Goal: Information Seeking & Learning: Learn about a topic

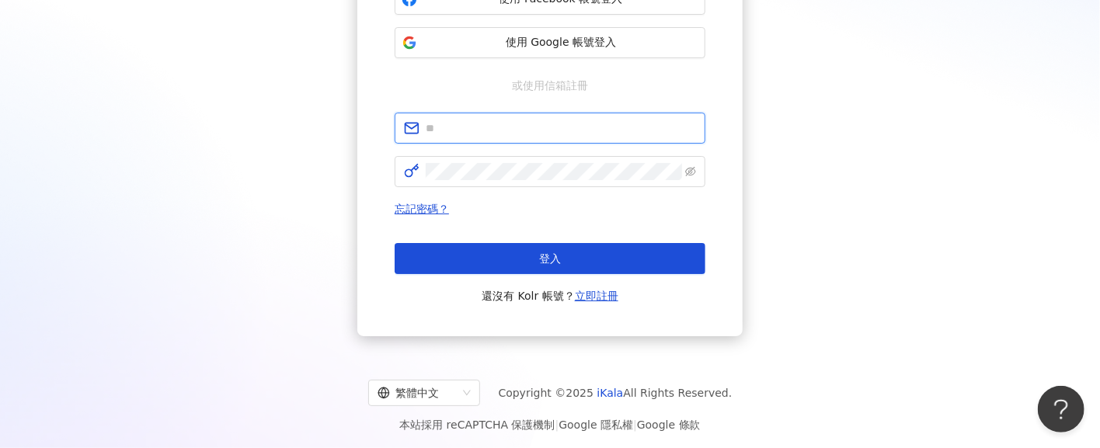
type input "**********"
drag, startPoint x: 583, startPoint y: 131, endPoint x: 380, endPoint y: 131, distance: 202.8
click at [380, 131] on div "**********" at bounding box center [549, 118] width 385 height 435
paste input "**********"
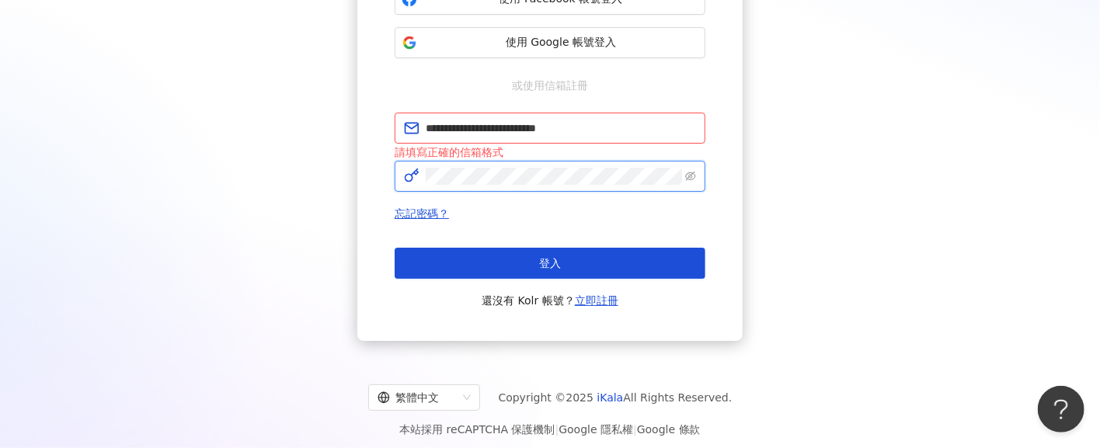
click at [311, 183] on div "**********" at bounding box center [550, 99] width 1063 height 484
click at [601, 127] on input "**********" at bounding box center [561, 128] width 270 height 17
click at [445, 130] on input "**********" at bounding box center [561, 128] width 270 height 17
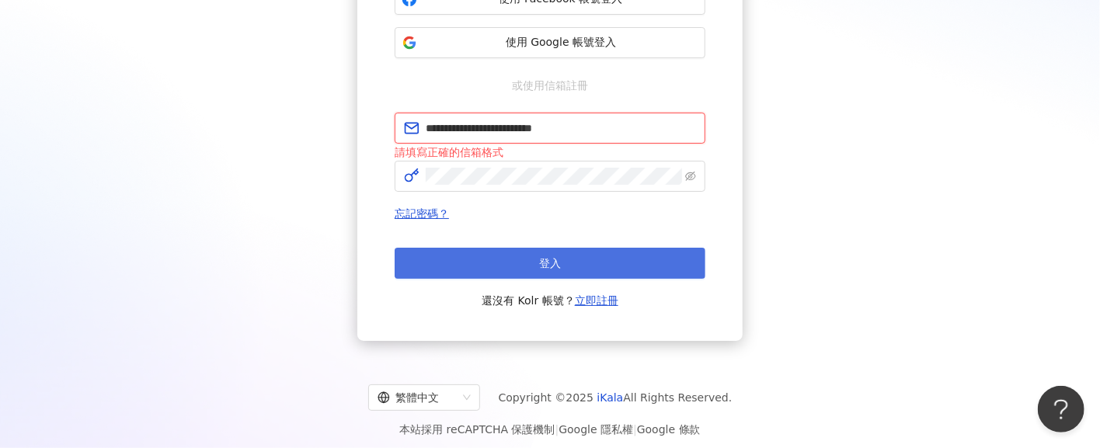
type input "**********"
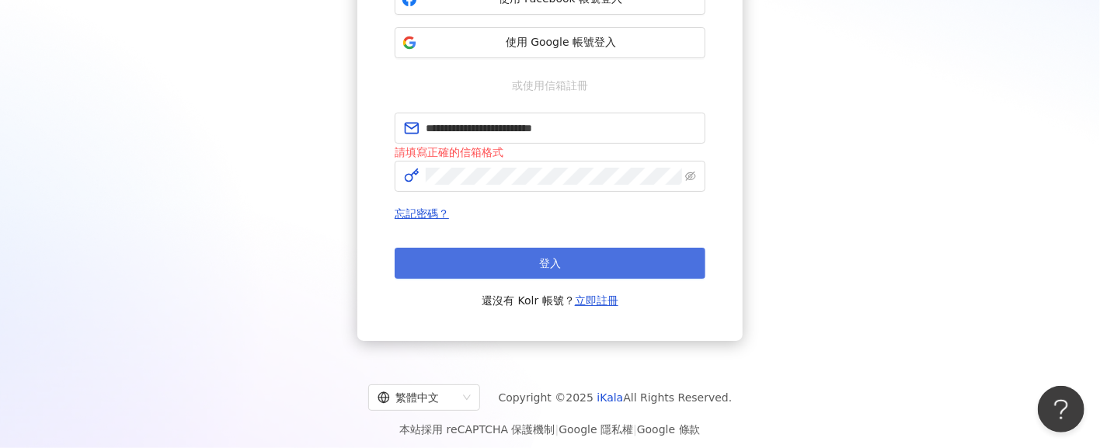
click at [566, 260] on button "登入" at bounding box center [550, 263] width 311 height 31
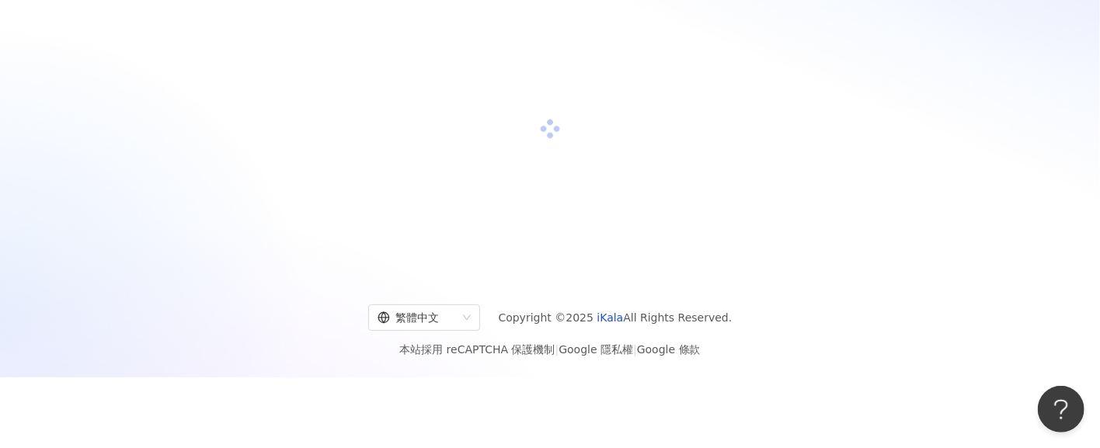
scroll to position [211, 0]
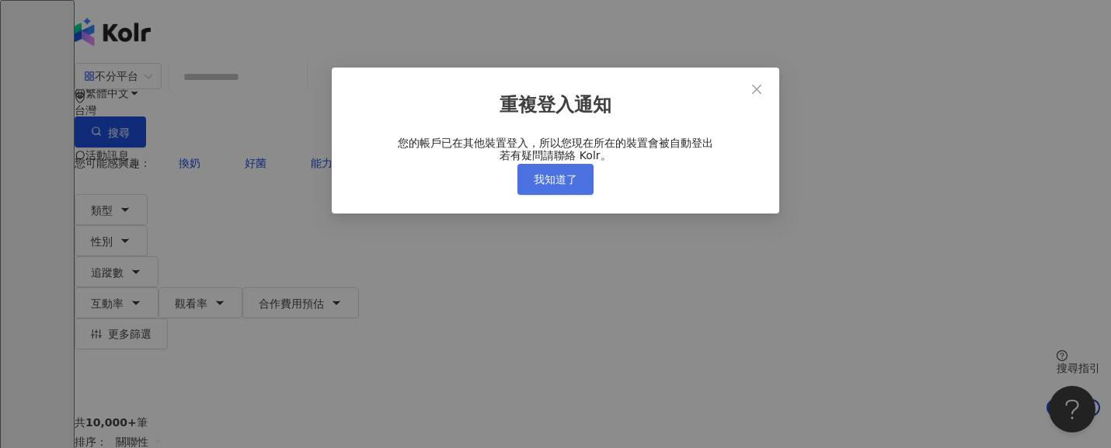
click at [582, 195] on button "我知道了" at bounding box center [555, 179] width 76 height 31
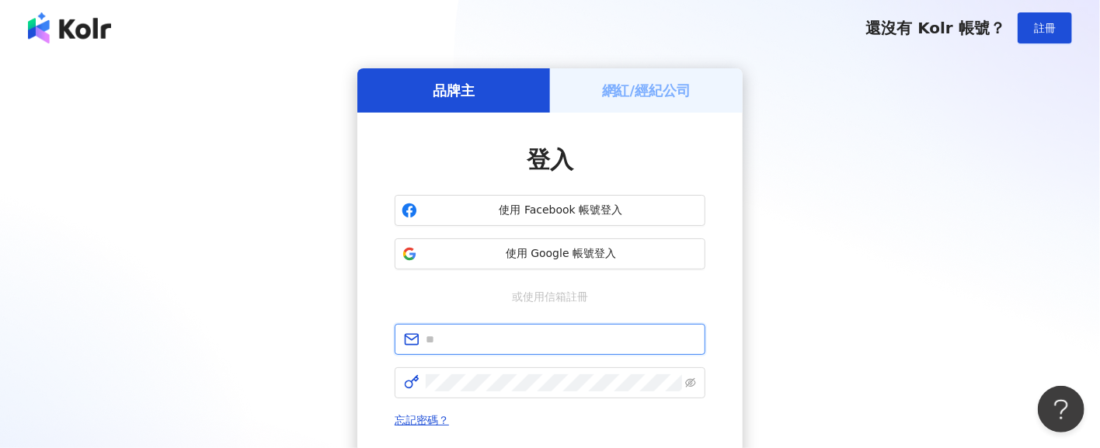
type input "**********"
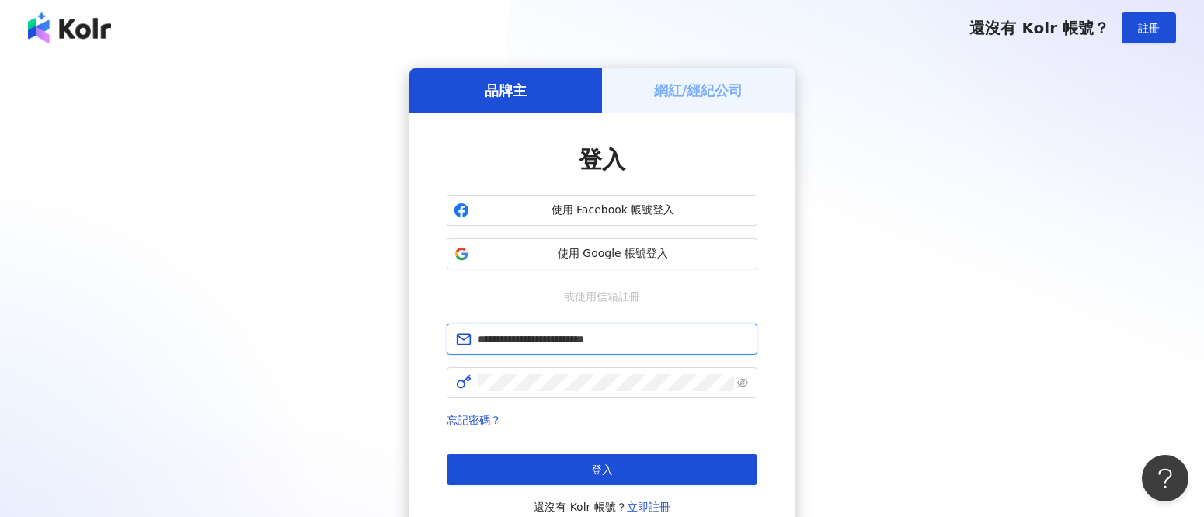
drag, startPoint x: 678, startPoint y: 347, endPoint x: 227, endPoint y: 321, distance: 452.2
click at [227, 321] on div "**********" at bounding box center [602, 307] width 1167 height 479
paste input "**********"
type input "**********"
click at [644, 372] on span at bounding box center [602, 383] width 311 height 31
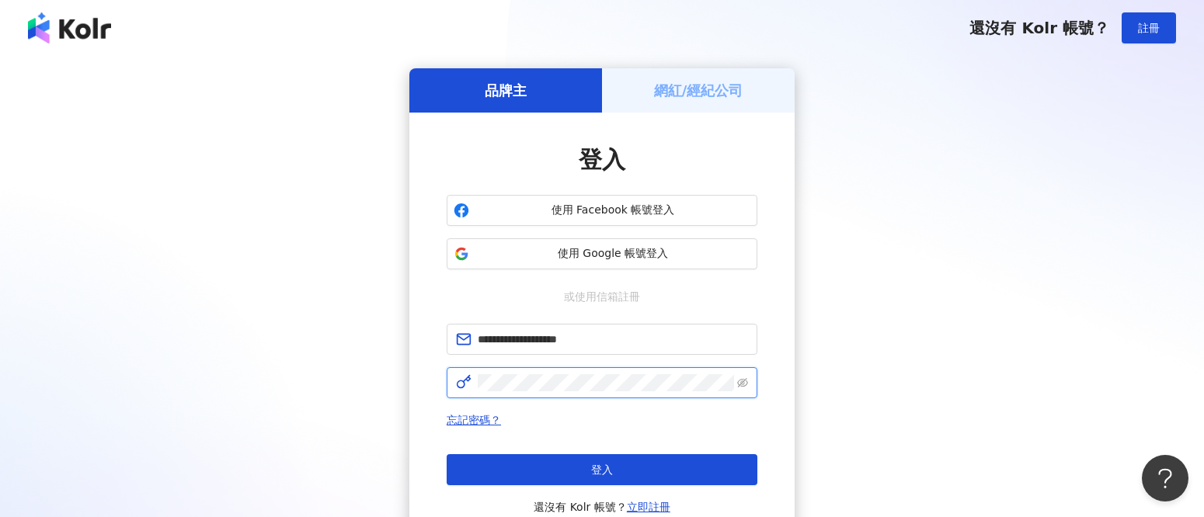
click at [0, 370] on html "**********" at bounding box center [602, 258] width 1204 height 517
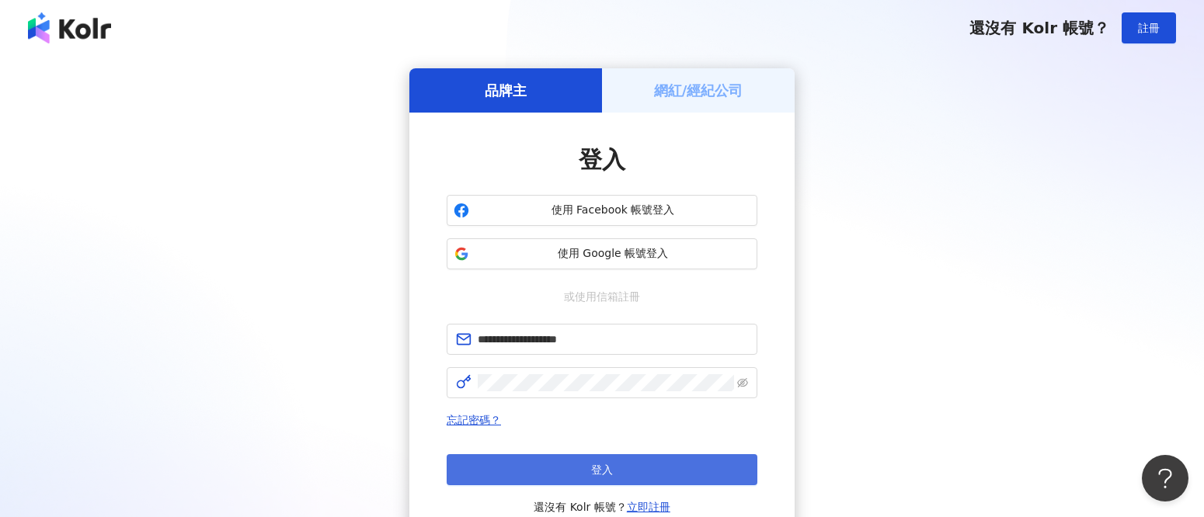
click at [467, 448] on button "登入" at bounding box center [602, 470] width 311 height 31
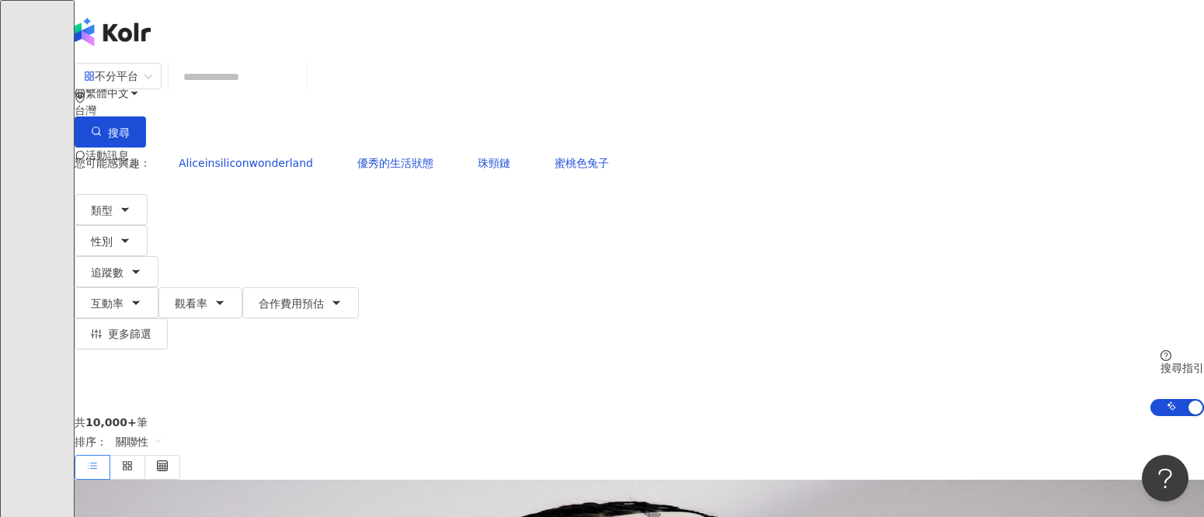
click at [301, 87] on input "search" at bounding box center [238, 77] width 126 height 30
type input "*"
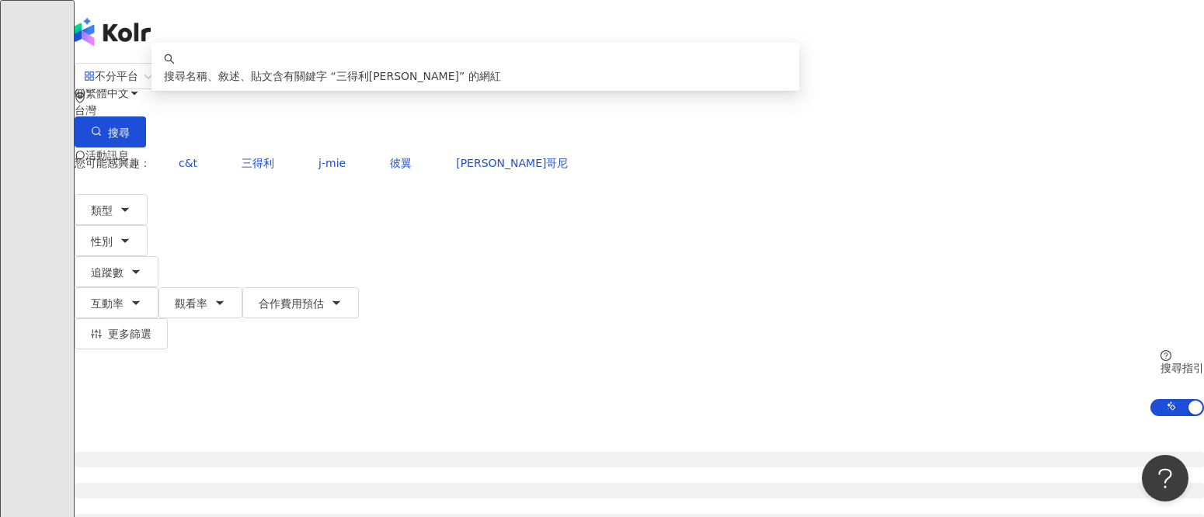
click at [492, 35] on div "繁體中文 活動訊息 P" at bounding box center [640, 124] width 1130 height 249
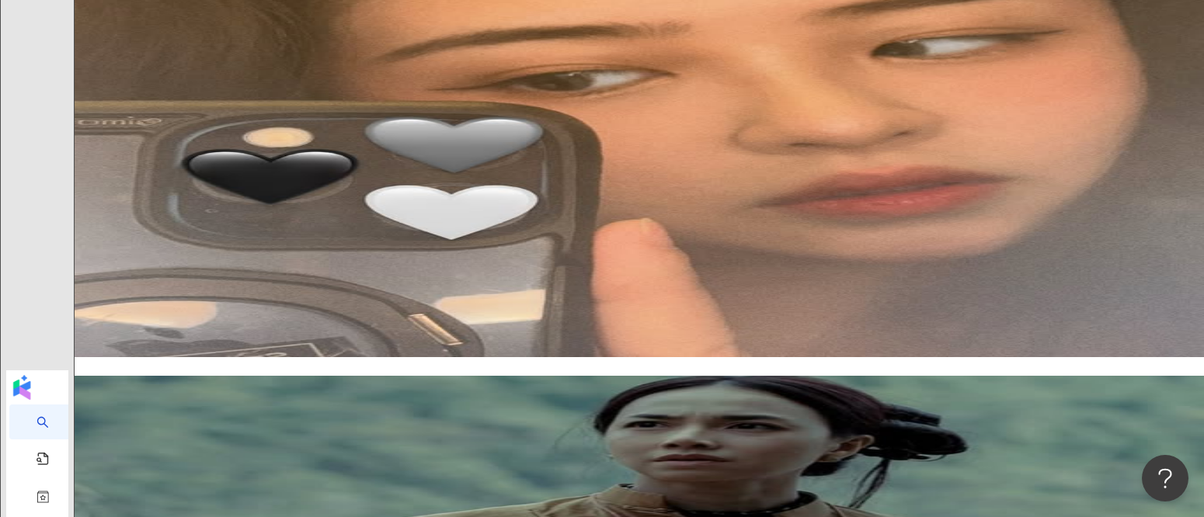
scroll to position [2754, 0]
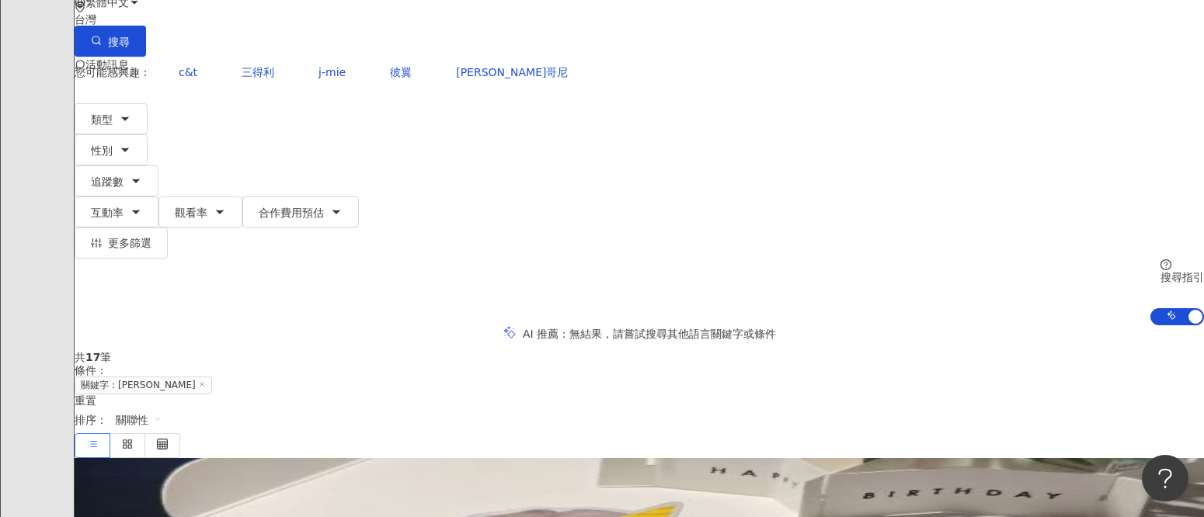
scroll to position [0, 0]
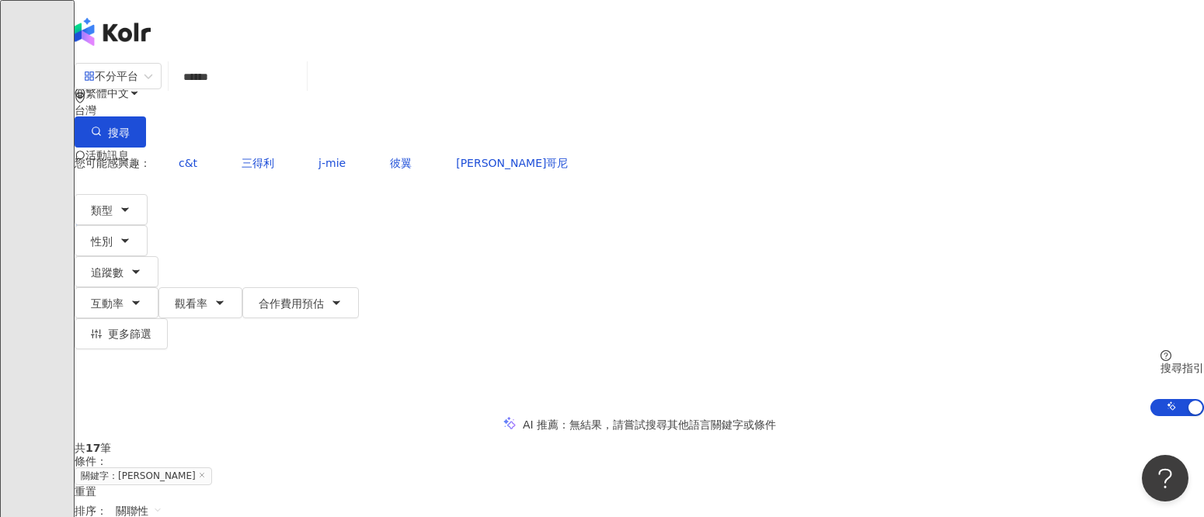
click at [301, 92] on input "******" at bounding box center [238, 77] width 126 height 30
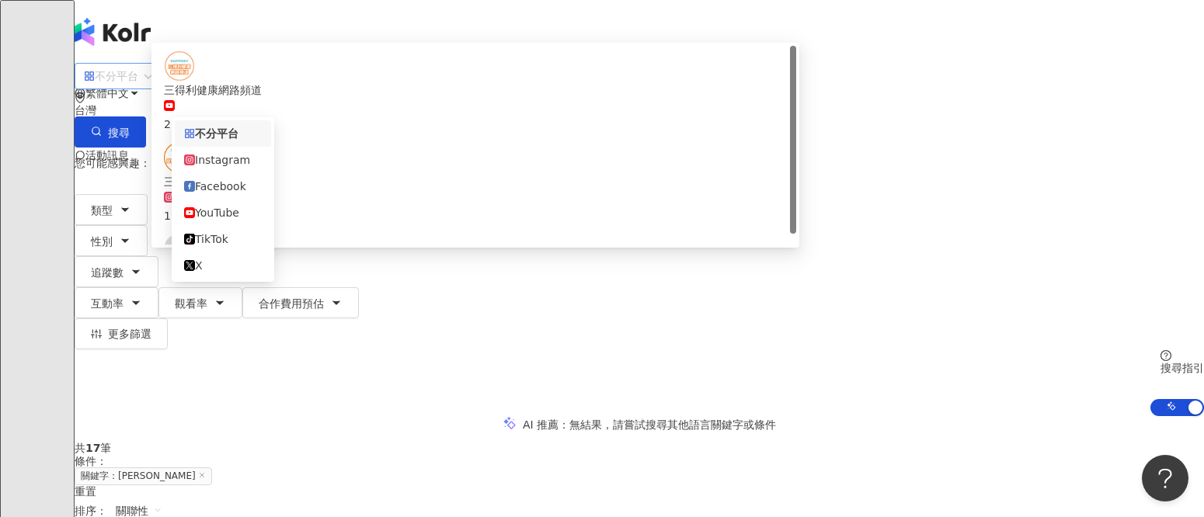
click at [138, 89] on div "不分平台" at bounding box center [111, 76] width 54 height 25
type input "***"
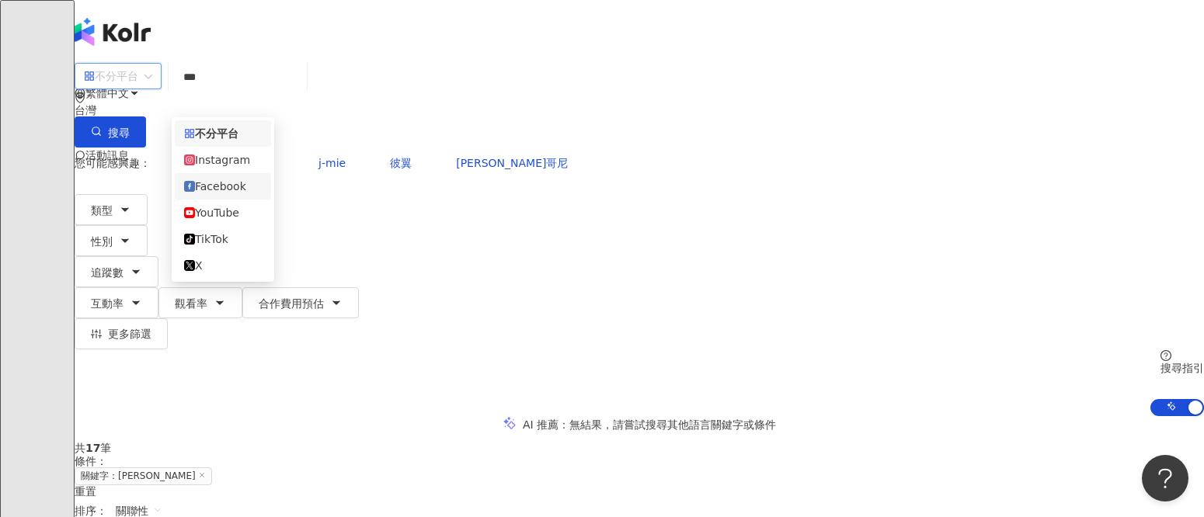
click at [218, 195] on div "Facebook" at bounding box center [223, 186] width 78 height 17
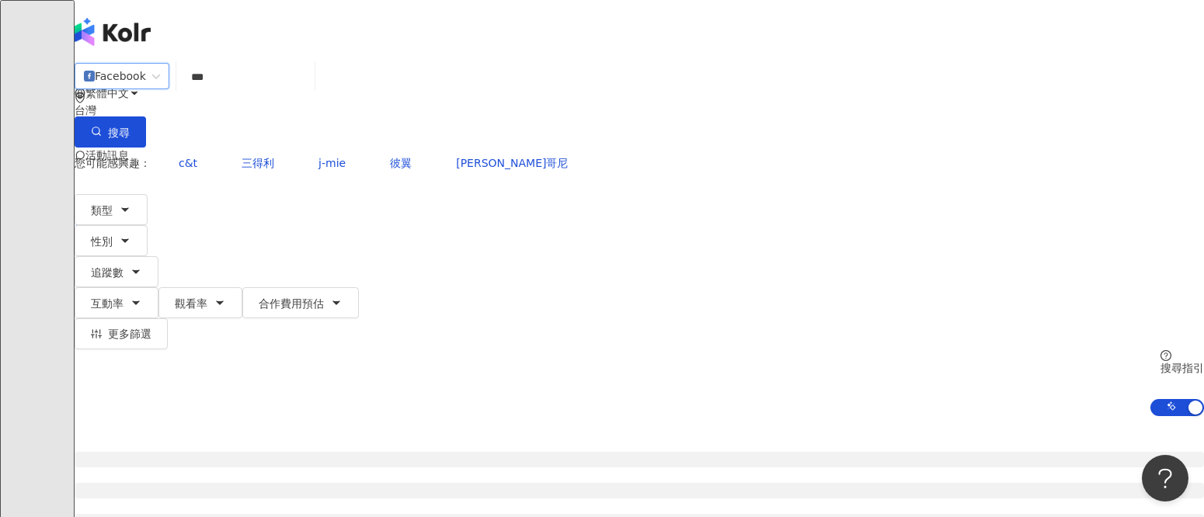
click at [308, 92] on input "***" at bounding box center [246, 77] width 126 height 30
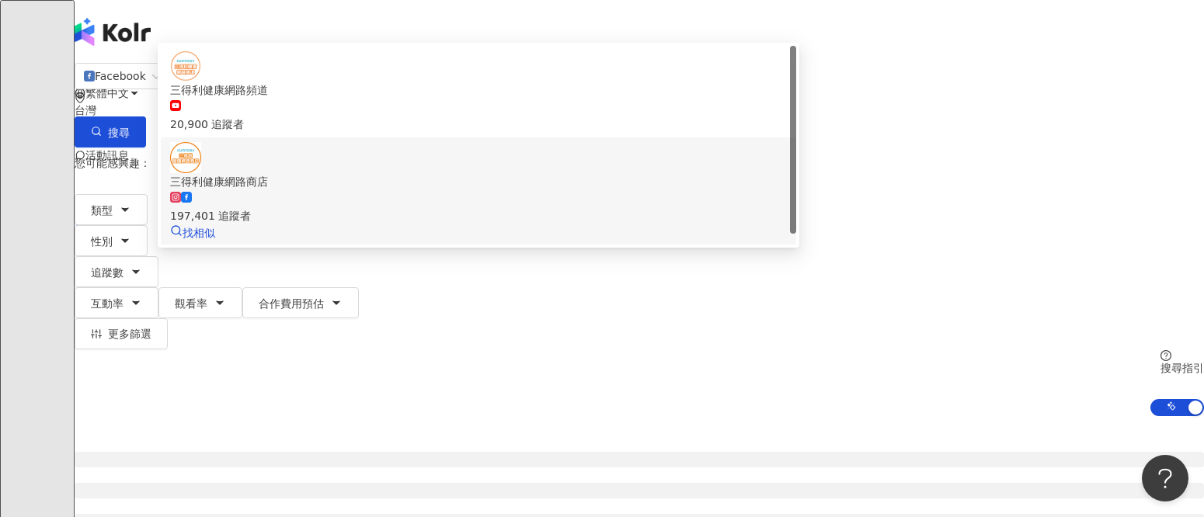
click at [408, 190] on div "三得利健康網路商店" at bounding box center [478, 181] width 617 height 17
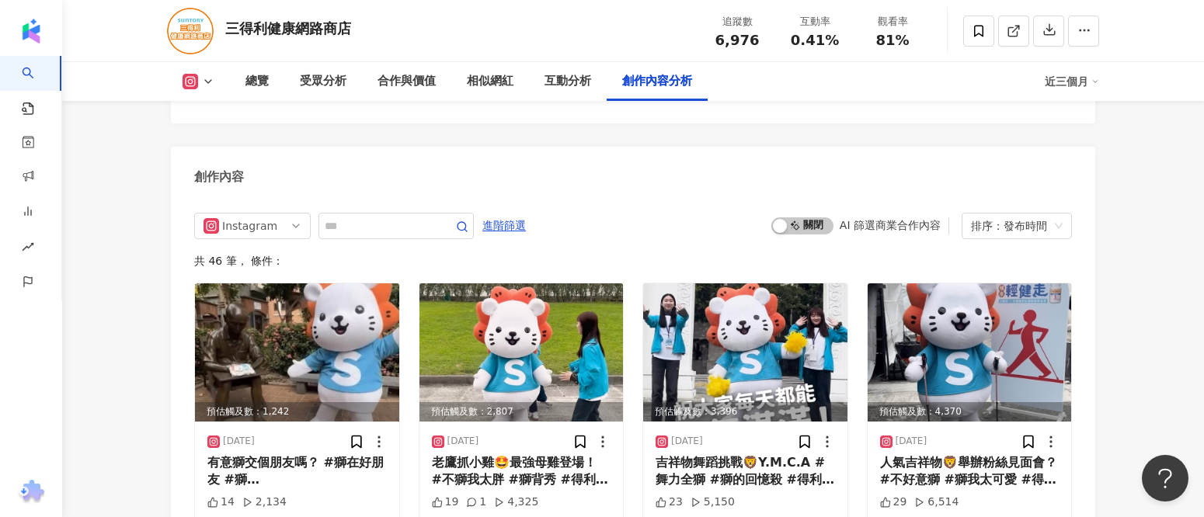
scroll to position [4803, 0]
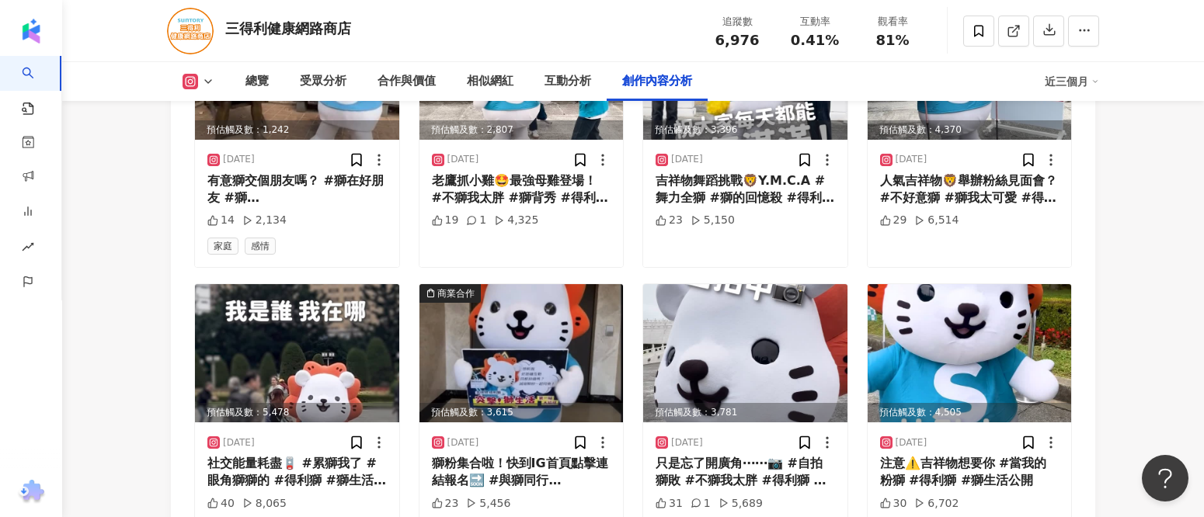
click at [1086, 84] on div "近三個月" at bounding box center [1072, 81] width 54 height 25
click at [1084, 148] on link "近六個月" at bounding box center [1080, 147] width 44 height 17
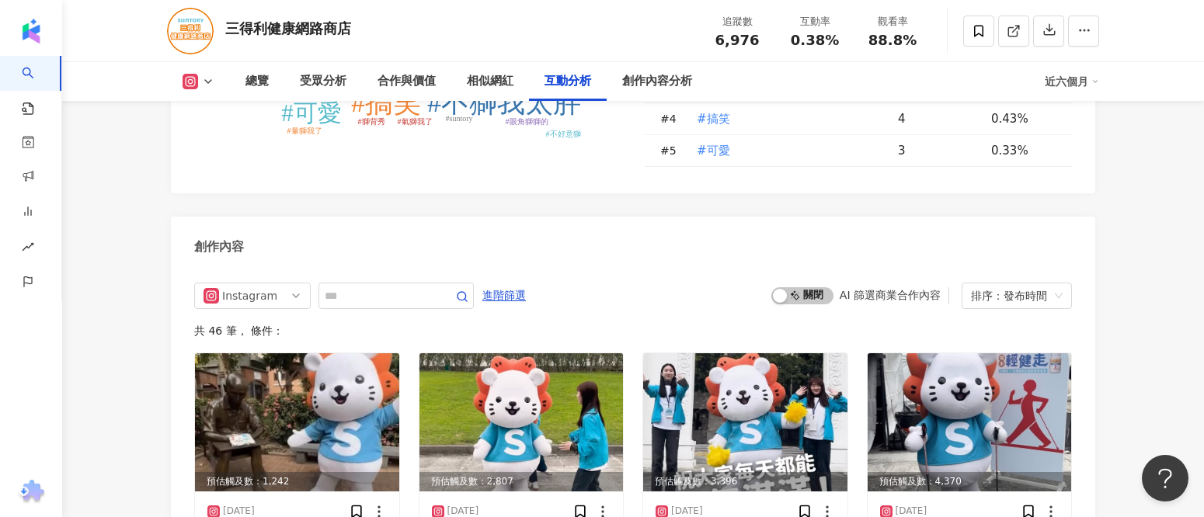
scroll to position [4591, 0]
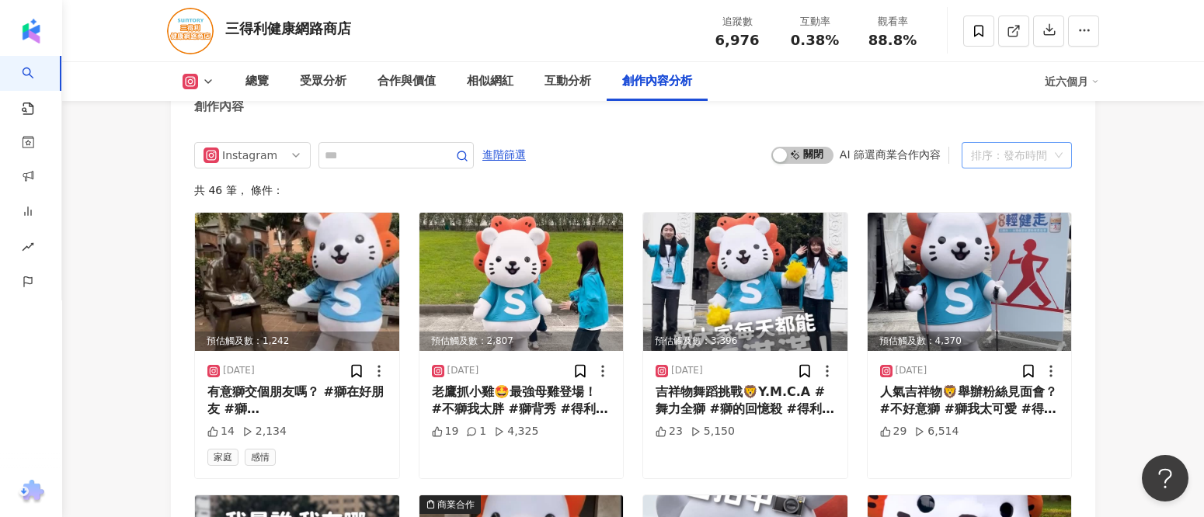
click at [1017, 159] on div "排序：發布時間" at bounding box center [1010, 155] width 78 height 25
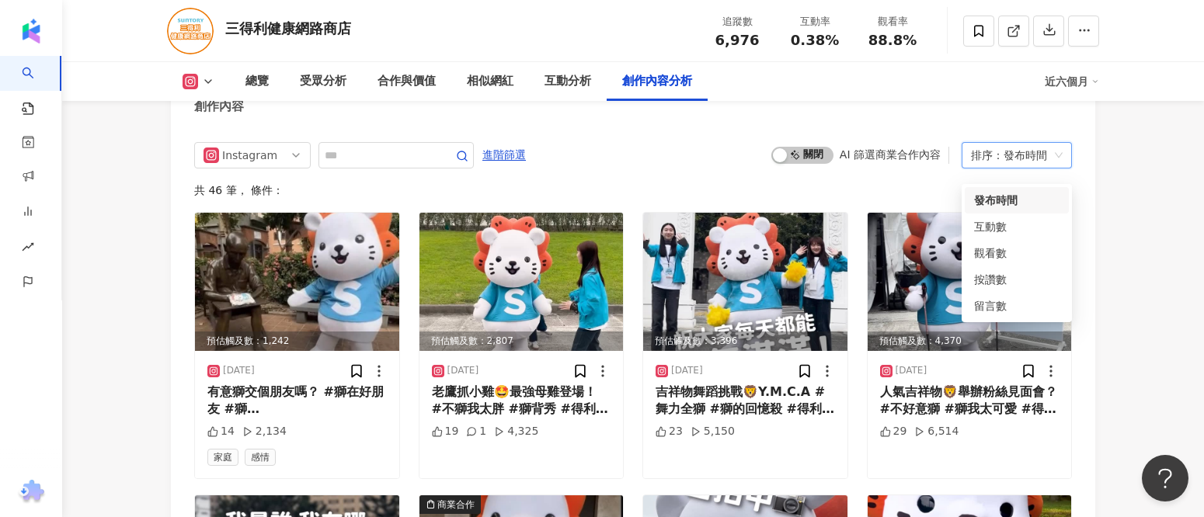
click at [855, 127] on div "創作內容" at bounding box center [633, 101] width 925 height 51
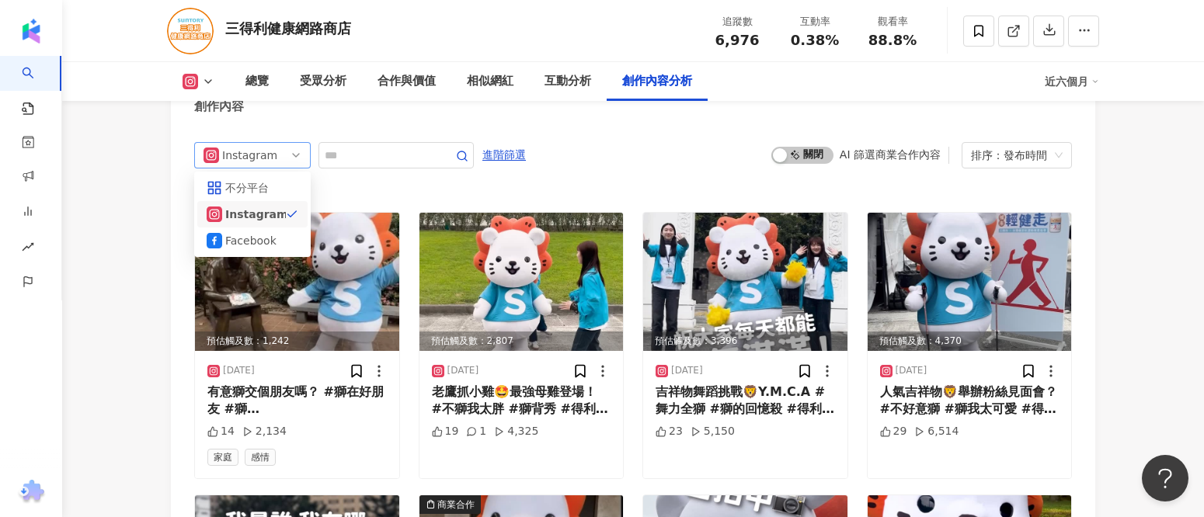
click at [295, 162] on span "Instagram" at bounding box center [253, 155] width 98 height 25
click at [258, 249] on div "Facebook" at bounding box center [250, 240] width 51 height 17
click at [259, 253] on img at bounding box center [297, 282] width 204 height 138
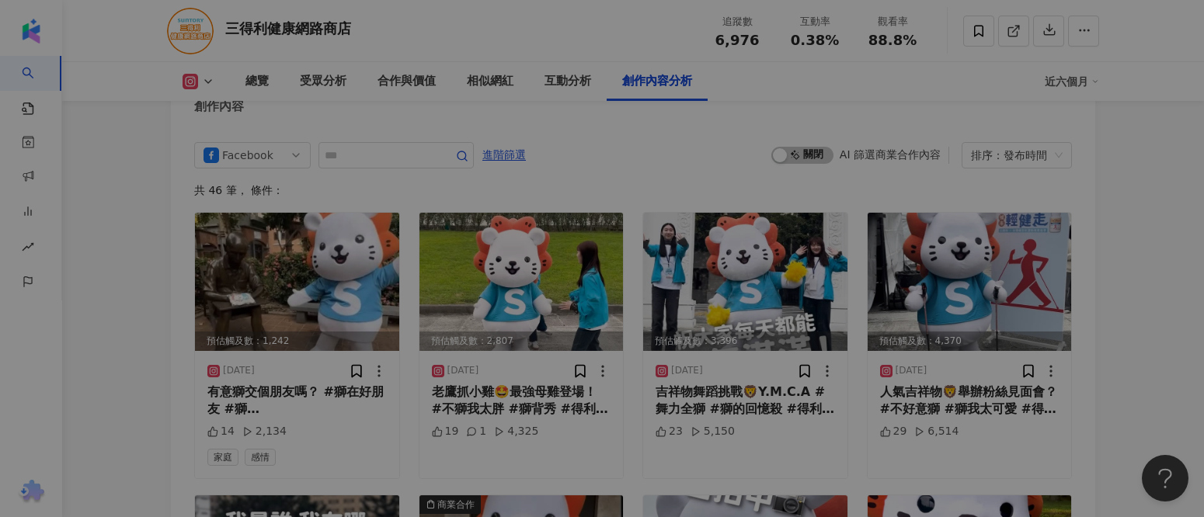
scroll to position [4578, 0]
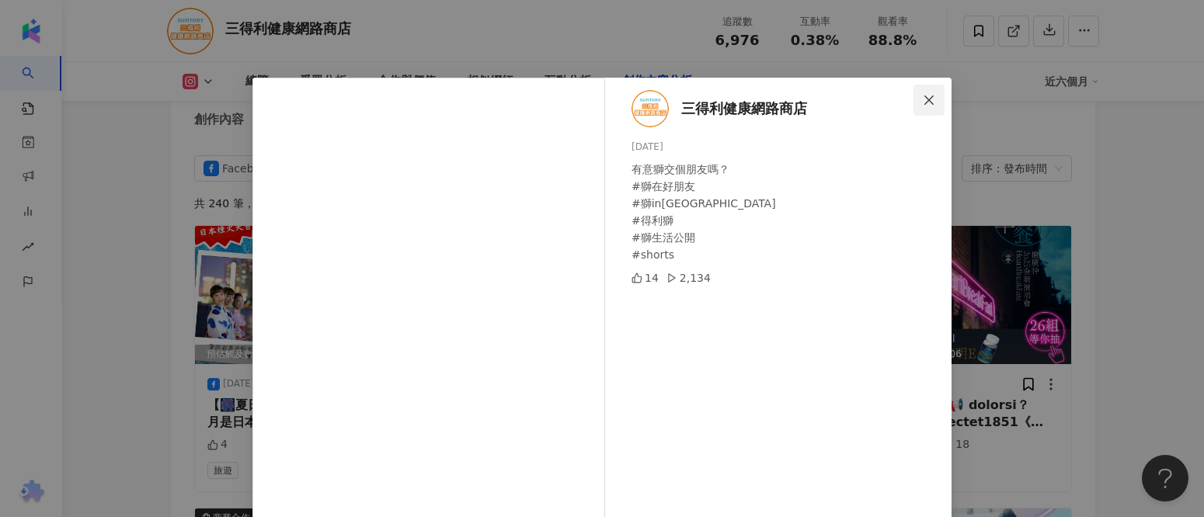
click at [932, 99] on span "Close" at bounding box center [929, 100] width 31 height 12
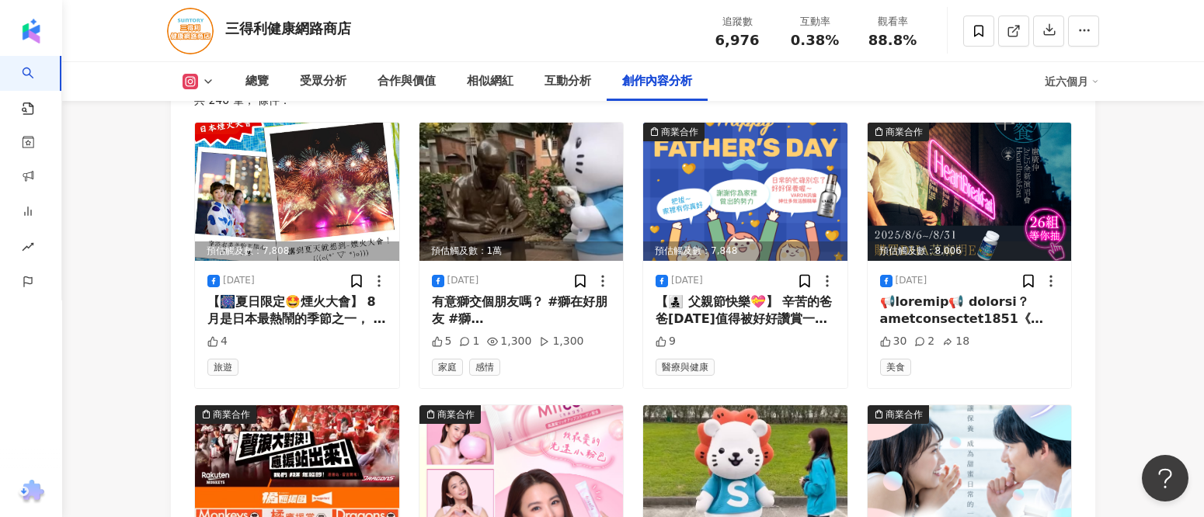
scroll to position [4720, 0]
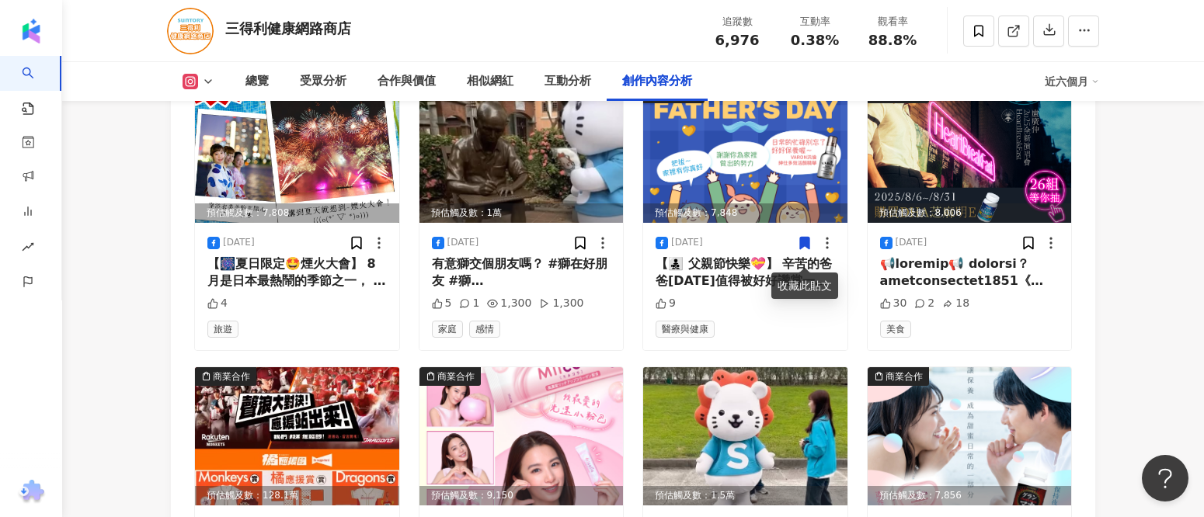
drag, startPoint x: 956, startPoint y: 270, endPoint x: 1184, endPoint y: 256, distance: 228.9
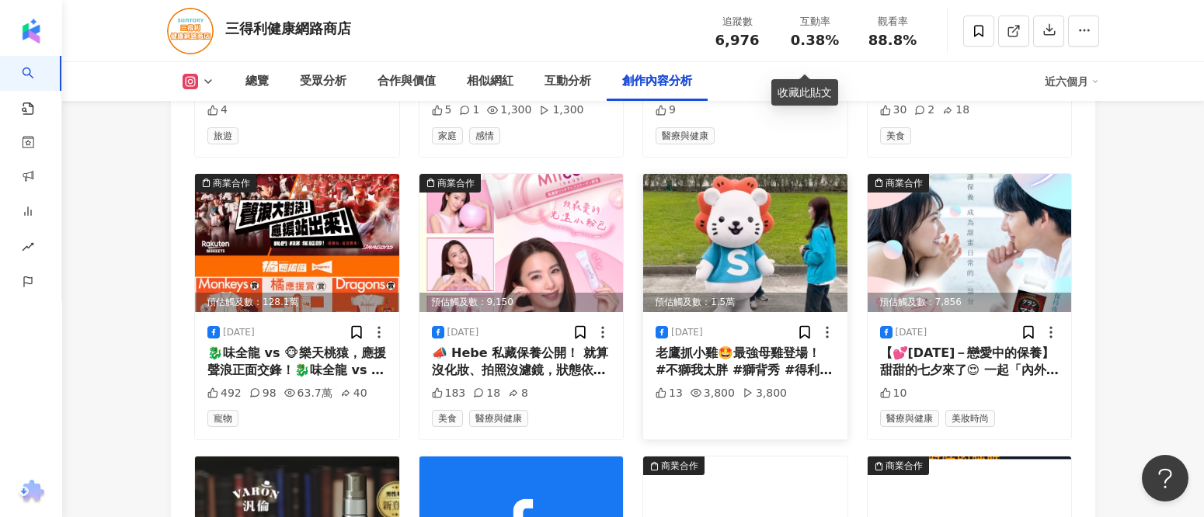
scroll to position [4932, 0]
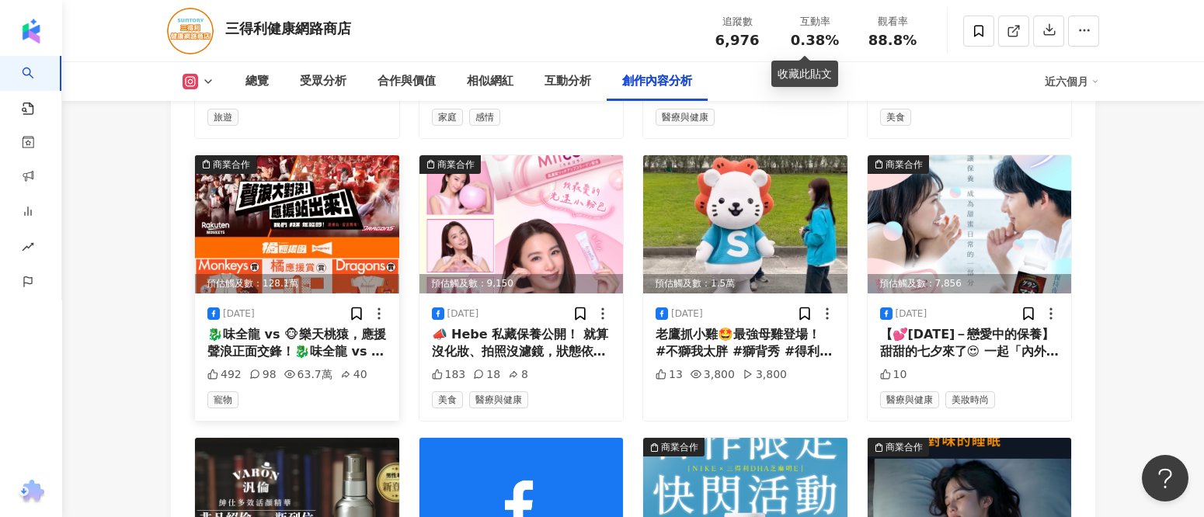
click at [305, 354] on div "🐉味全龍 vs 🐵樂天桃猿，應援聲浪正面交鋒！🐉味全龍 vs 🐵樂天桃猿，應援聲浪正面交鋒！ 是紅龍的熱血？還是桃猿的瘋狂？🔥 不管你挺誰，小編都挺你！球隊限…" at bounding box center [296, 343] width 179 height 35
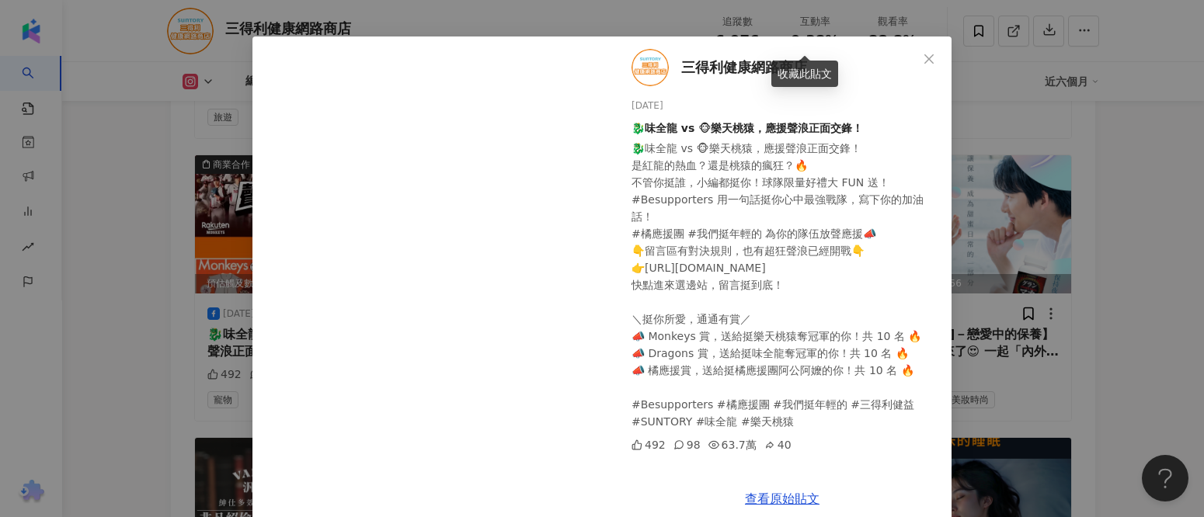
scroll to position [63, 0]
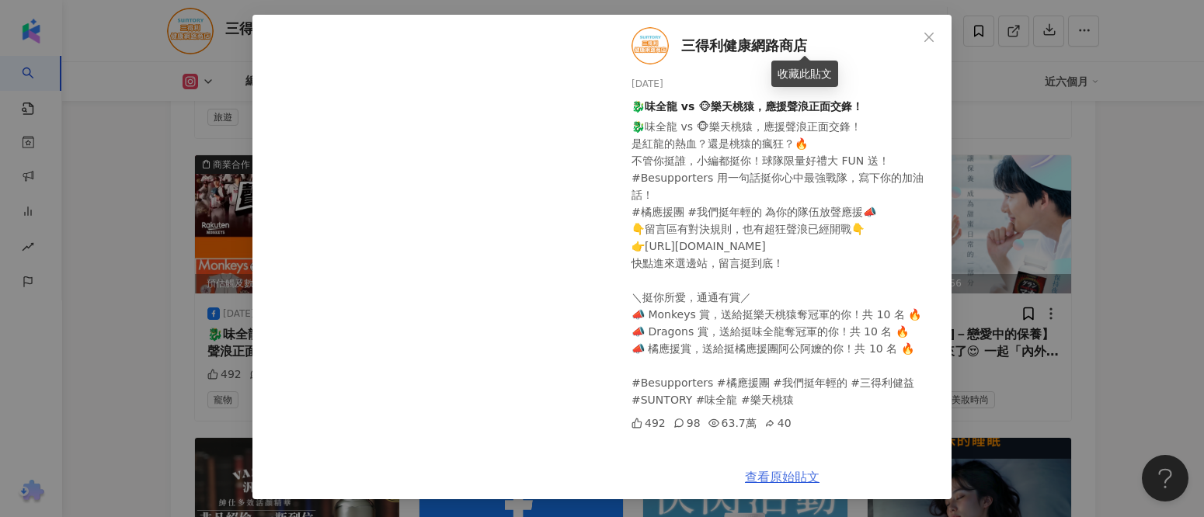
click at [779, 476] on link "查看原始貼文" at bounding box center [782, 477] width 75 height 15
click at [917, 39] on span "Close" at bounding box center [929, 37] width 31 height 12
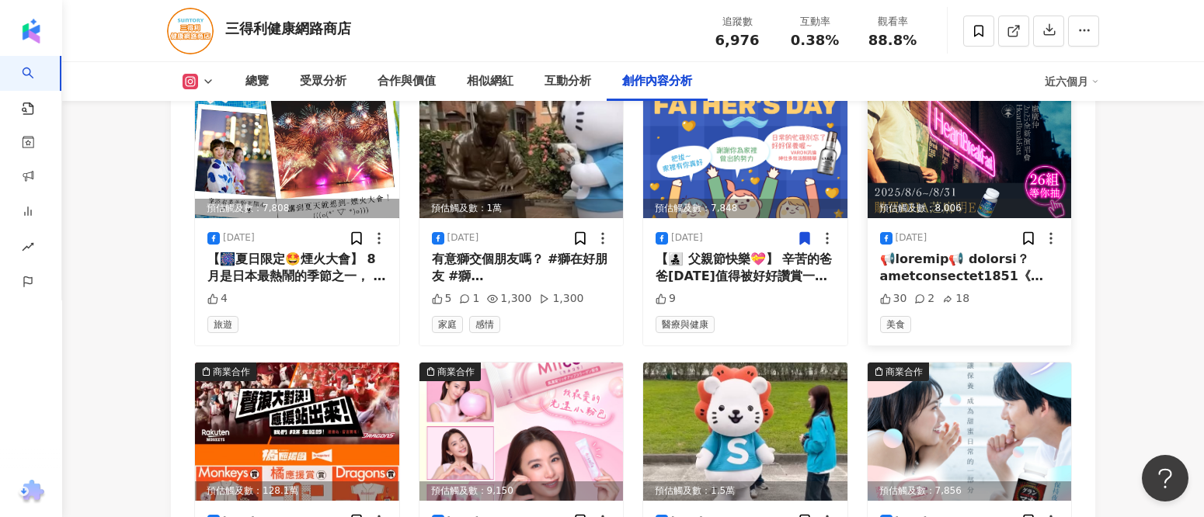
scroll to position [4720, 0]
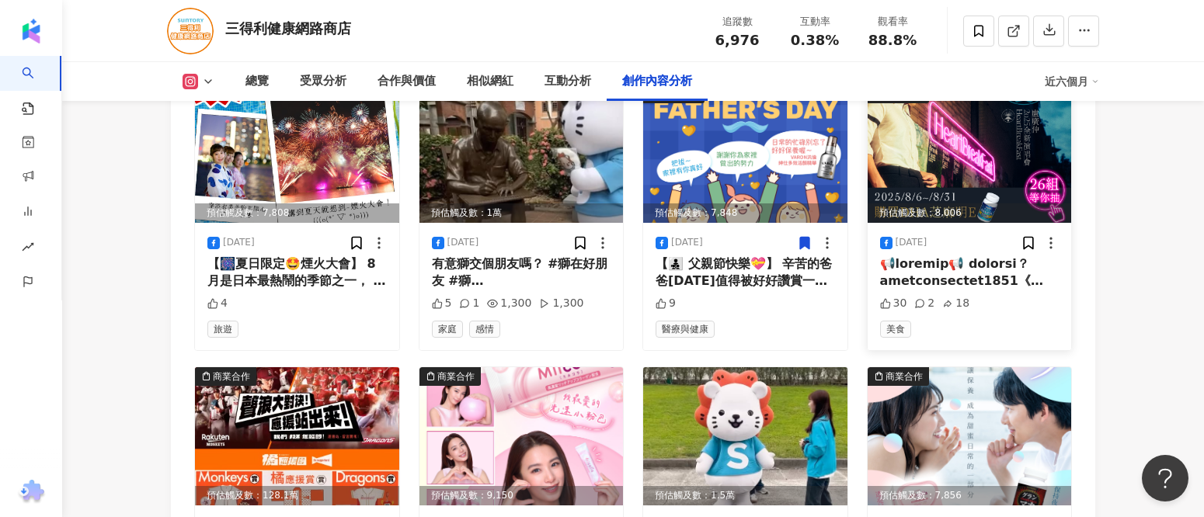
click at [963, 251] on div "2025/8/6" at bounding box center [969, 243] width 179 height 16
click at [912, 191] on img at bounding box center [970, 154] width 204 height 138
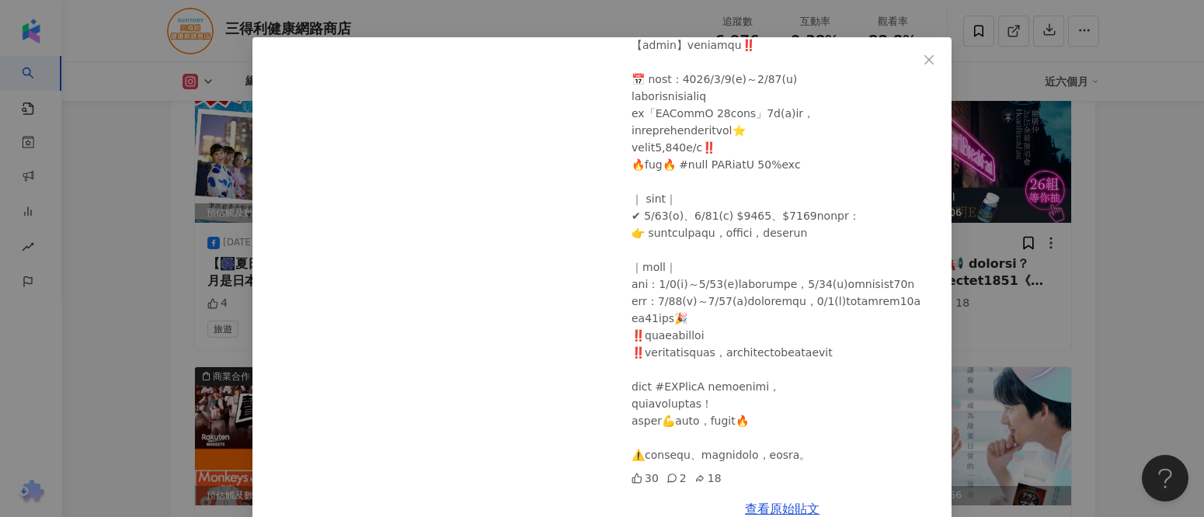
scroll to position [72, 0]
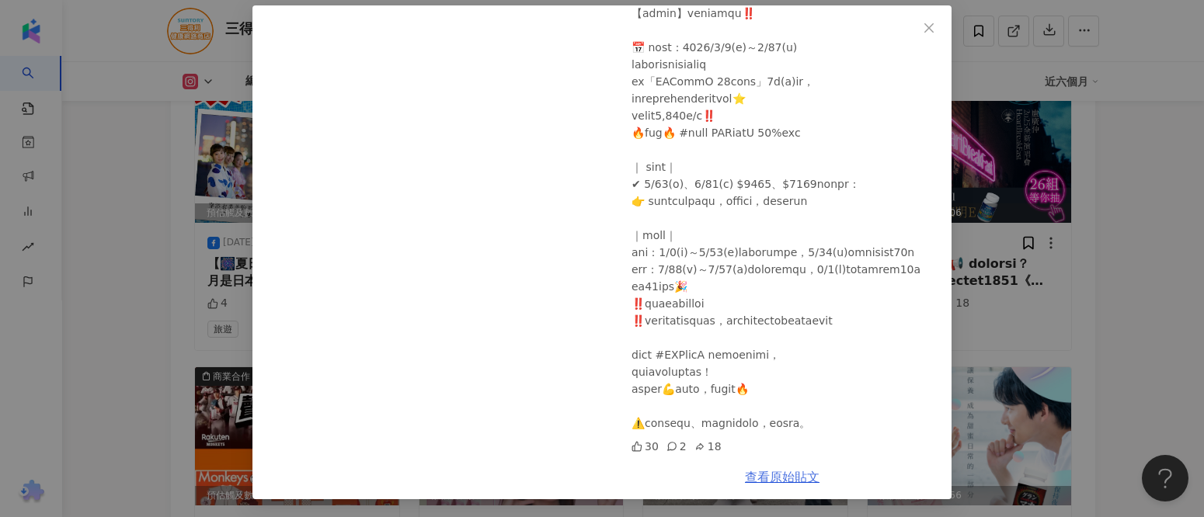
click at [764, 472] on link "查看原始貼文" at bounding box center [782, 477] width 75 height 15
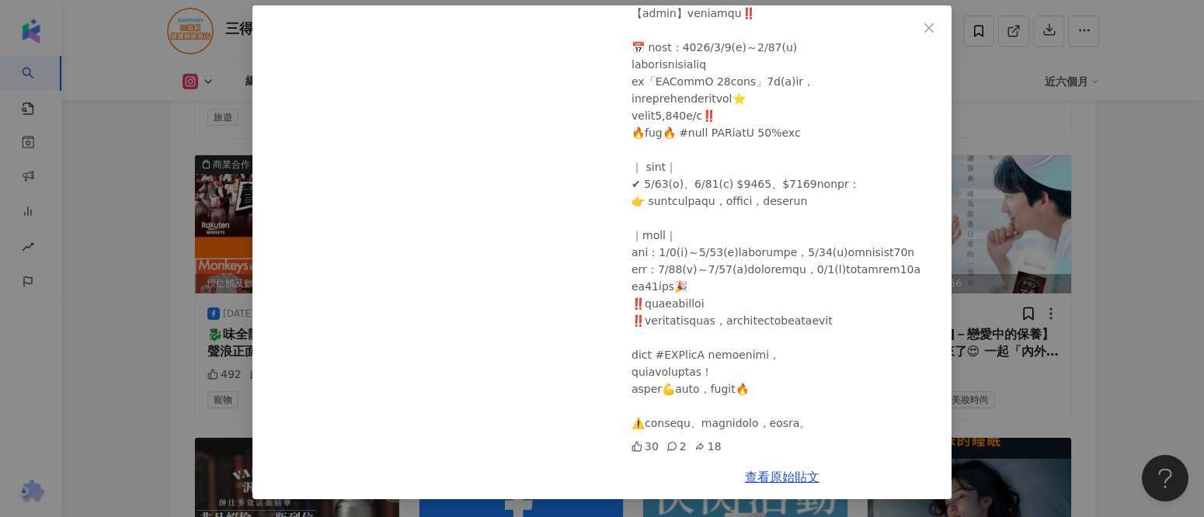
click at [1143, 289] on div "三得利健康網路商店 2025/8/6 30 2 18 查看原始貼文" at bounding box center [602, 258] width 1204 height 517
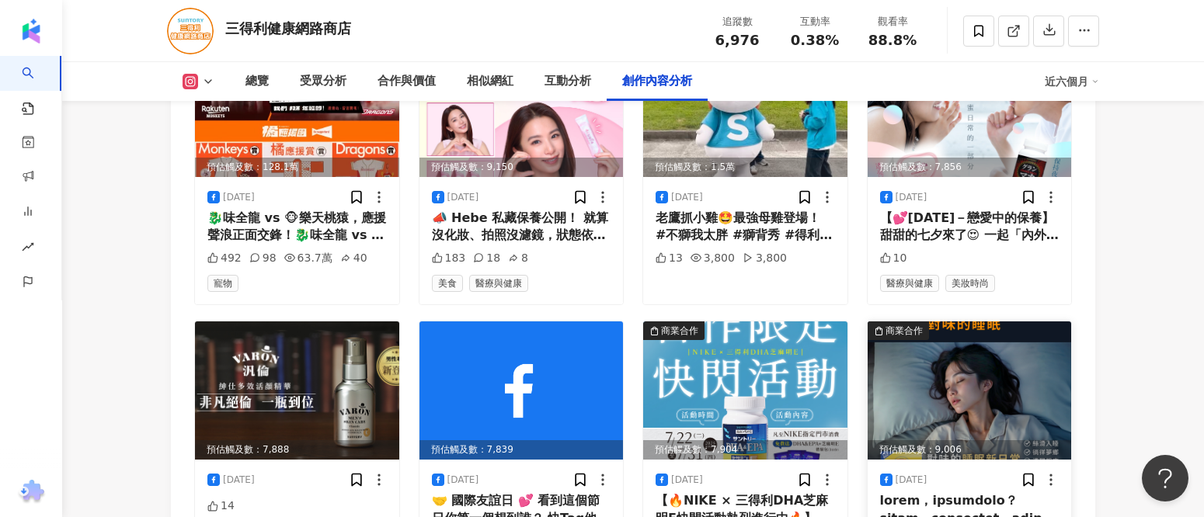
scroll to position [5144, 0]
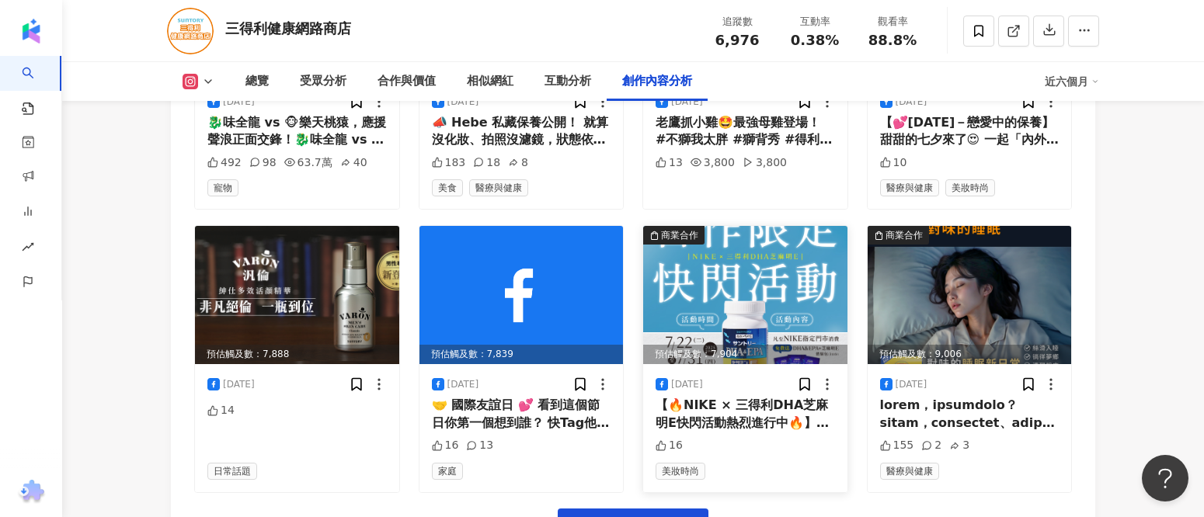
click at [710, 428] on div "【🔥NIKE × 三得利DHA芝麻明E快閃活動熱烈進行中🔥】 📣 活動時間：7/22(二)～7/31(四)，限時倒數中千萬別錯過! 只要是YYsports 會…" at bounding box center [745, 414] width 179 height 35
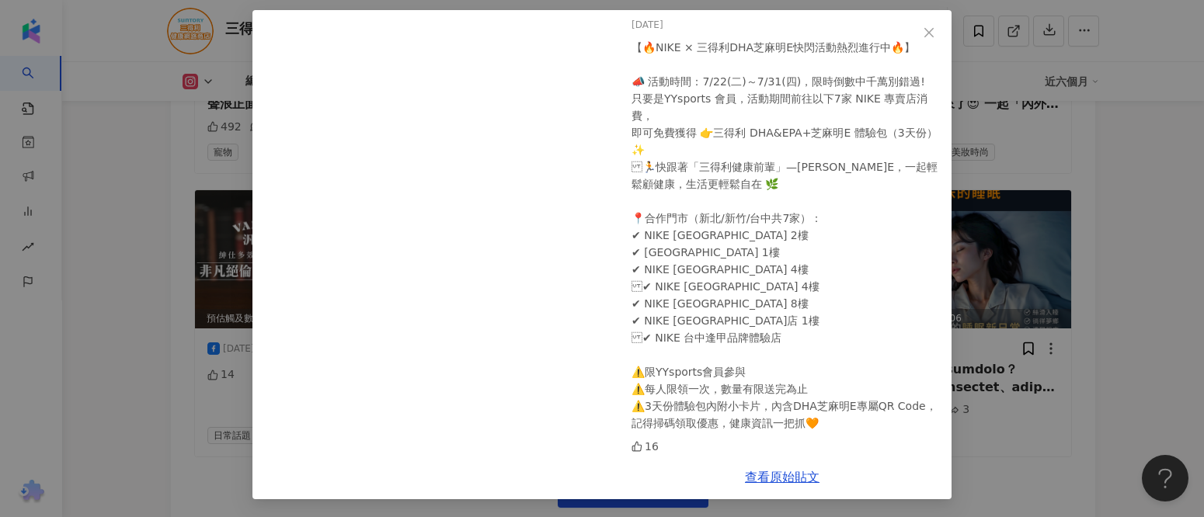
scroll to position [5214, 0]
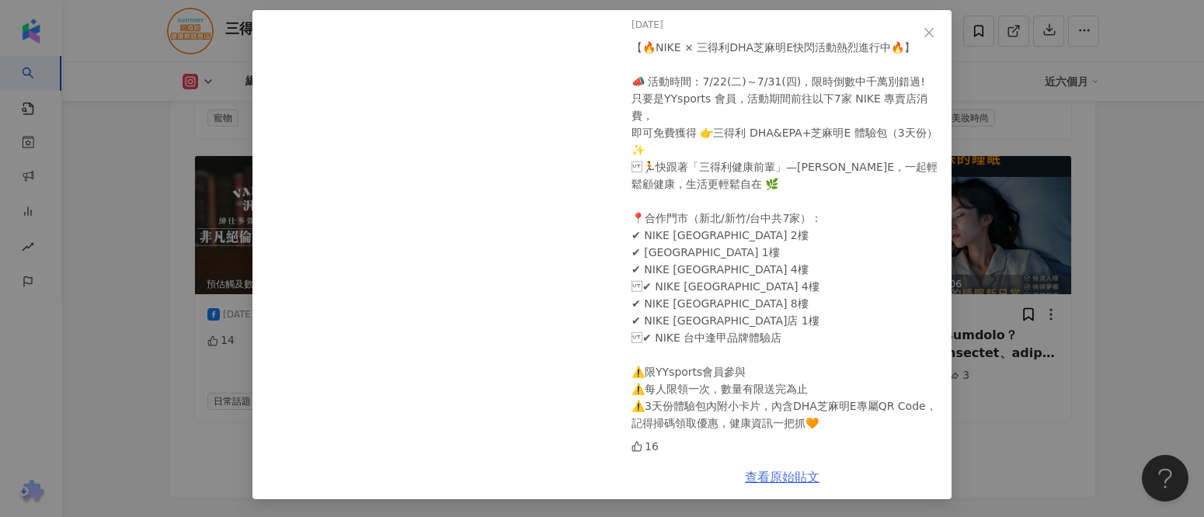
click at [800, 477] on link "查看原始貼文" at bounding box center [782, 477] width 75 height 15
click at [925, 34] on icon "close" at bounding box center [929, 31] width 9 height 9
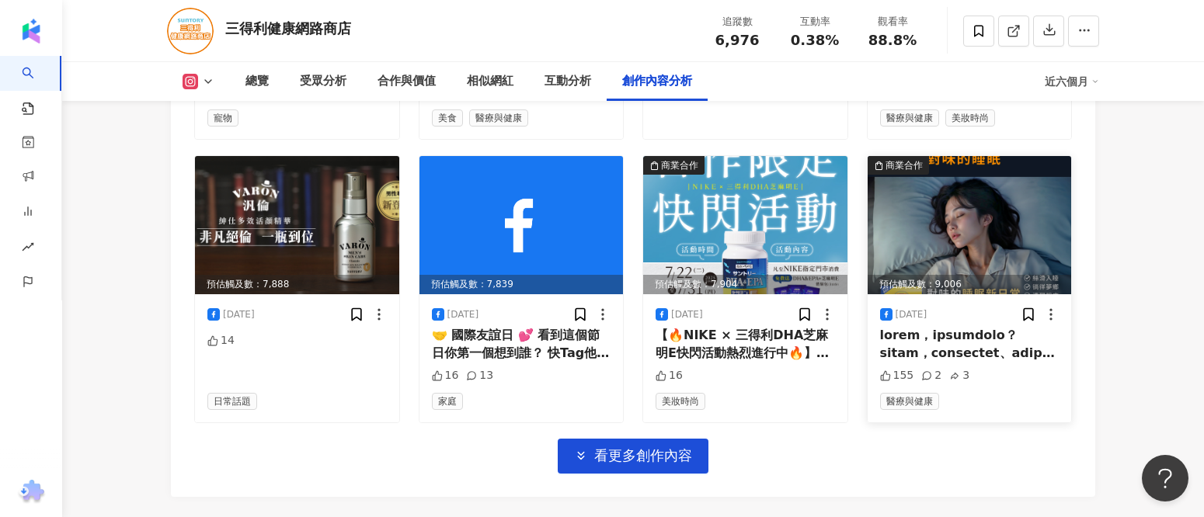
click at [984, 265] on img at bounding box center [970, 225] width 204 height 138
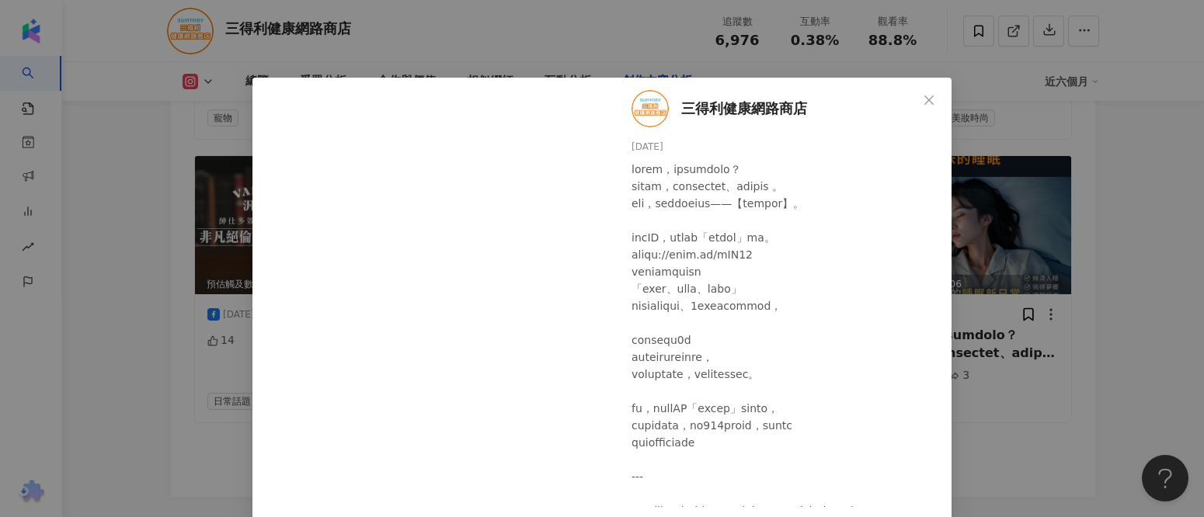
scroll to position [52, 0]
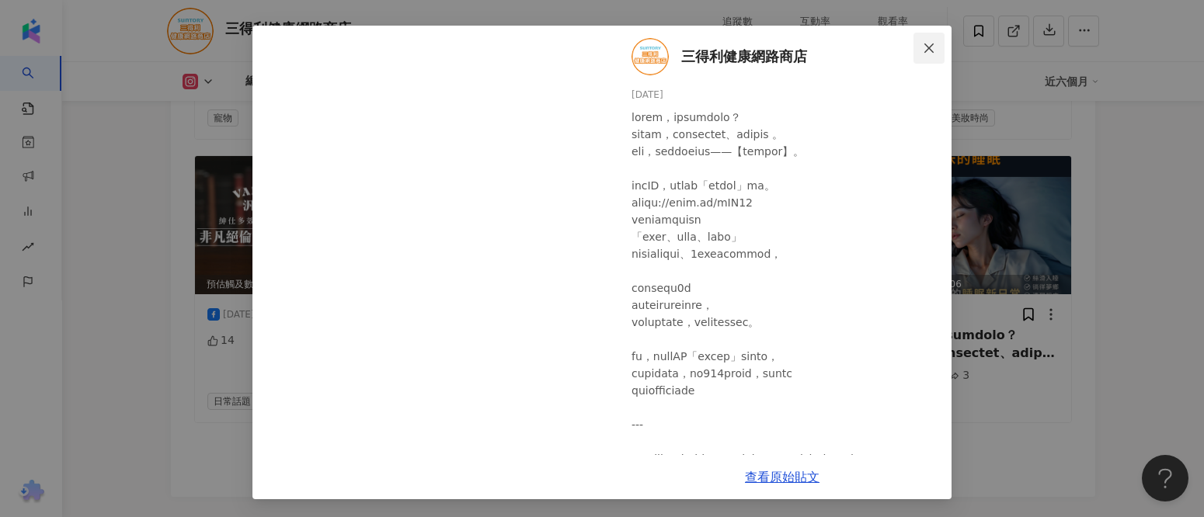
click at [925, 47] on icon "close" at bounding box center [929, 47] width 9 height 9
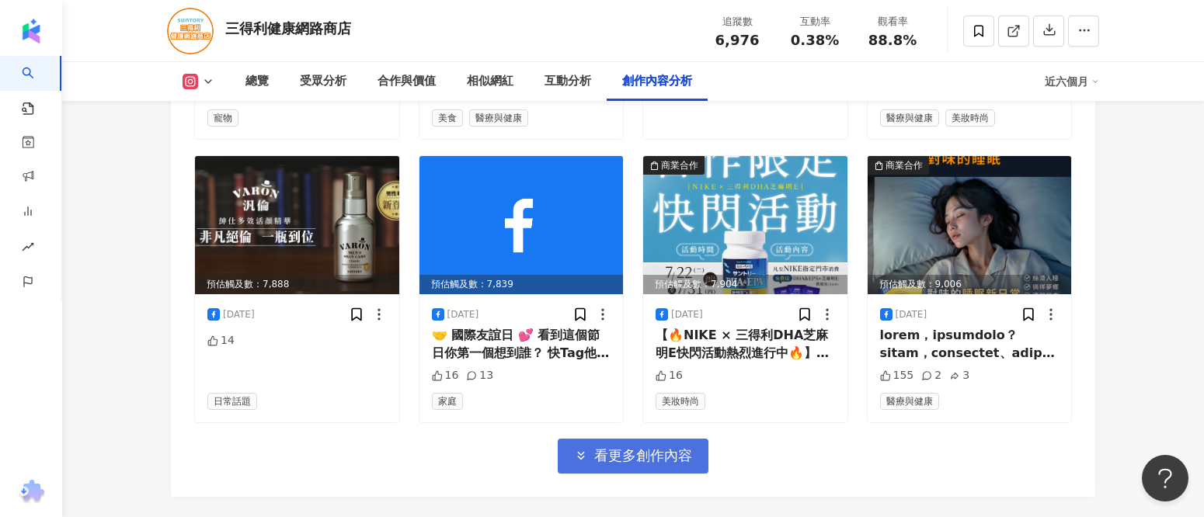
click at [642, 465] on span "看更多創作內容" at bounding box center [643, 456] width 98 height 17
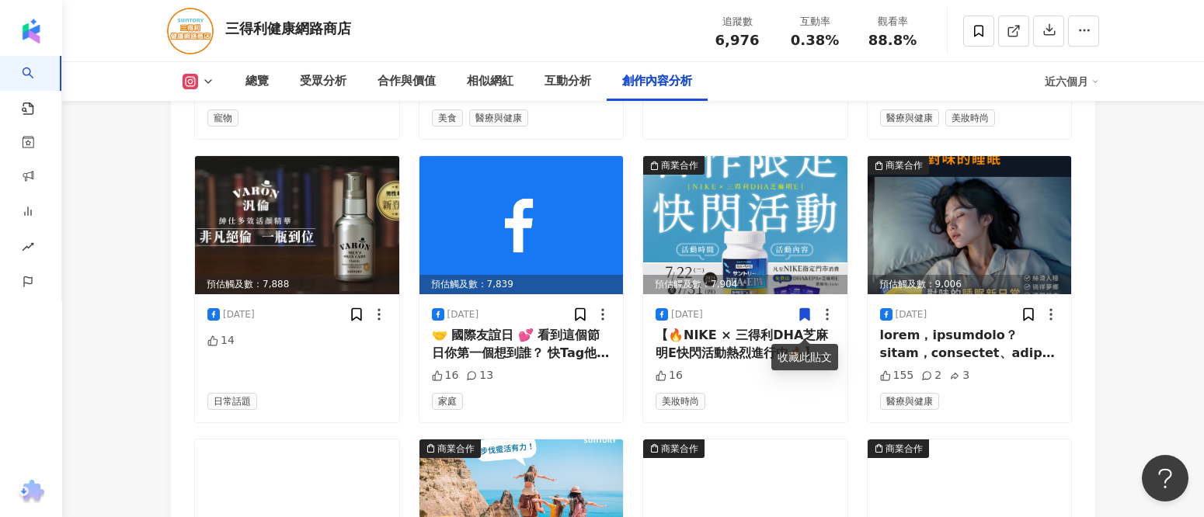
scroll to position [5567, 0]
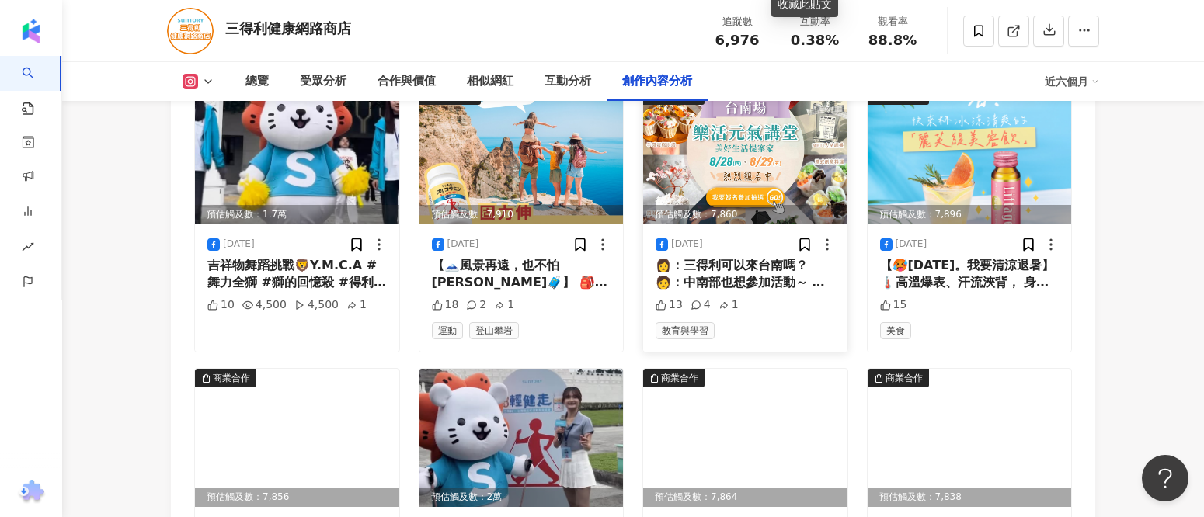
click at [771, 192] on img at bounding box center [745, 155] width 204 height 138
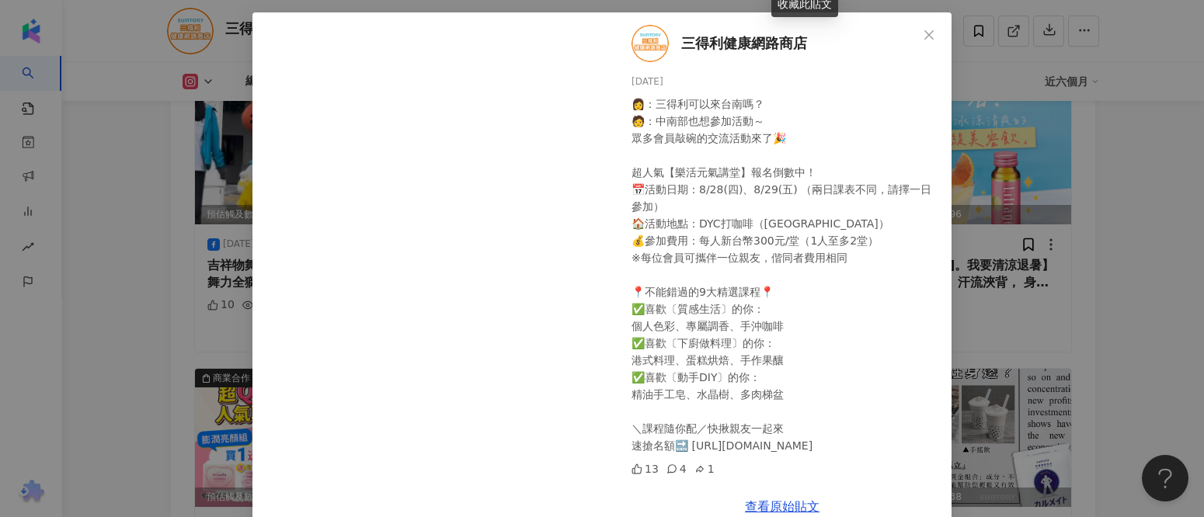
scroll to position [95, 0]
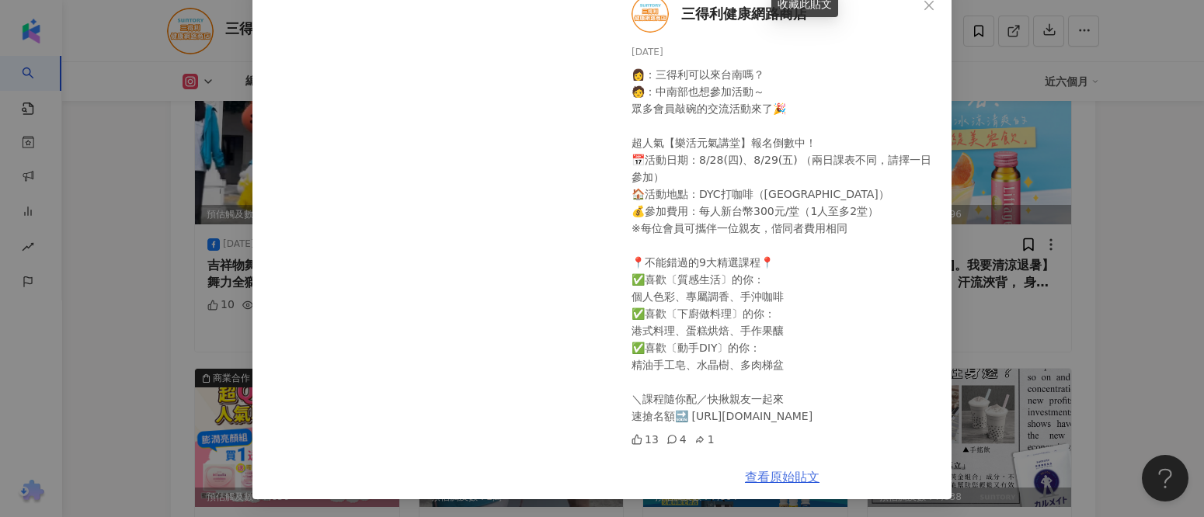
click at [776, 482] on link "查看原始貼文" at bounding box center [782, 477] width 75 height 15
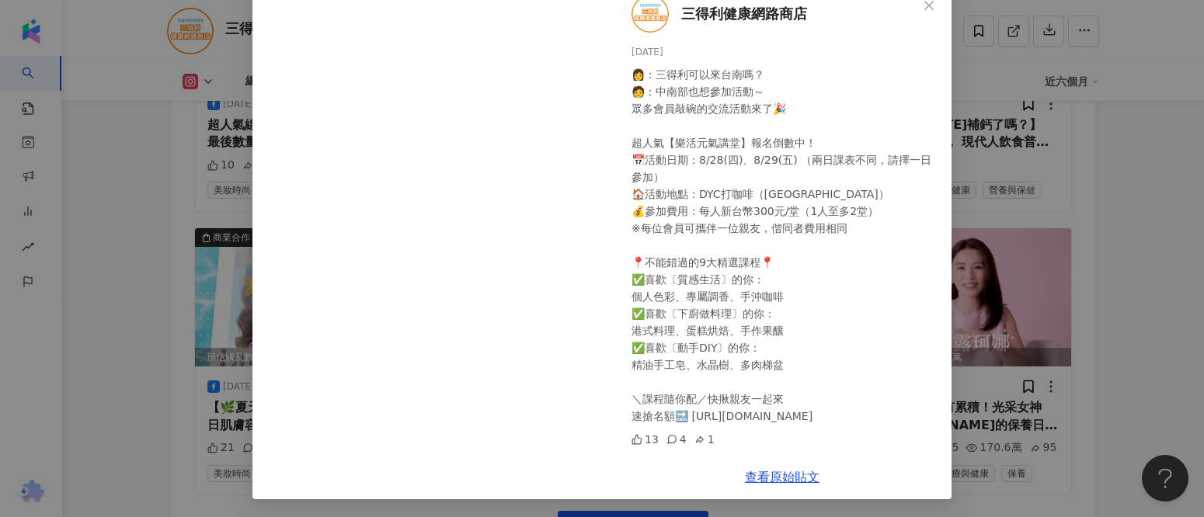
click at [1131, 319] on div "三得利健康網路商店 2025/7/24 👩：三得利可以來台南嗎？ 🧑：中南部也想參加活動～ 眾多會員敲碗的交流活動來了🎉 超人氣【樂活元氣講堂】報名倒數中！ …" at bounding box center [602, 258] width 1204 height 517
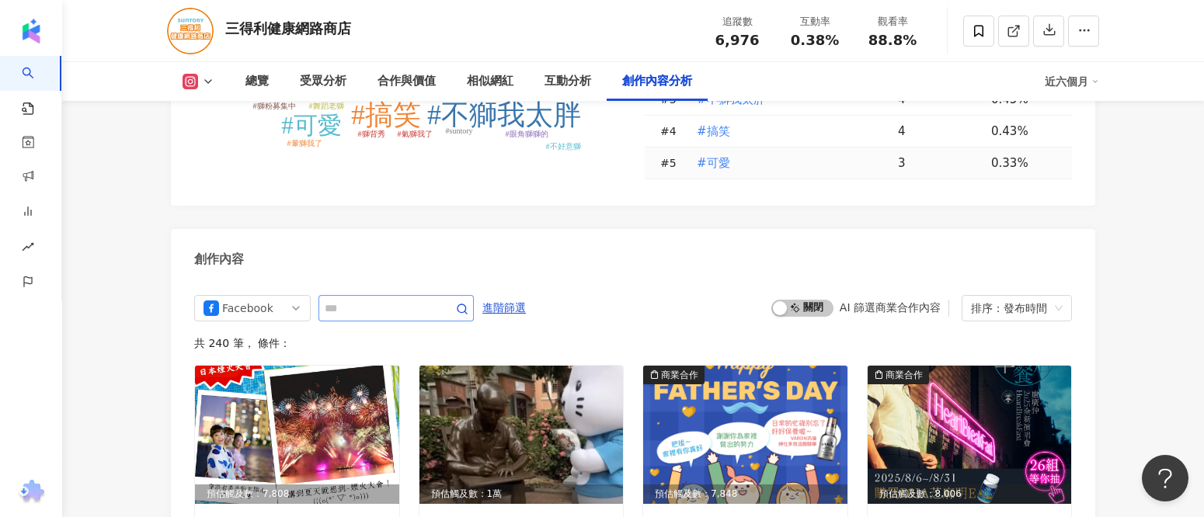
scroll to position [4437, 0]
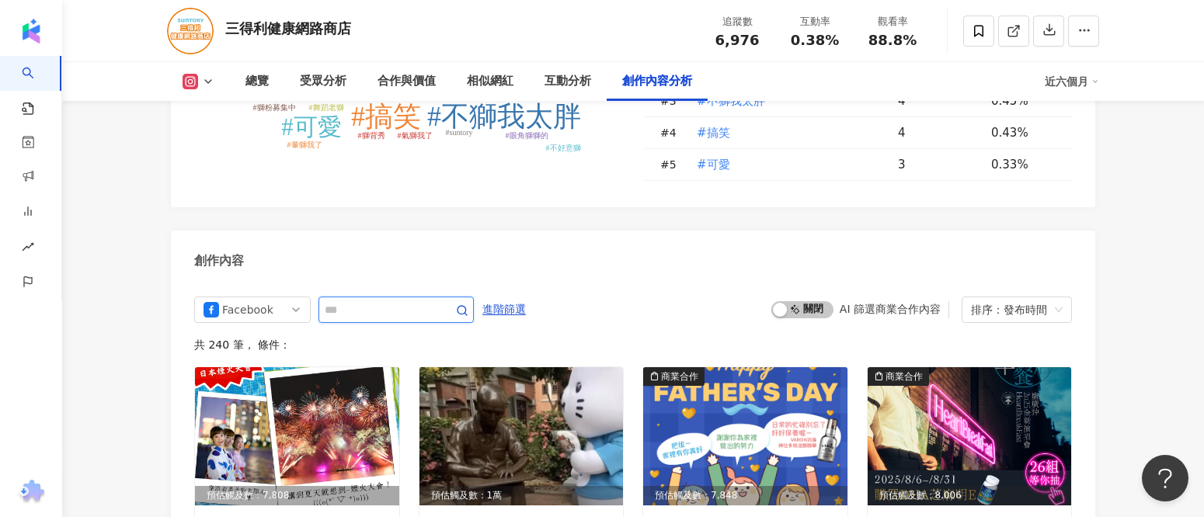
click at [392, 319] on input "text" at bounding box center [379, 310] width 109 height 19
type input "***"
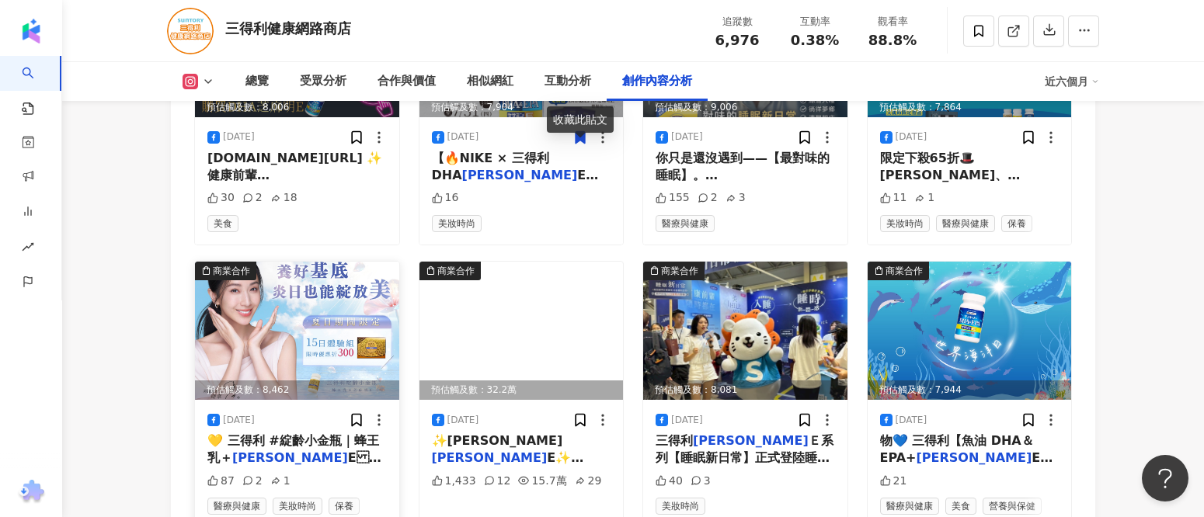
scroll to position [4861, 0]
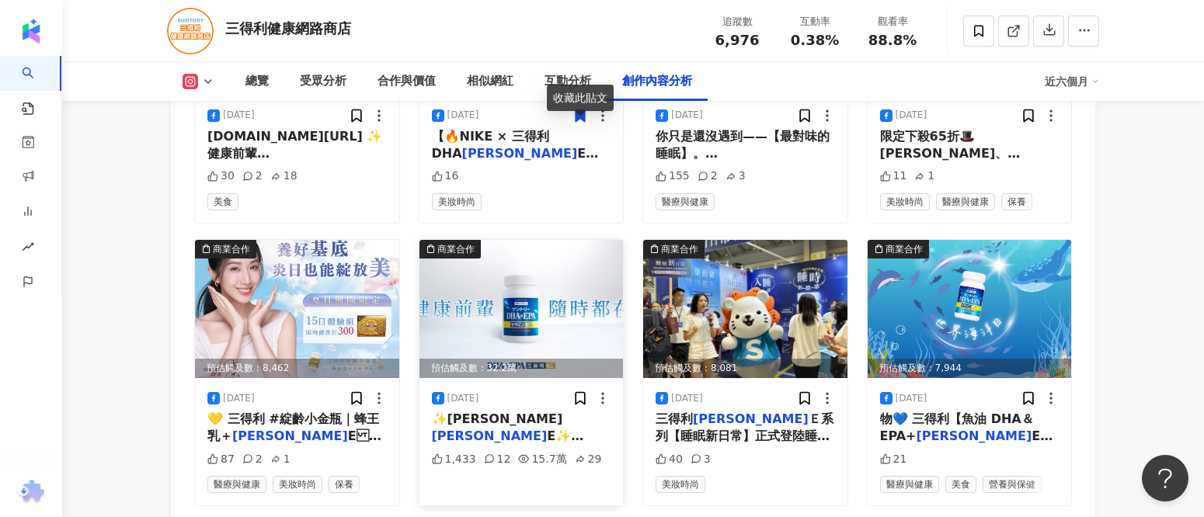
drag, startPoint x: 507, startPoint y: 326, endPoint x: 524, endPoint y: 331, distance: 17.0
click at [524, 331] on img at bounding box center [522, 309] width 204 height 138
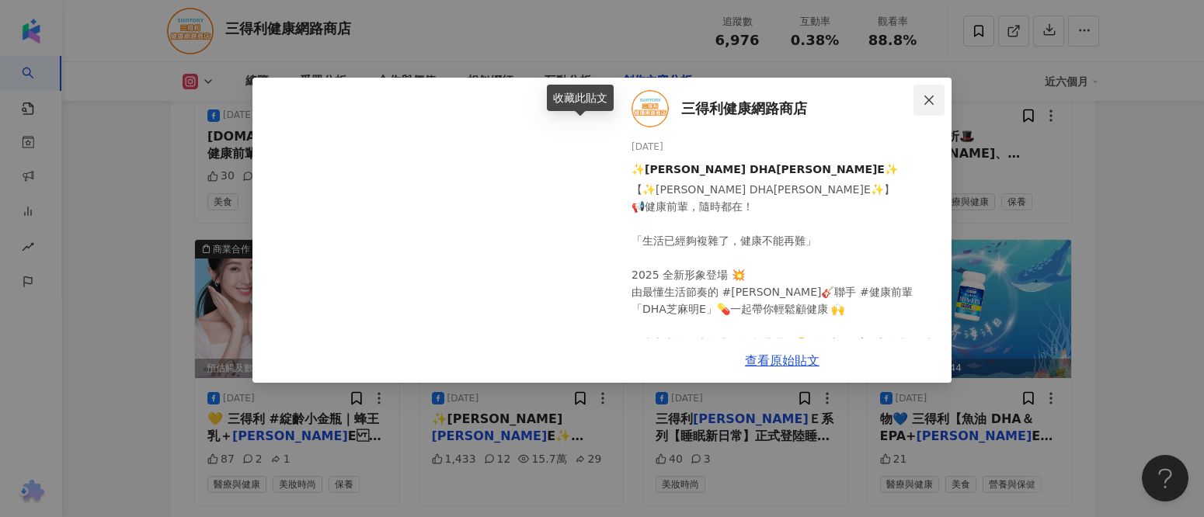
click at [932, 97] on icon "close" at bounding box center [929, 99] width 9 height 9
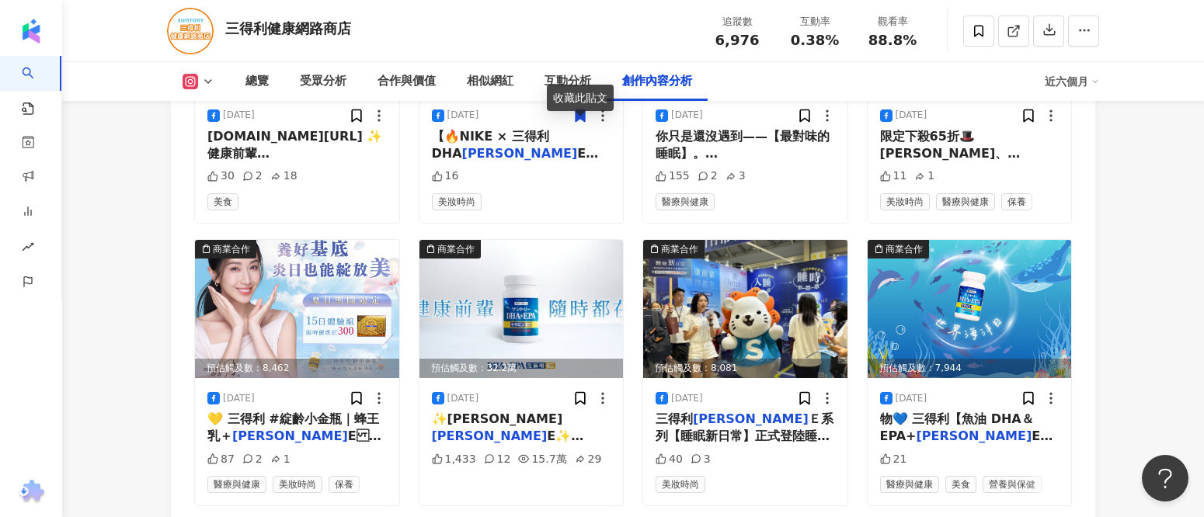
drag, startPoint x: 491, startPoint y: 439, endPoint x: 94, endPoint y: 298, distance: 421.2
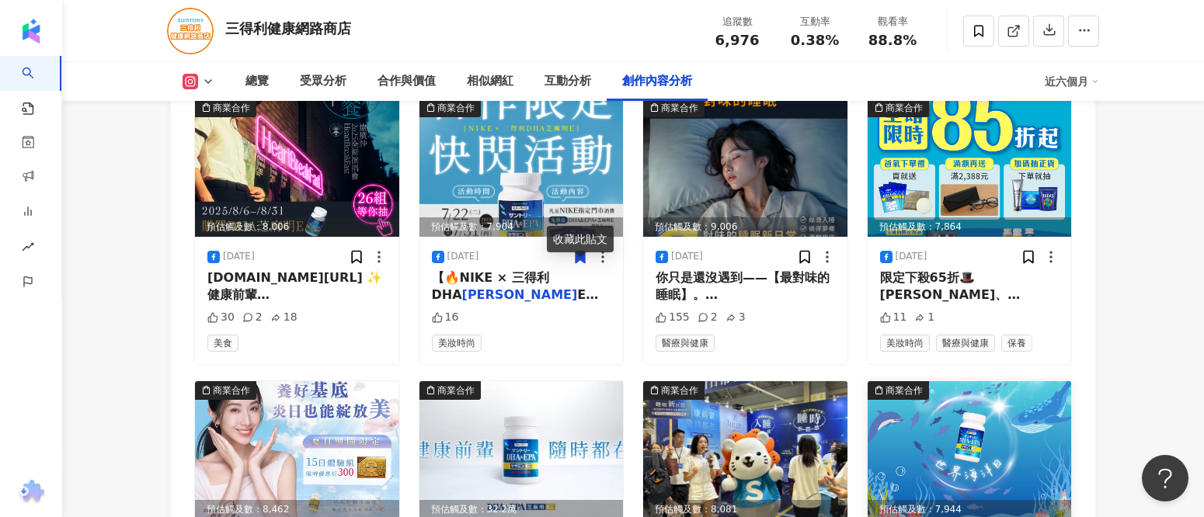
scroll to position [4932, 0]
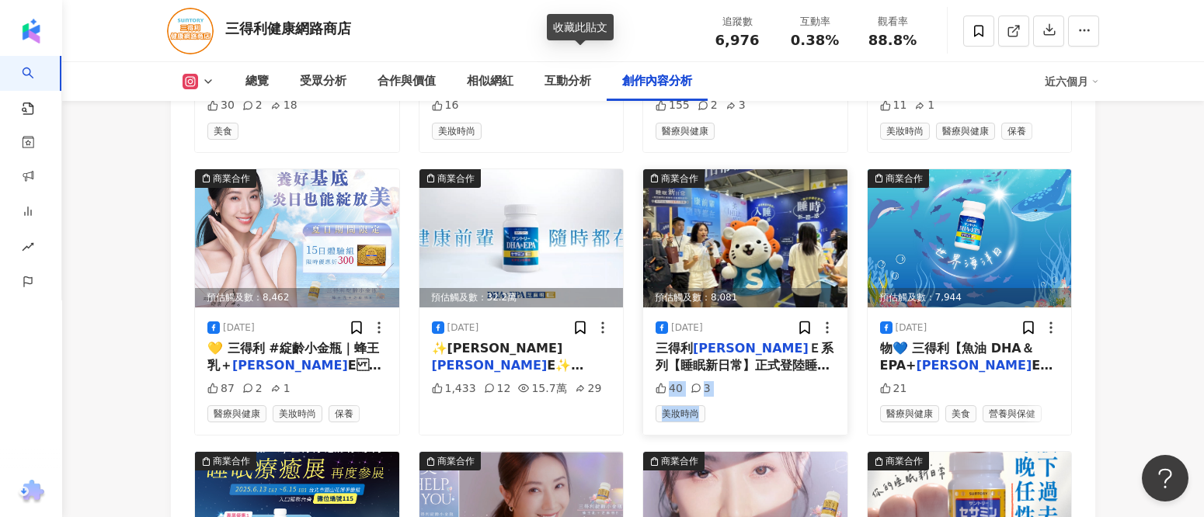
drag, startPoint x: 739, startPoint y: 378, endPoint x: 775, endPoint y: 423, distance: 57.5
click at [775, 423] on div "2025/6/14 三得利 芝麻明 Ｅ系列【睡眠新日常】正式登陸睡眠療癒展！ 只剩今、明兩天，就在圓山花博爭艷館～ 【線上也有專屬優惠，現折$300 👉htt…" at bounding box center [745, 371] width 204 height 127
click at [548, 393] on mark "[PERSON_NAME]" at bounding box center [490, 400] width 116 height 15
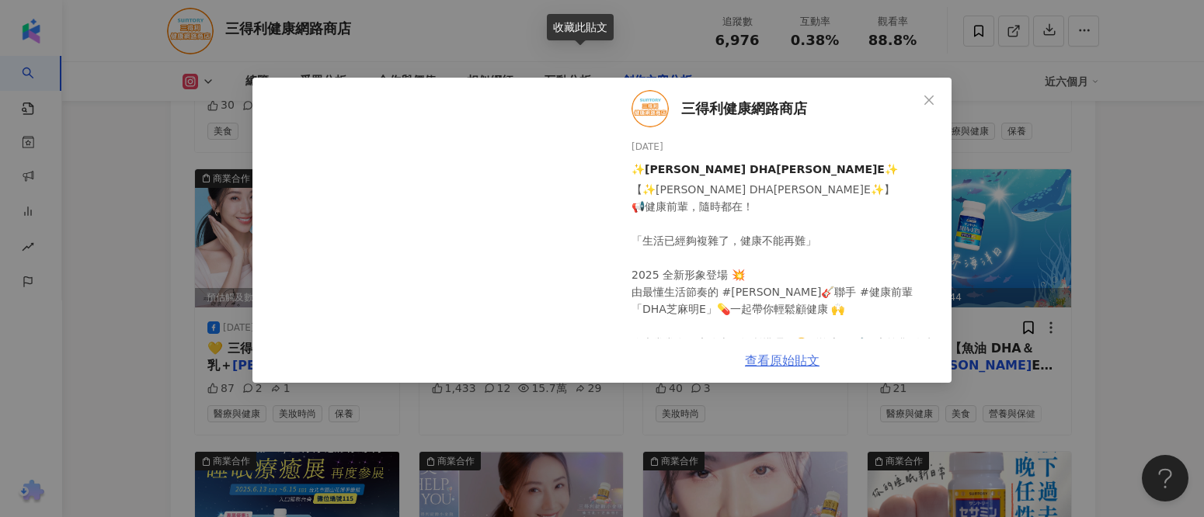
click at [787, 356] on link "查看原始貼文" at bounding box center [782, 361] width 75 height 15
click at [929, 97] on icon "close" at bounding box center [929, 100] width 12 height 12
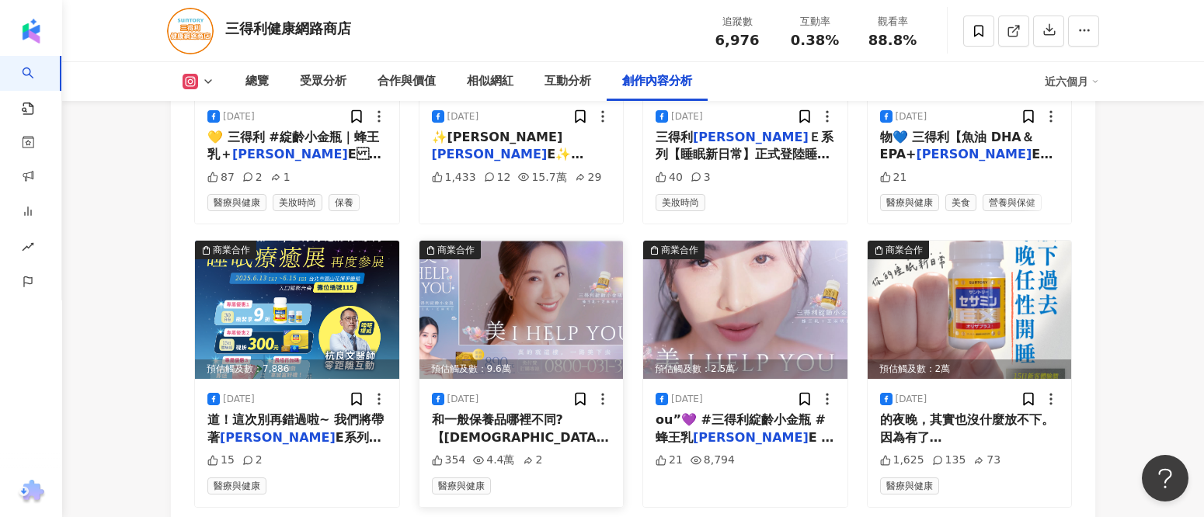
scroll to position [5144, 0]
click at [515, 423] on span "和一般保養品哪裡不同? 【三得利經典" at bounding box center [520, 428] width 177 height 32
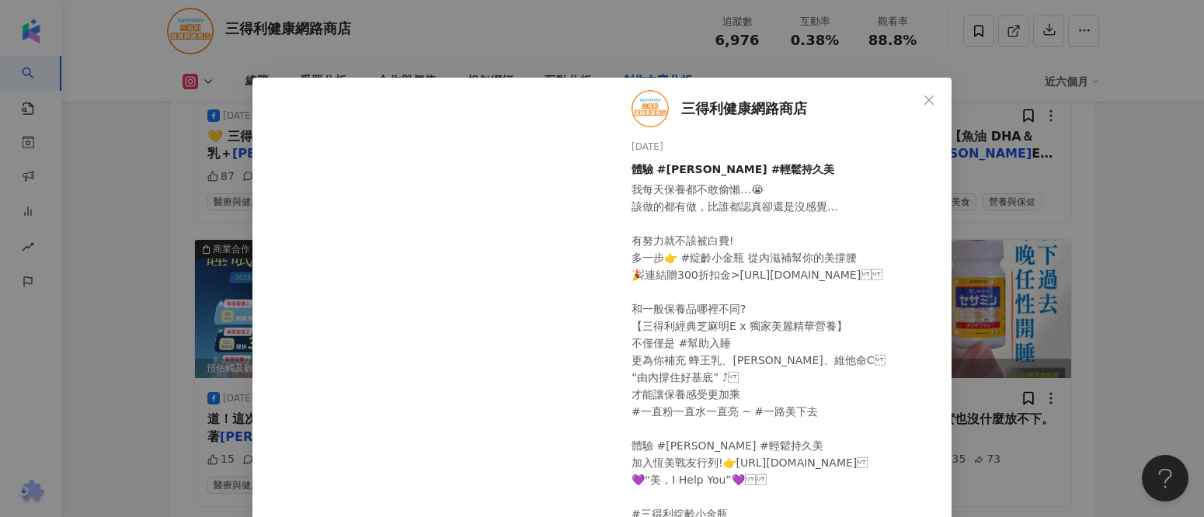
scroll to position [0, 0]
click at [926, 104] on icon "close" at bounding box center [929, 100] width 12 height 12
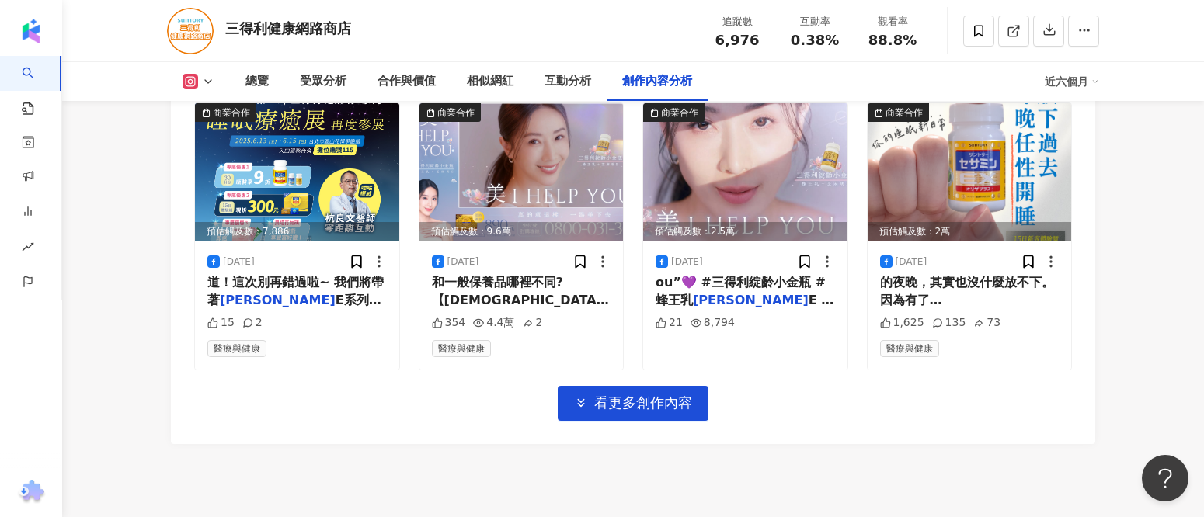
scroll to position [5284, 0]
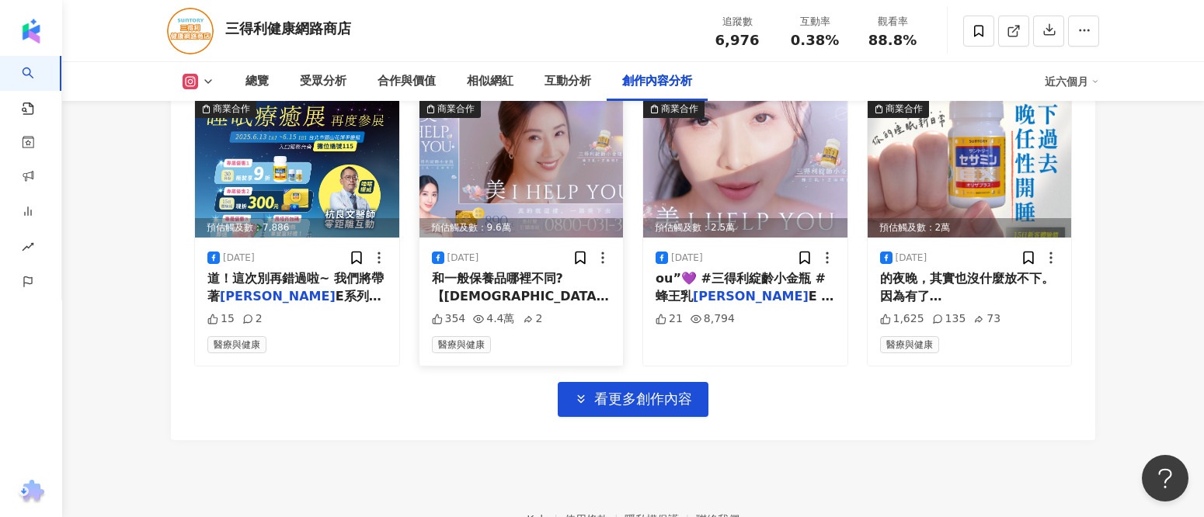
click at [517, 306] on span "E x 獨家美麗精華營養】 不僅" at bounding box center [521, 322] width 178 height 32
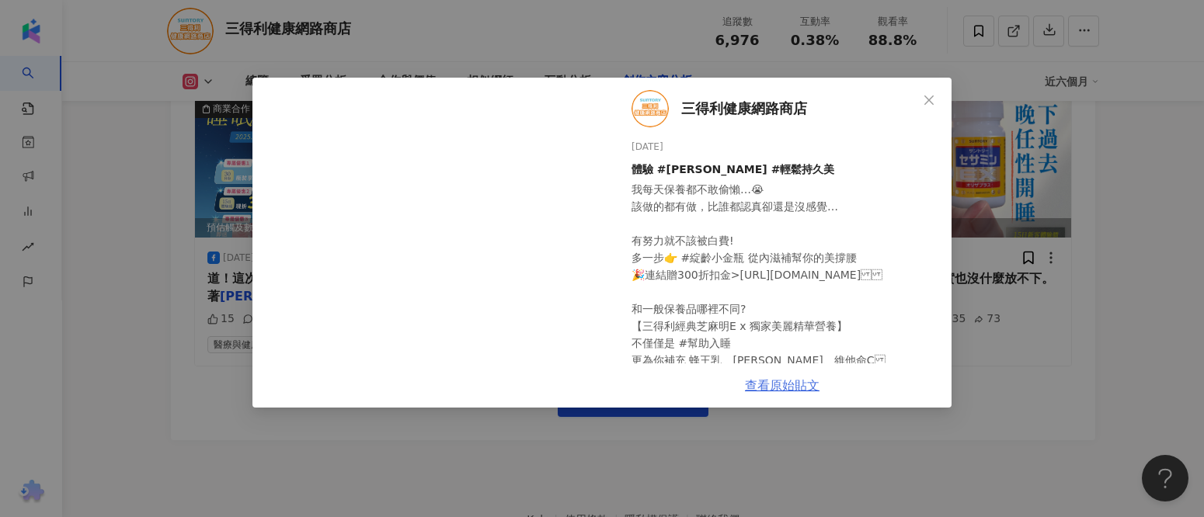
click at [774, 383] on link "查看原始貼文" at bounding box center [782, 385] width 75 height 15
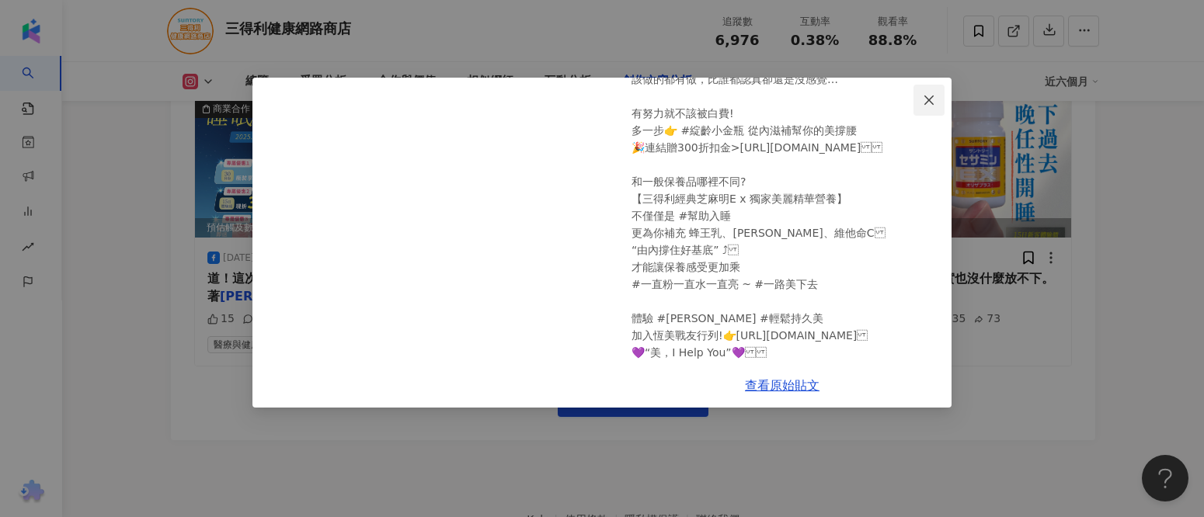
scroll to position [211, 0]
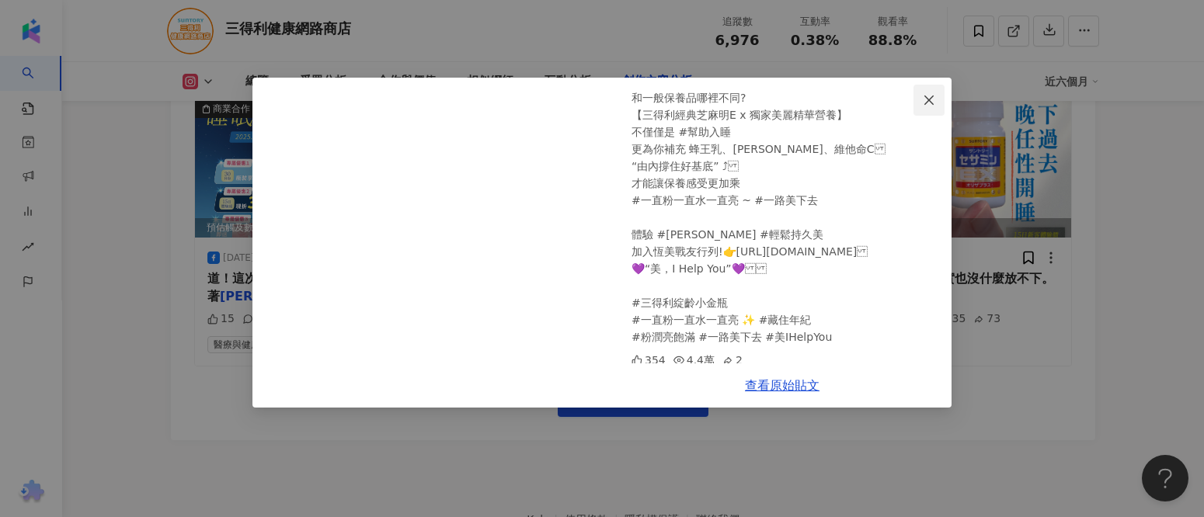
click at [935, 101] on icon "close" at bounding box center [929, 100] width 12 height 12
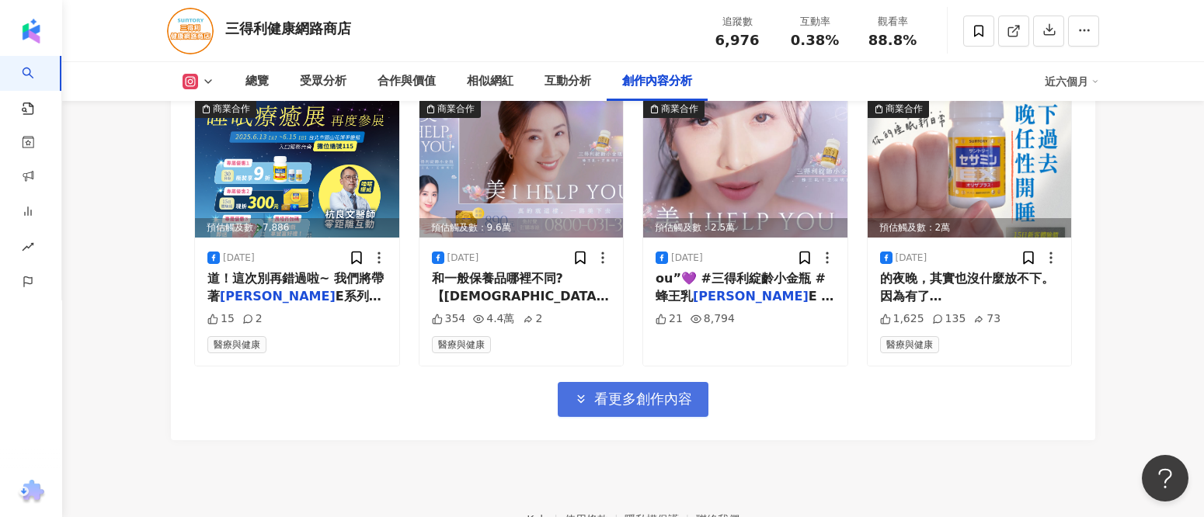
click at [667, 408] on span "看更多創作內容" at bounding box center [643, 399] width 98 height 17
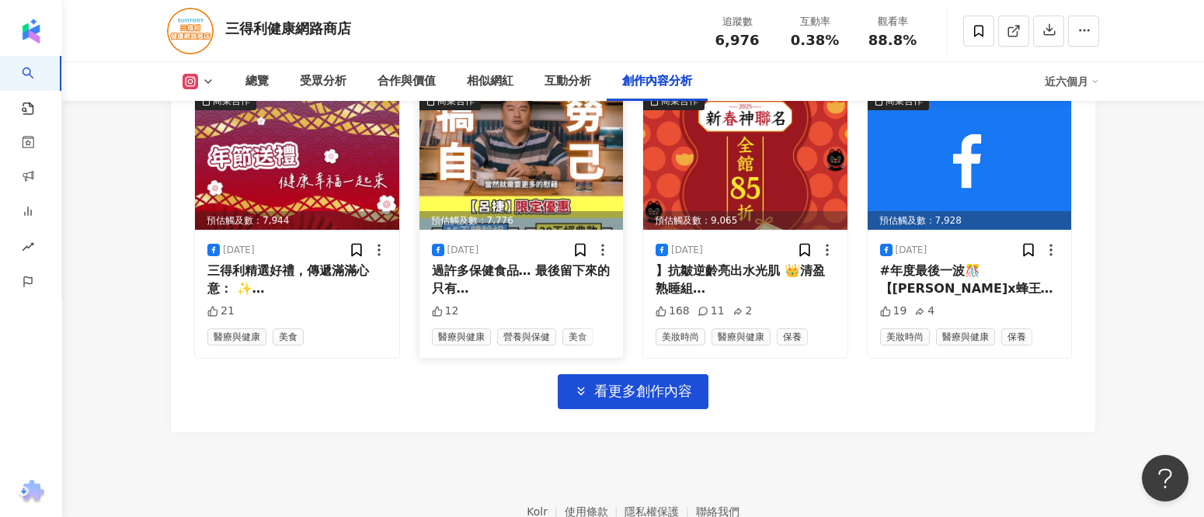
scroll to position [6239, 0]
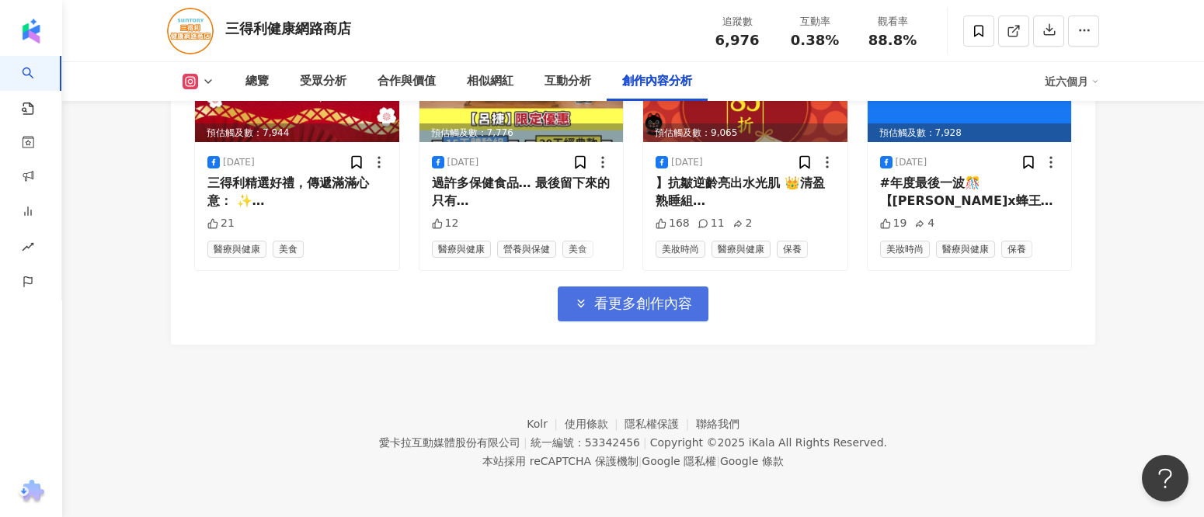
click at [587, 311] on span "button" at bounding box center [581, 303] width 14 height 16
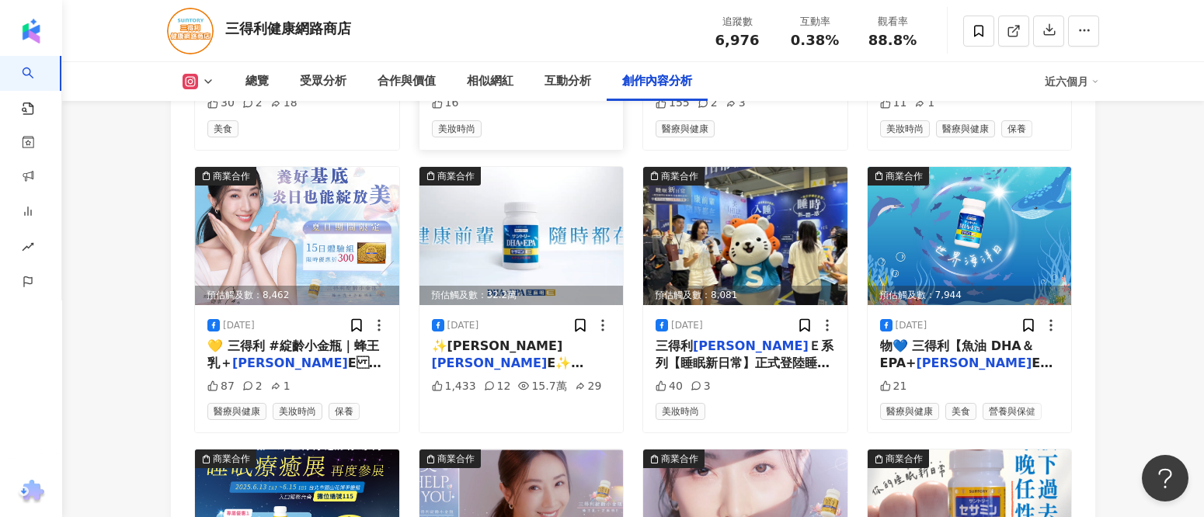
scroll to position [4968, 0]
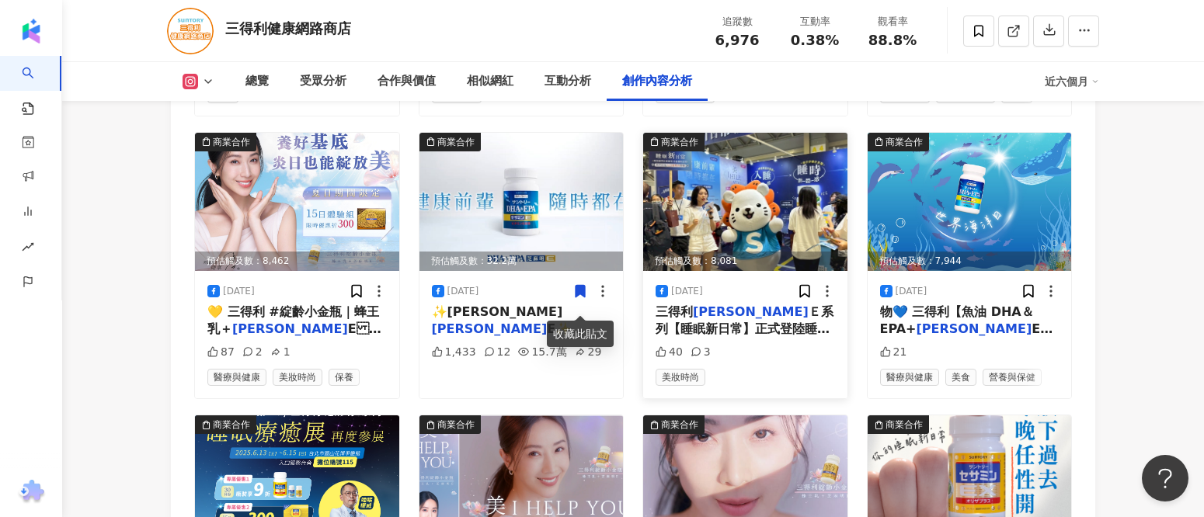
drag, startPoint x: 739, startPoint y: 205, endPoint x: 720, endPoint y: 339, distance: 134.9
click at [720, 339] on span "Ｅ系列【睡眠新日常】正式登陸睡眠療癒展！ 只剩今、明兩天，就在圓山花博爭艷館～ 【線上也有專屬優惠，現折$300 👉https://swtt.cc/I9nbd…" at bounding box center [745, 460] width 179 height 311
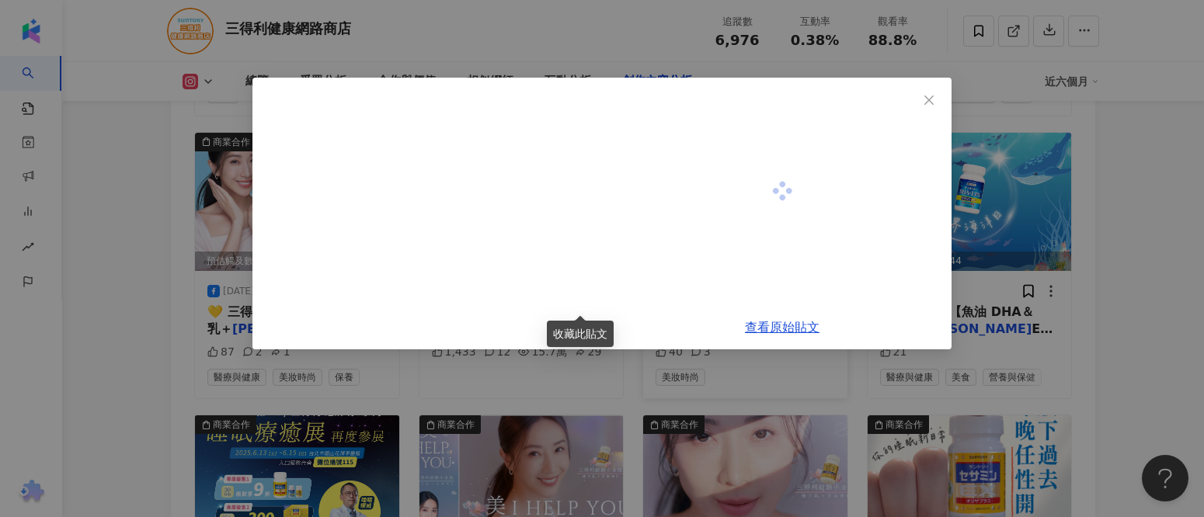
click at [717, 333] on div "查看原始貼文" at bounding box center [782, 327] width 339 height 44
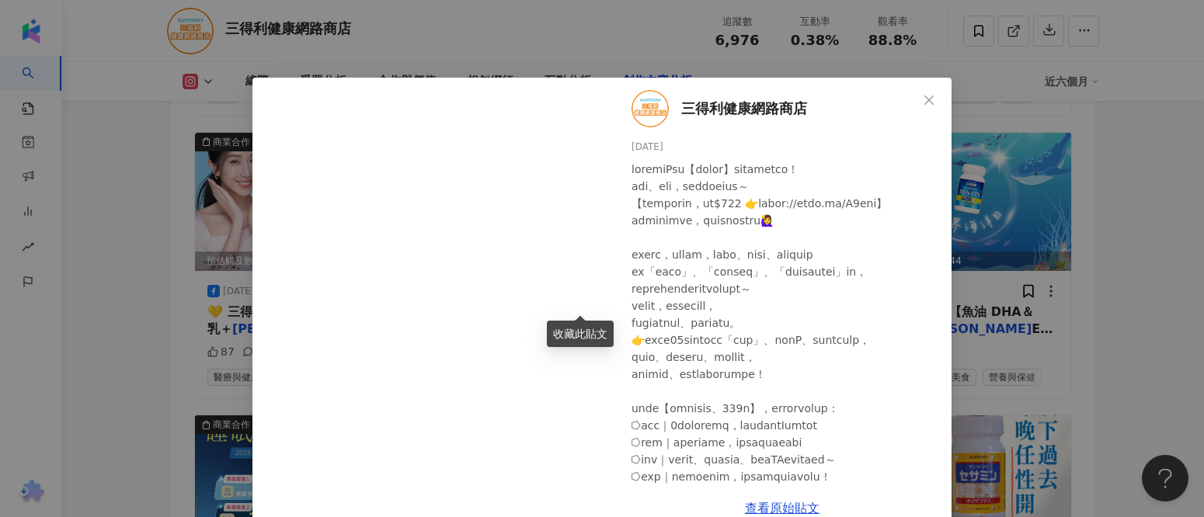
click at [769, 328] on div at bounding box center [786, 400] width 308 height 479
click at [794, 505] on link "查看原始貼文" at bounding box center [782, 508] width 75 height 15
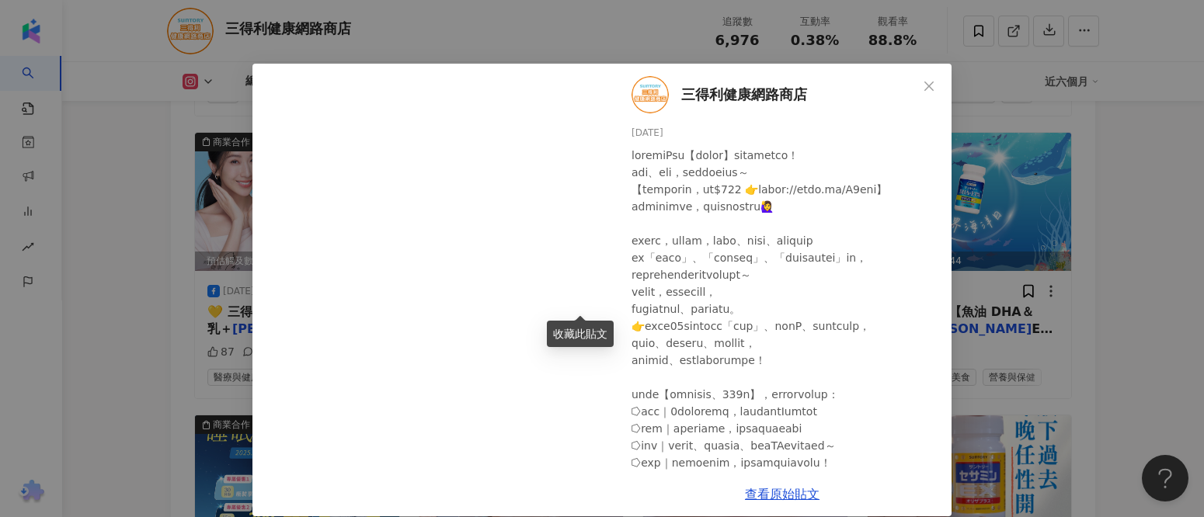
scroll to position [0, 0]
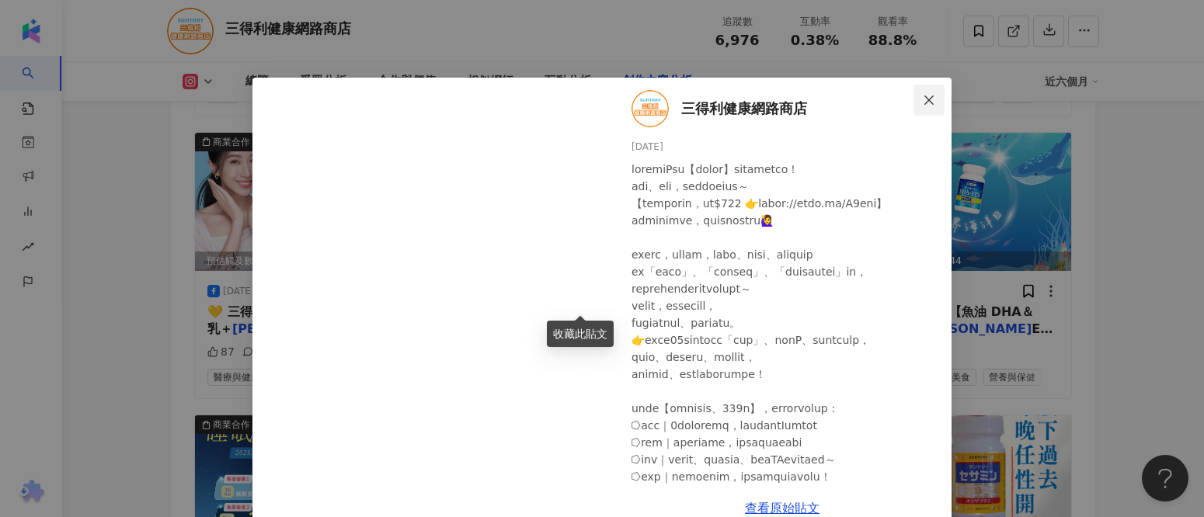
click at [929, 96] on icon "close" at bounding box center [929, 100] width 12 height 12
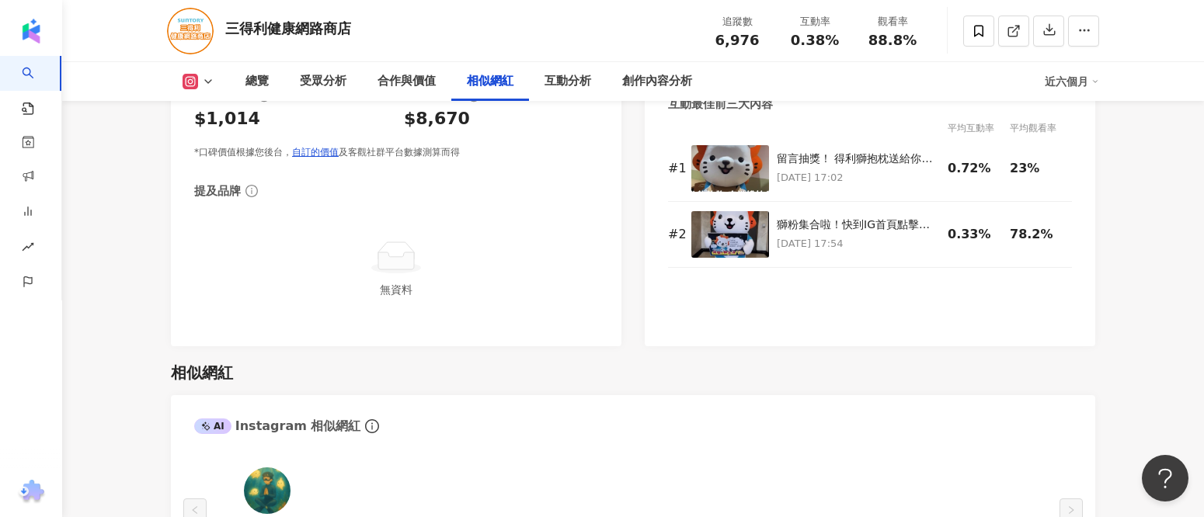
scroll to position [2072, 0]
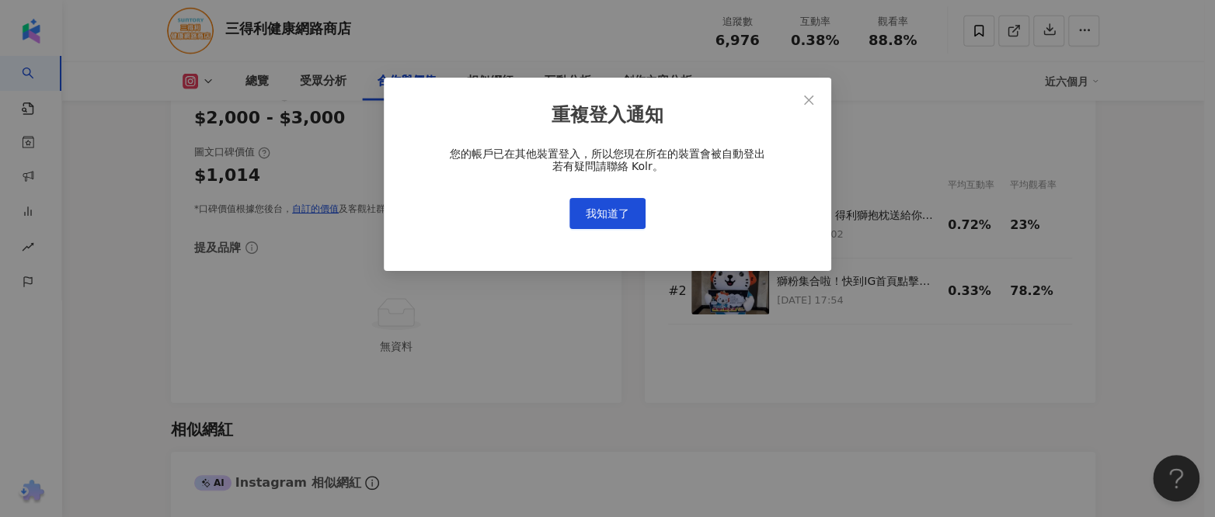
scroll to position [2072, 0]
click at [605, 212] on span "我知道了" at bounding box center [608, 213] width 44 height 12
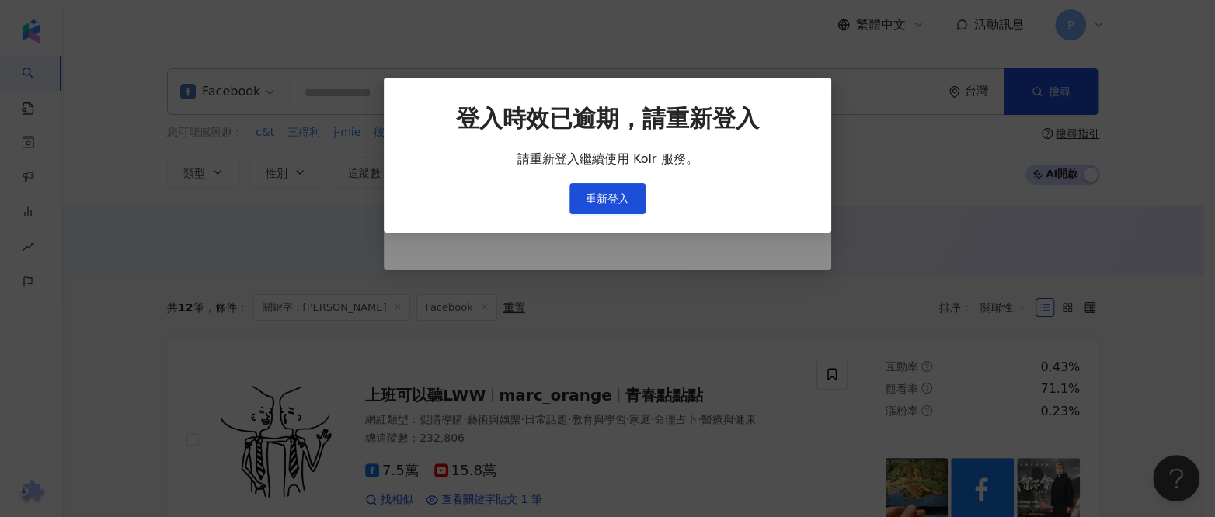
click at [605, 193] on span "重新登入" at bounding box center [608, 199] width 44 height 12
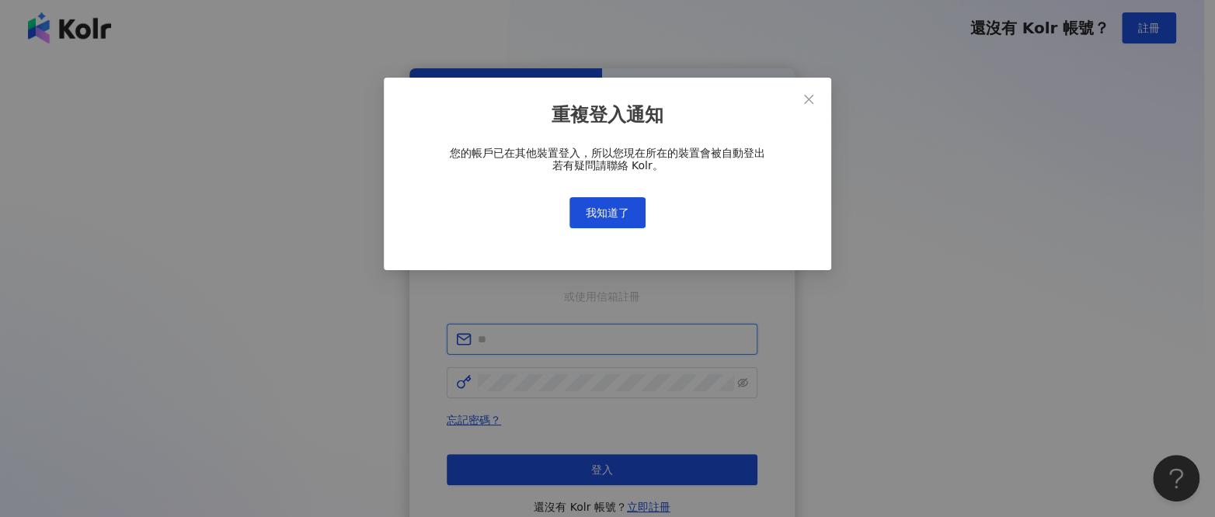
type input "**********"
click at [620, 207] on span "我知道了" at bounding box center [608, 213] width 44 height 12
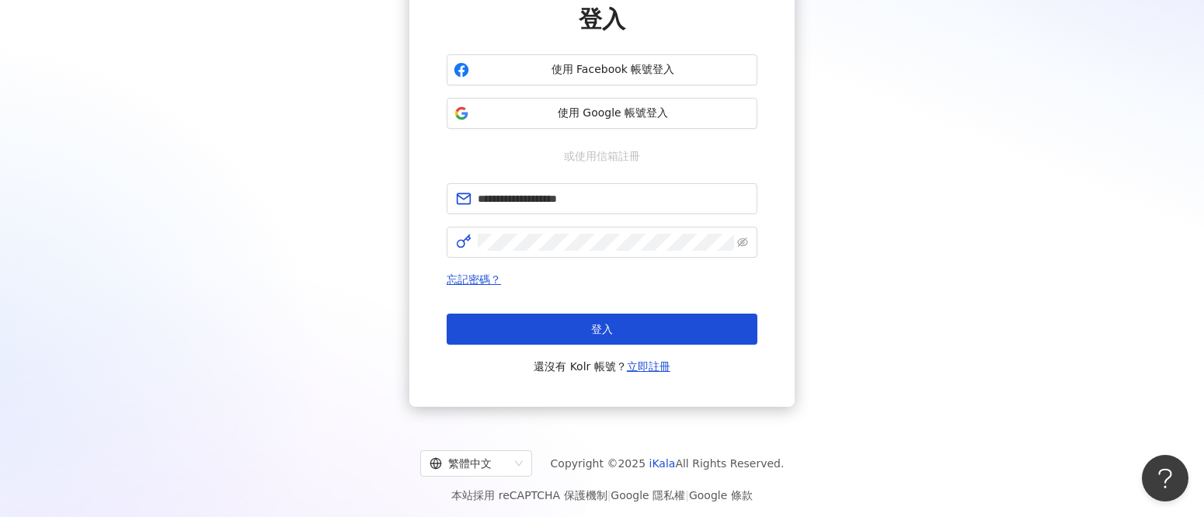
scroll to position [146, 0]
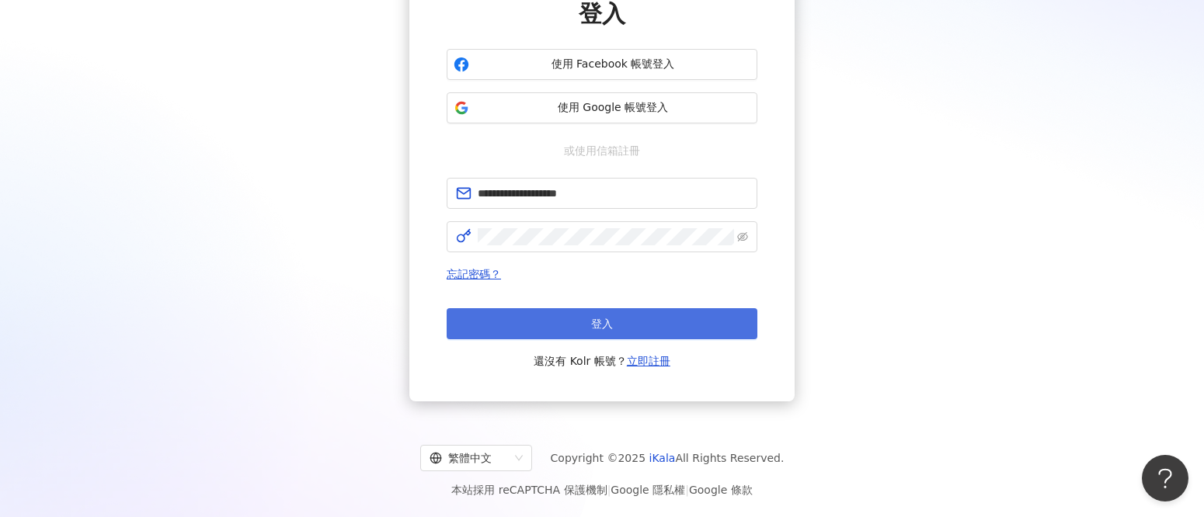
click at [612, 320] on span "登入" at bounding box center [602, 324] width 22 height 12
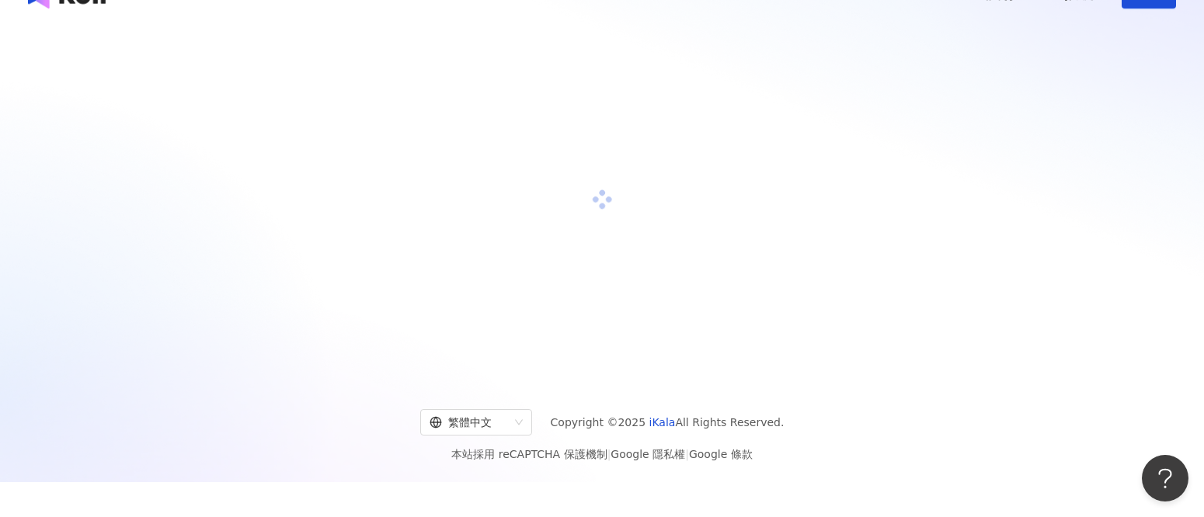
scroll to position [0, 0]
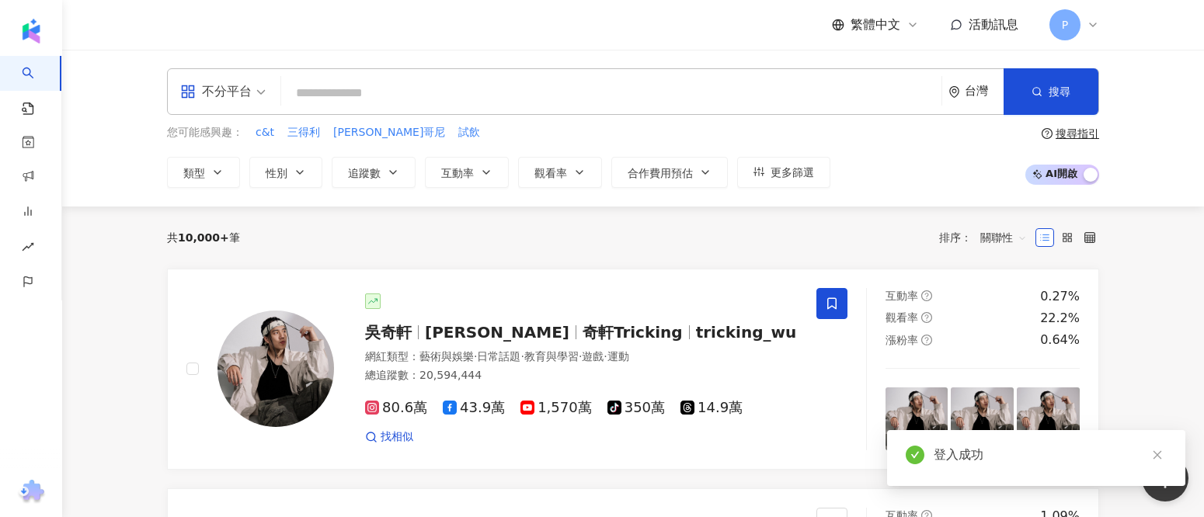
click at [444, 82] on input "search" at bounding box center [611, 93] width 648 height 30
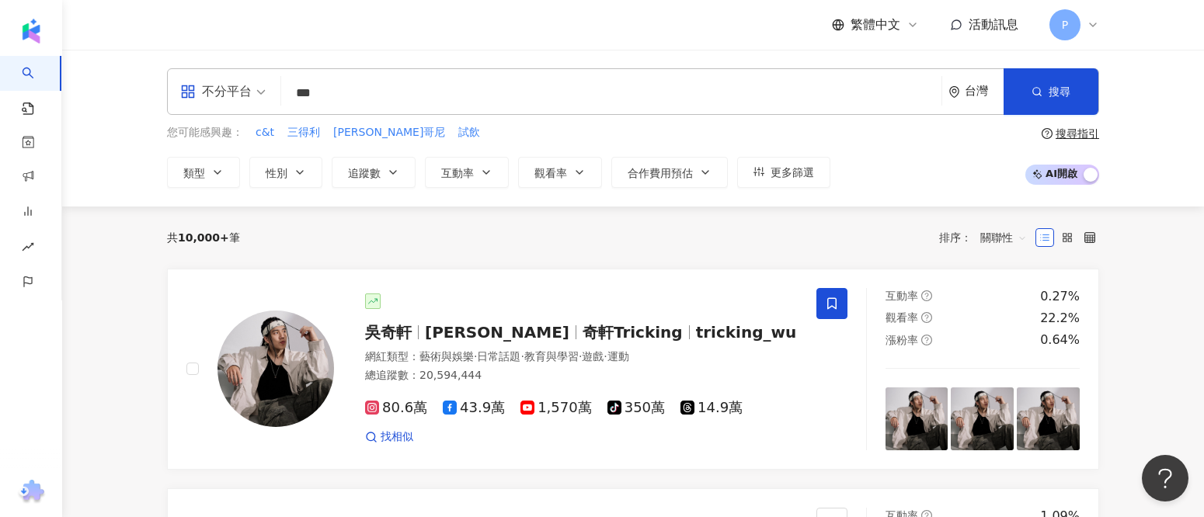
type input "***"
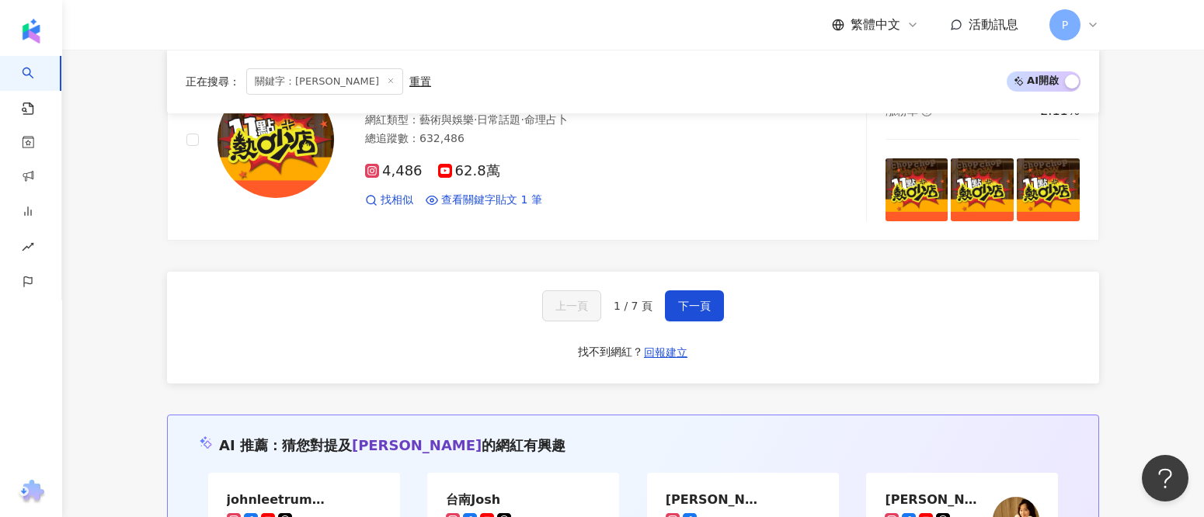
scroll to position [2684, 0]
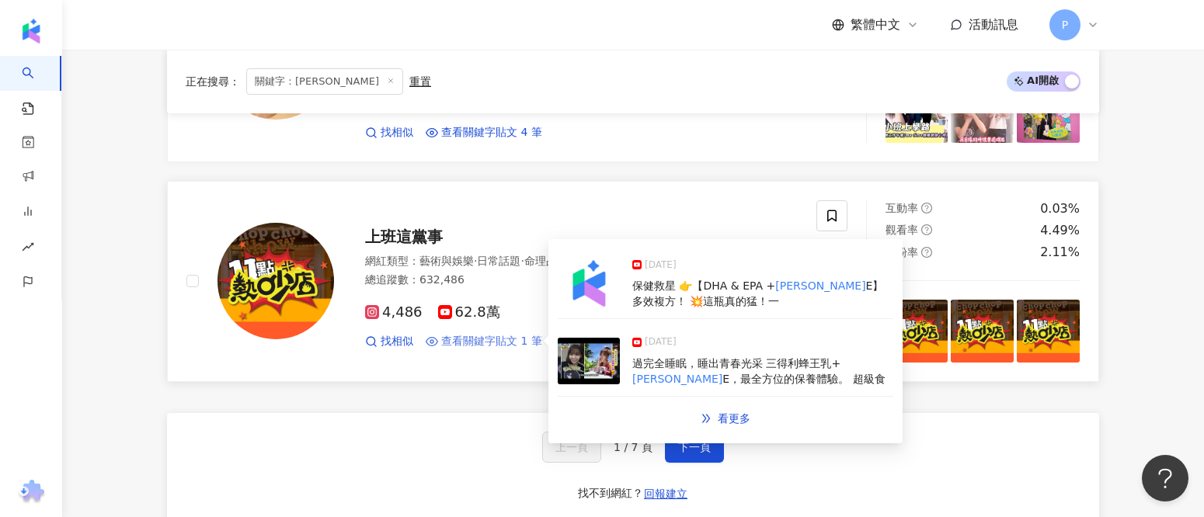
click at [506, 334] on span "查看關鍵字貼文 1 筆" at bounding box center [491, 342] width 101 height 16
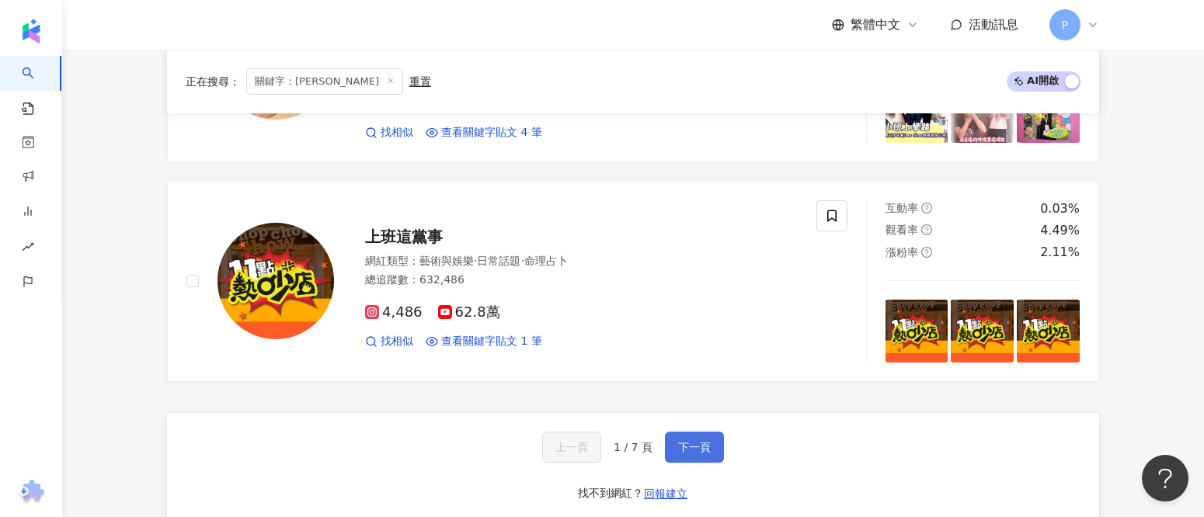
click at [681, 441] on span "下一頁" at bounding box center [694, 447] width 33 height 12
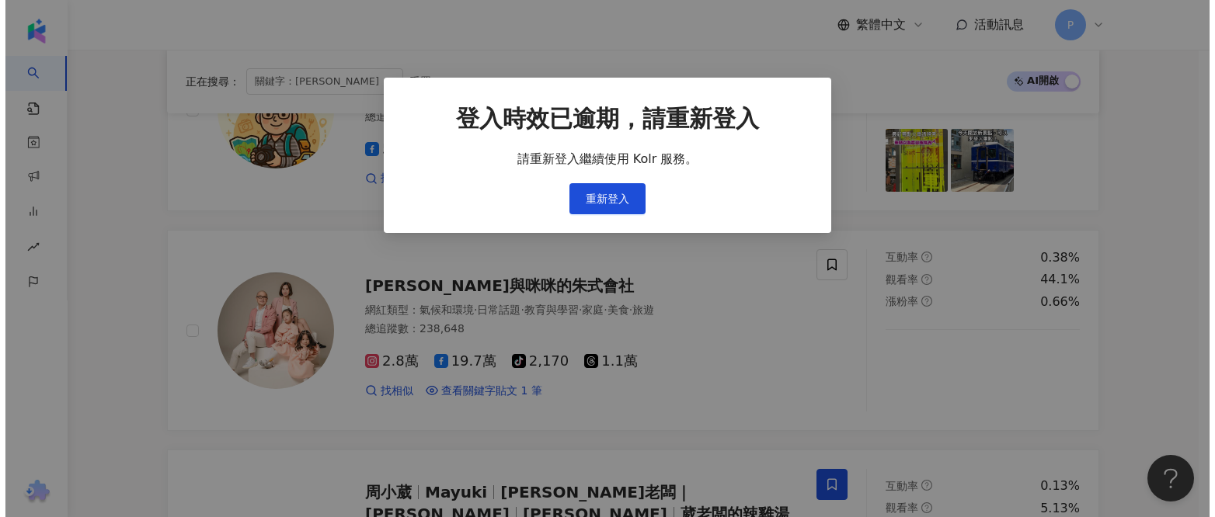
scroll to position [2695, 0]
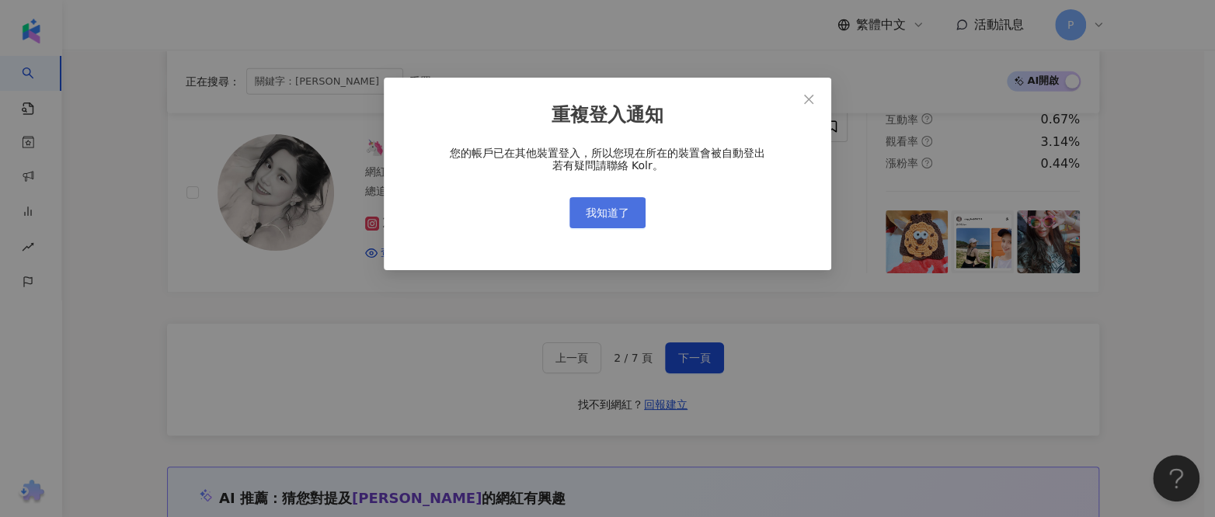
click at [618, 207] on span "我知道了" at bounding box center [608, 213] width 44 height 12
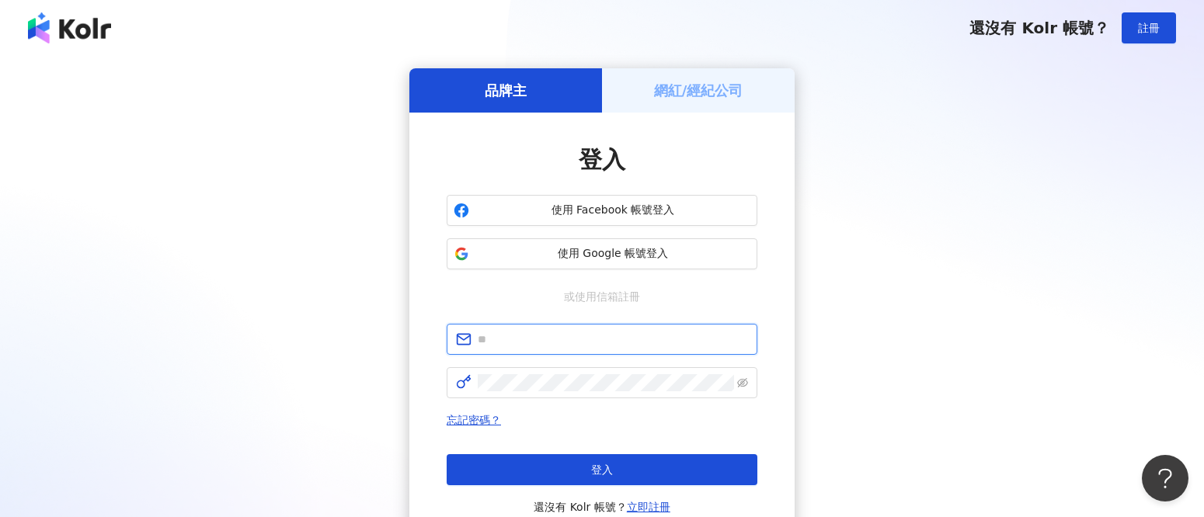
type input "**********"
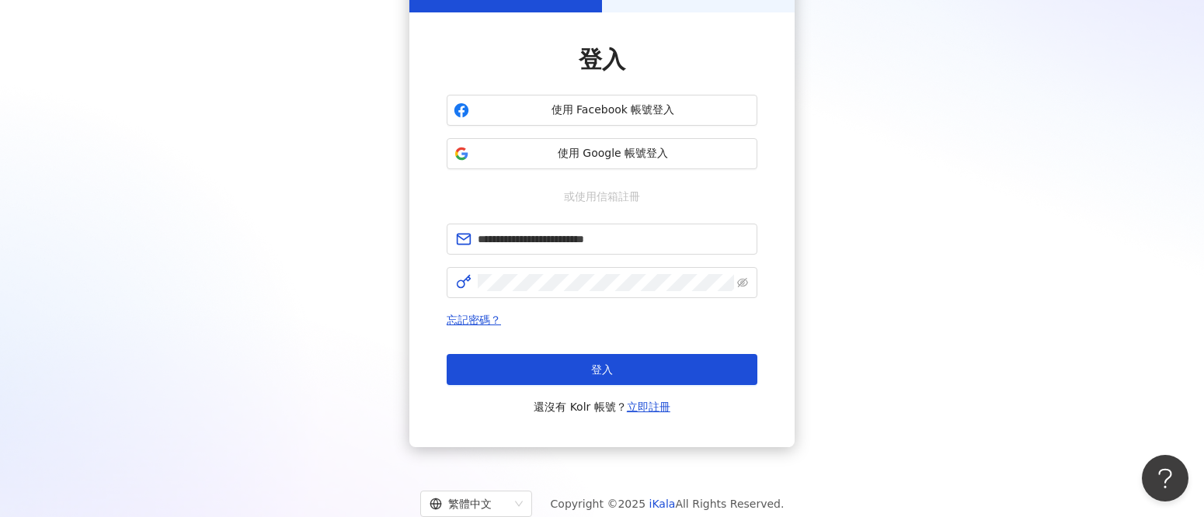
scroll to position [75, 0]
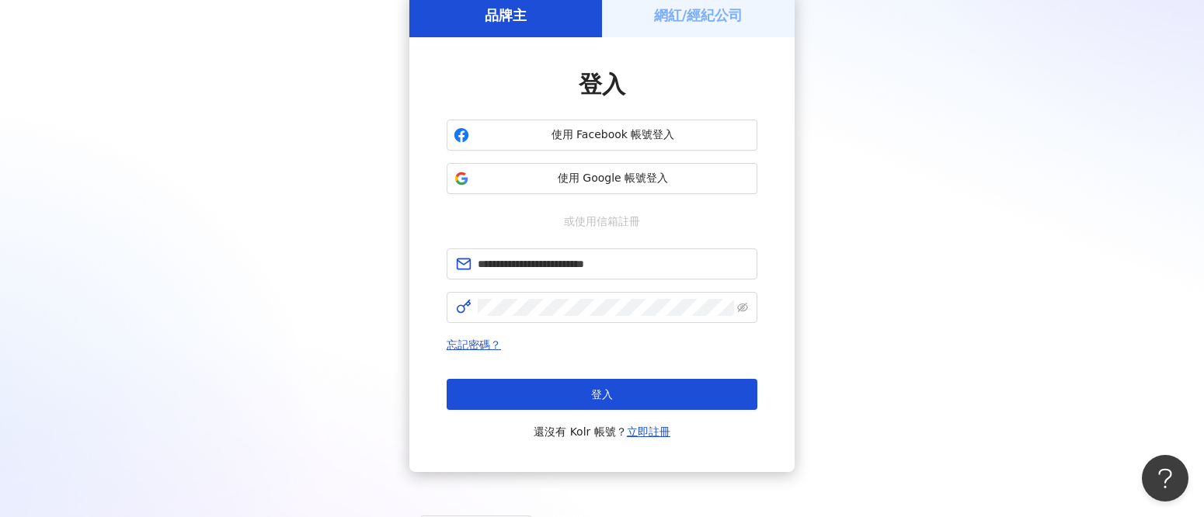
click at [274, 218] on div "**********" at bounding box center [602, 232] width 1167 height 479
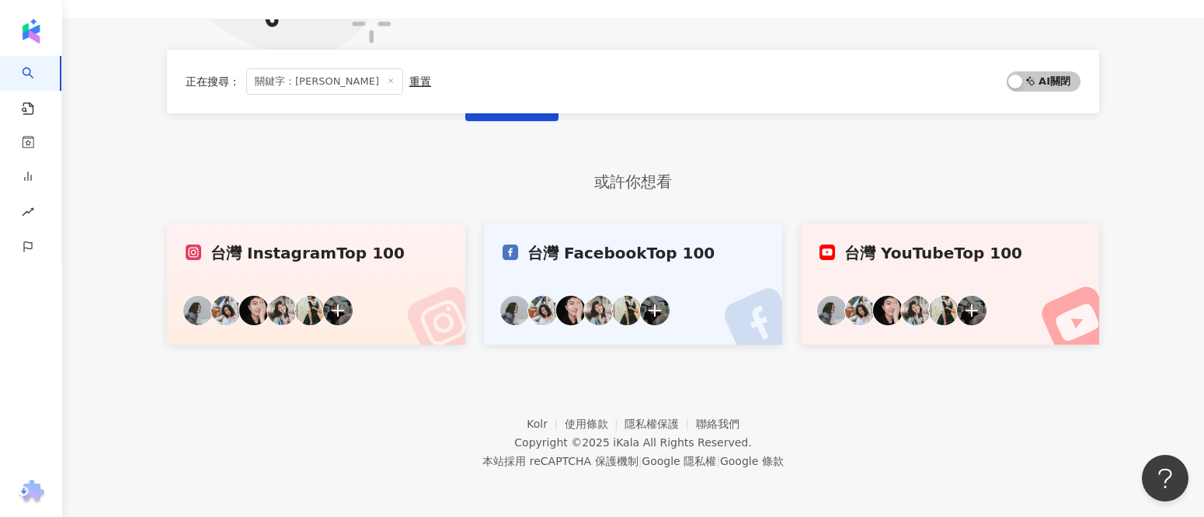
scroll to position [528, 0]
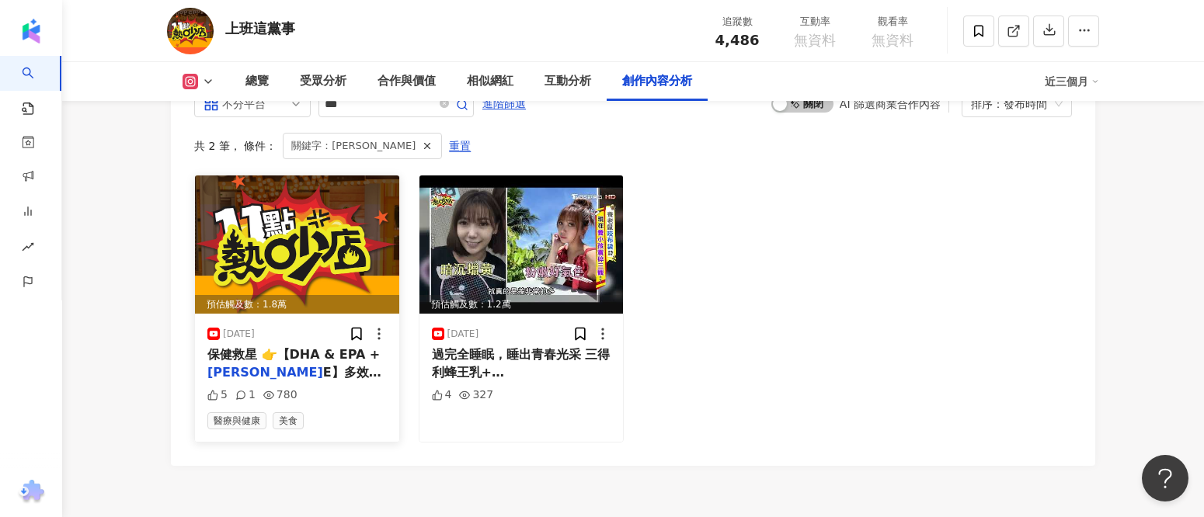
click at [336, 372] on span "E】多效複方！ 💥這瓶真的猛！一" at bounding box center [294, 381] width 174 height 32
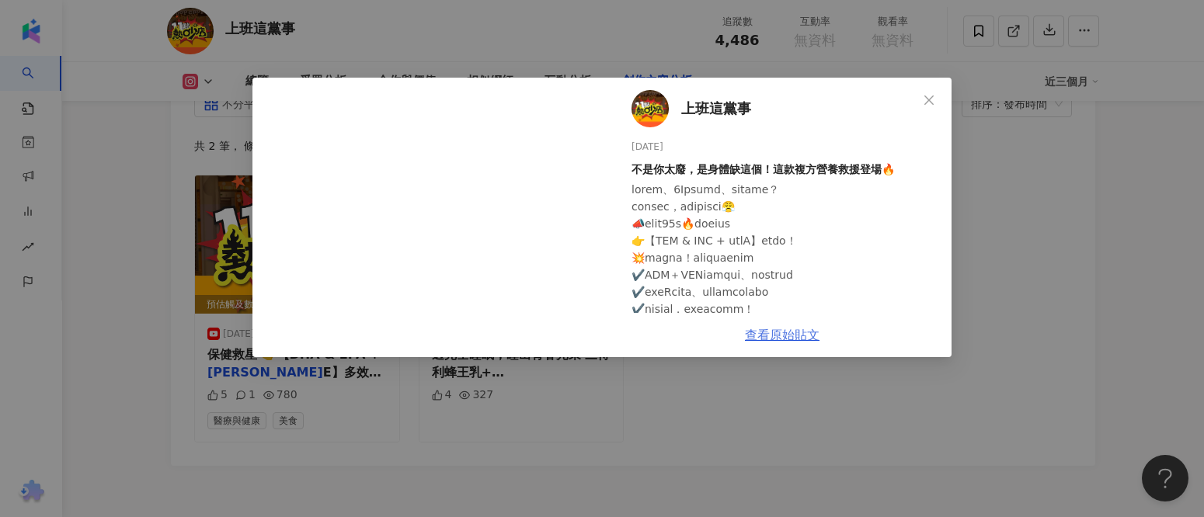
click at [800, 337] on link "查看原始貼文" at bounding box center [782, 335] width 75 height 15
click at [931, 101] on icon "close" at bounding box center [929, 99] width 9 height 9
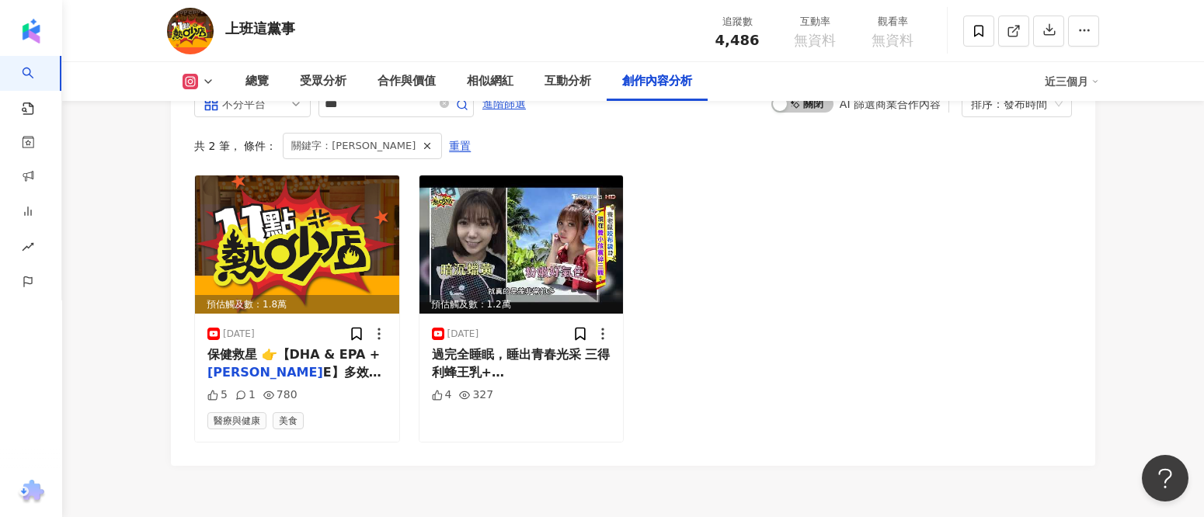
drag, startPoint x: 528, startPoint y: 372, endPoint x: 897, endPoint y: 312, distance: 374.0
click at [897, 312] on div "預估觸及數：1.8萬 2025/5/20 保健救星 👉【DHA & EPA + 芝麻明 E】多效複方！ 💥這瓶真的猛！一 5 1 780 醫療與健康 美食 預…" at bounding box center [633, 308] width 878 height 267
click at [540, 382] on span "E，最全方位的保養體驗。 超級食" at bounding box center [519, 398] width 174 height 32
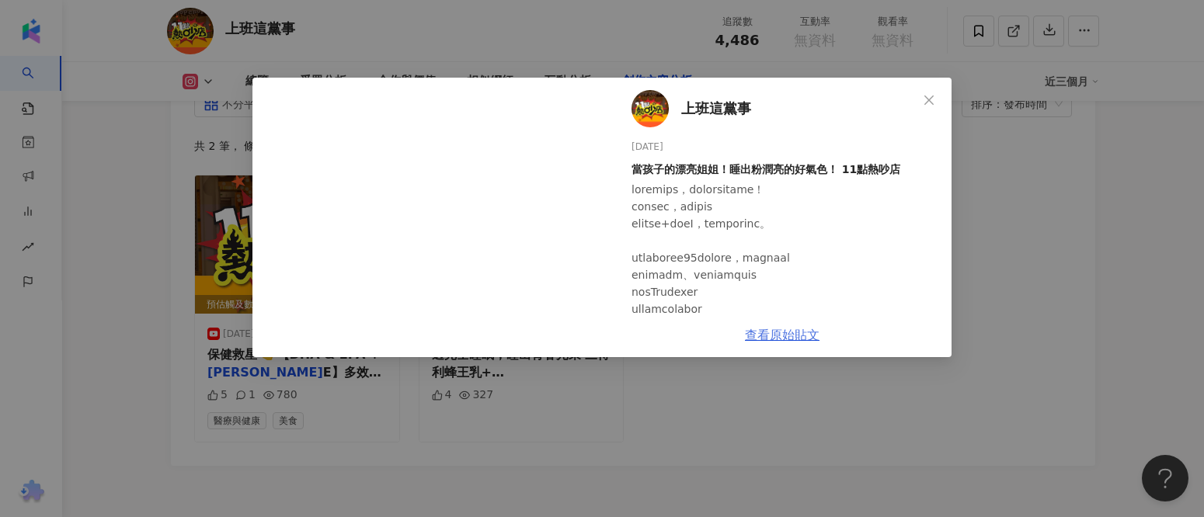
click at [807, 333] on link "查看原始貼文" at bounding box center [782, 335] width 75 height 15
click at [925, 94] on icon "close" at bounding box center [929, 100] width 12 height 12
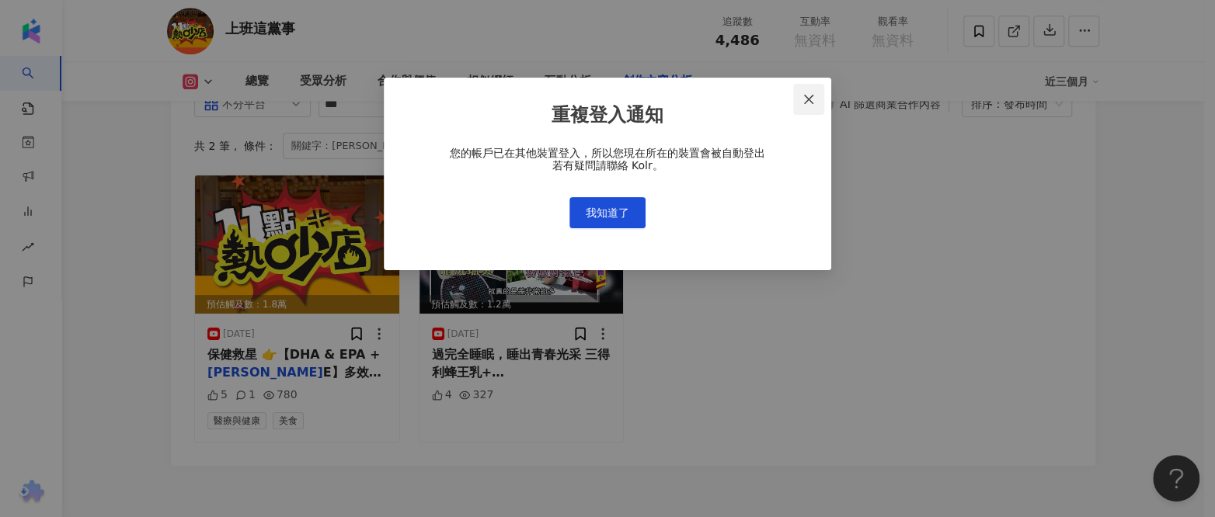
click at [800, 96] on span "Close" at bounding box center [808, 99] width 31 height 12
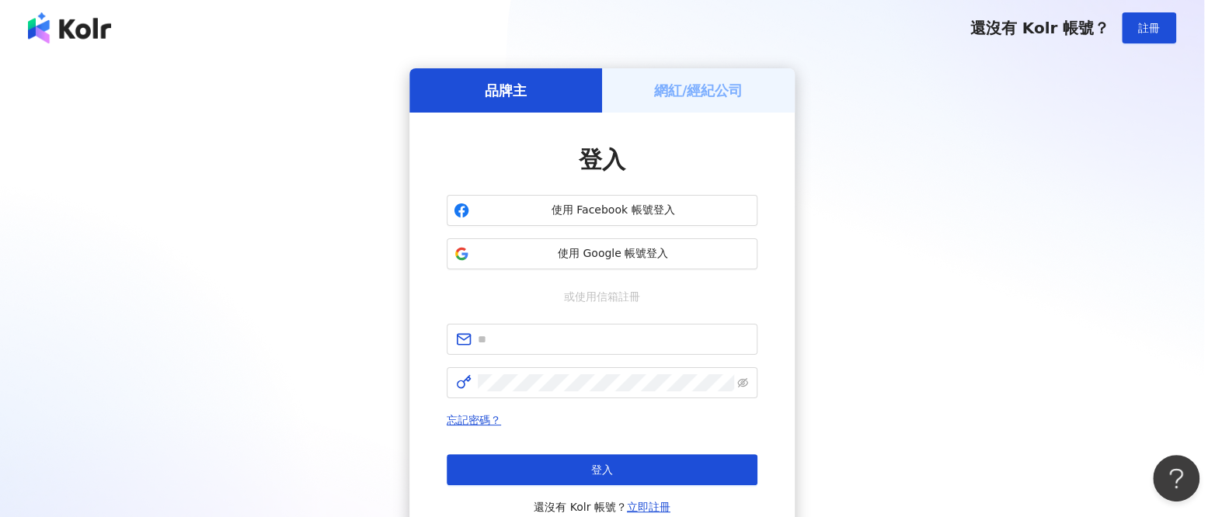
click at [605, 216] on body "還沒有 Kolr 帳號？ 註冊 品牌主 網紅/經紀公司 登入 使用 Facebook 帳號登入 使用 Google 帳號登入 或使用信箱註冊 忘記密碼？ 登入…" at bounding box center [602, 258] width 1204 height 517
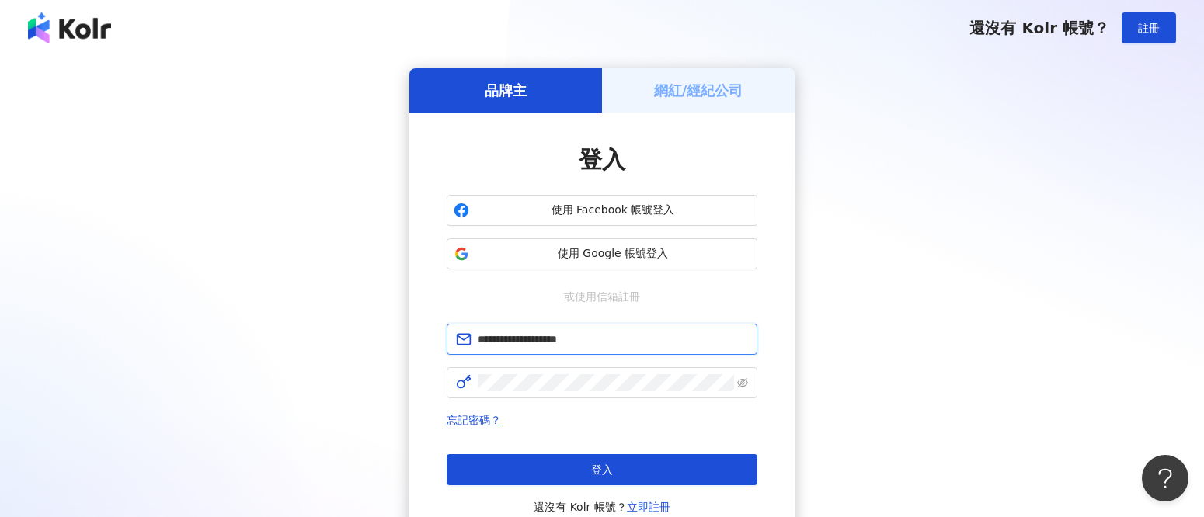
drag, startPoint x: 683, startPoint y: 347, endPoint x: 385, endPoint y: 343, distance: 297.6
click at [385, 343] on div "**********" at bounding box center [602, 307] width 1167 height 479
type input "**********"
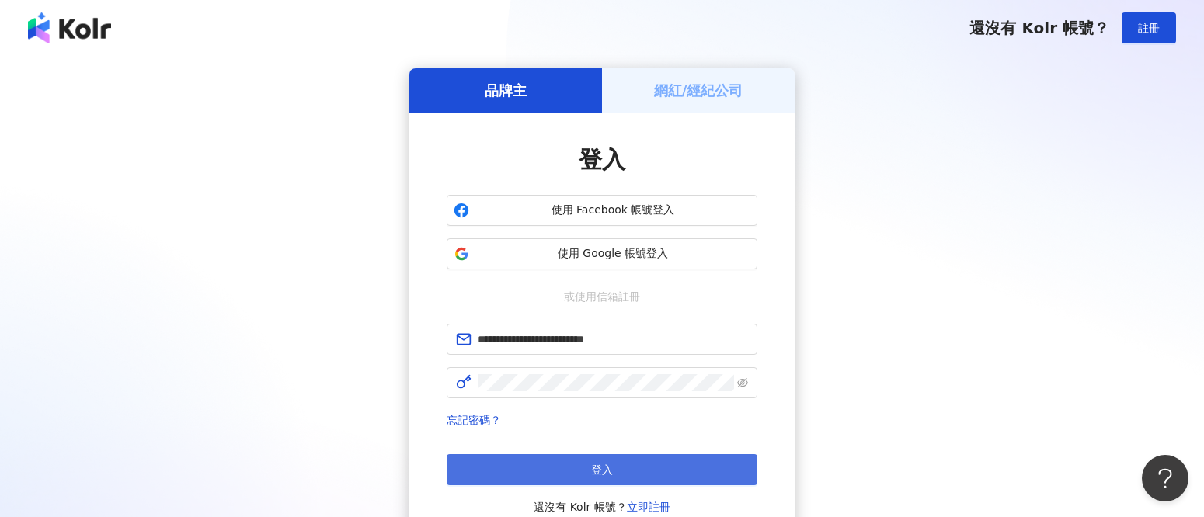
click at [645, 464] on button "登入" at bounding box center [602, 470] width 311 height 31
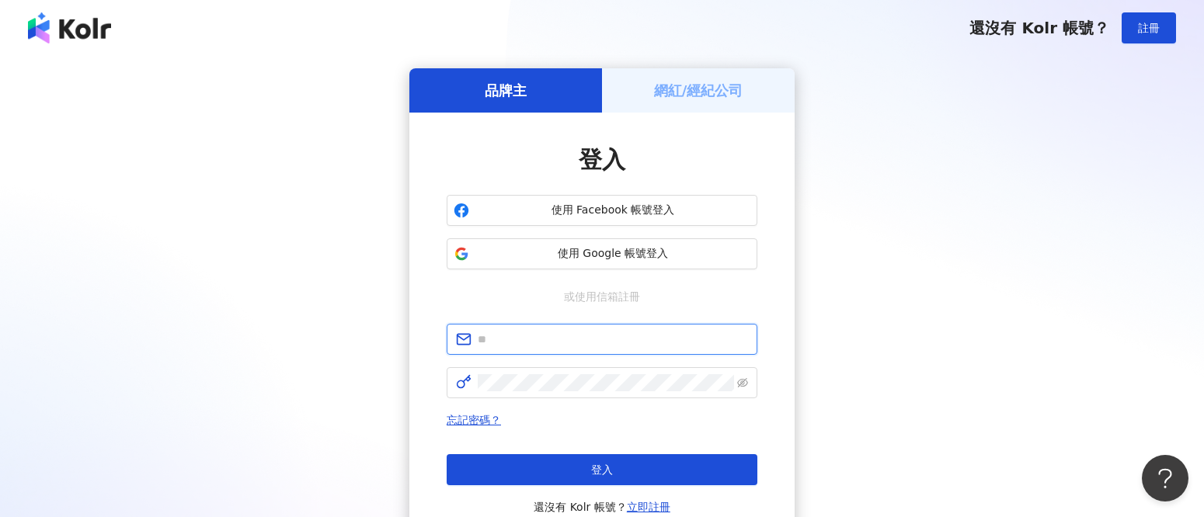
type input "**********"
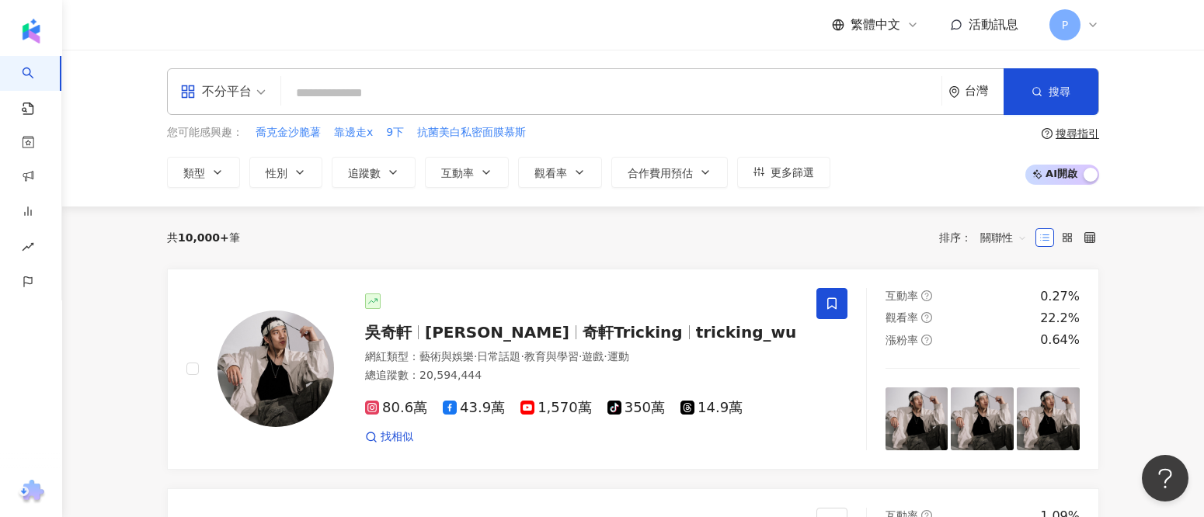
click at [426, 92] on input "search" at bounding box center [611, 93] width 648 height 30
click at [374, 85] on input "search" at bounding box center [611, 93] width 648 height 30
type input "***"
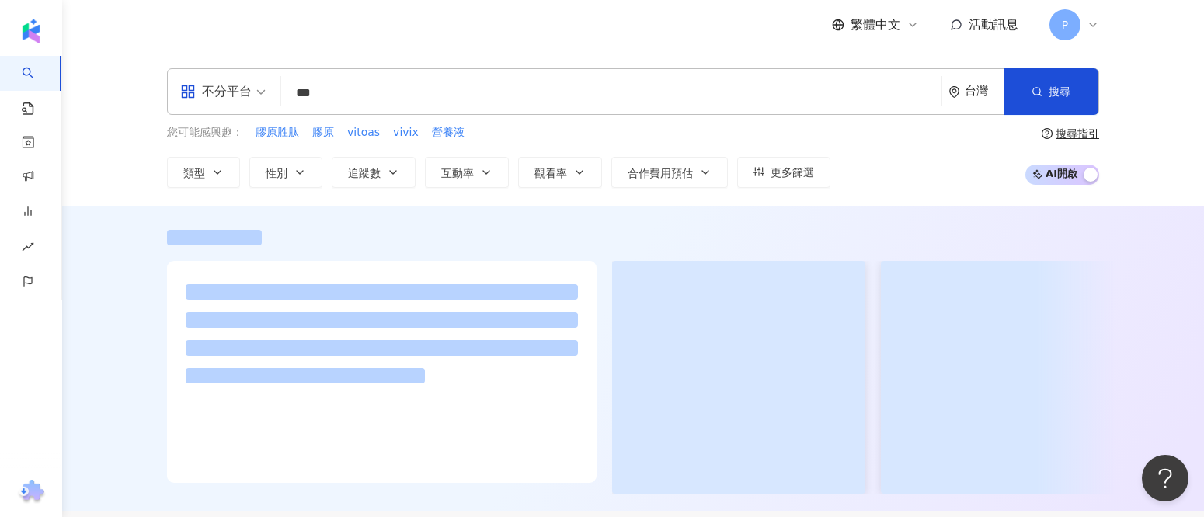
click at [433, 44] on div "繁體中文 活動訊息 P" at bounding box center [633, 25] width 932 height 50
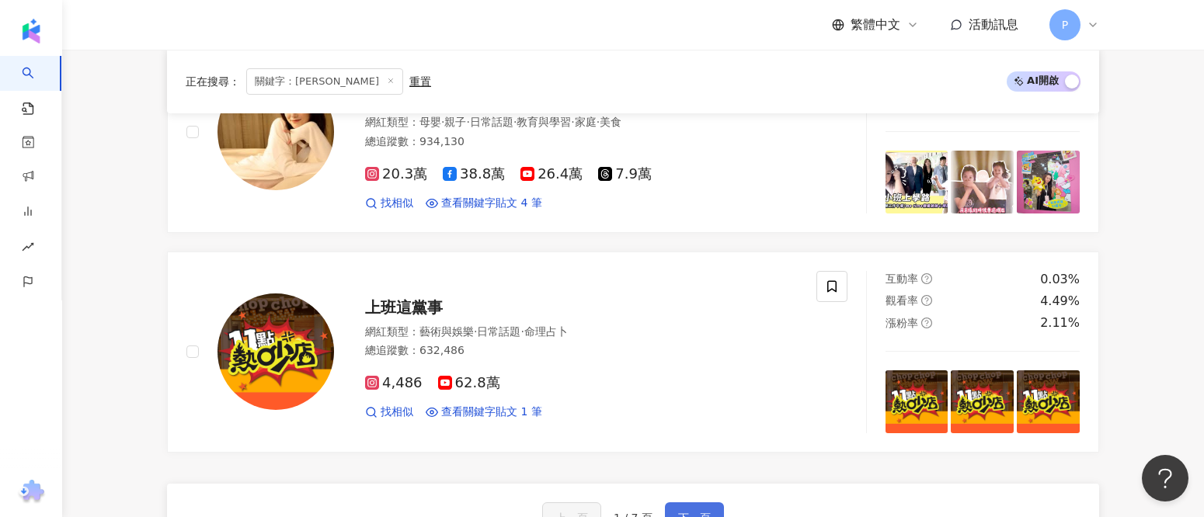
click at [699, 512] on span "下一頁" at bounding box center [694, 518] width 33 height 12
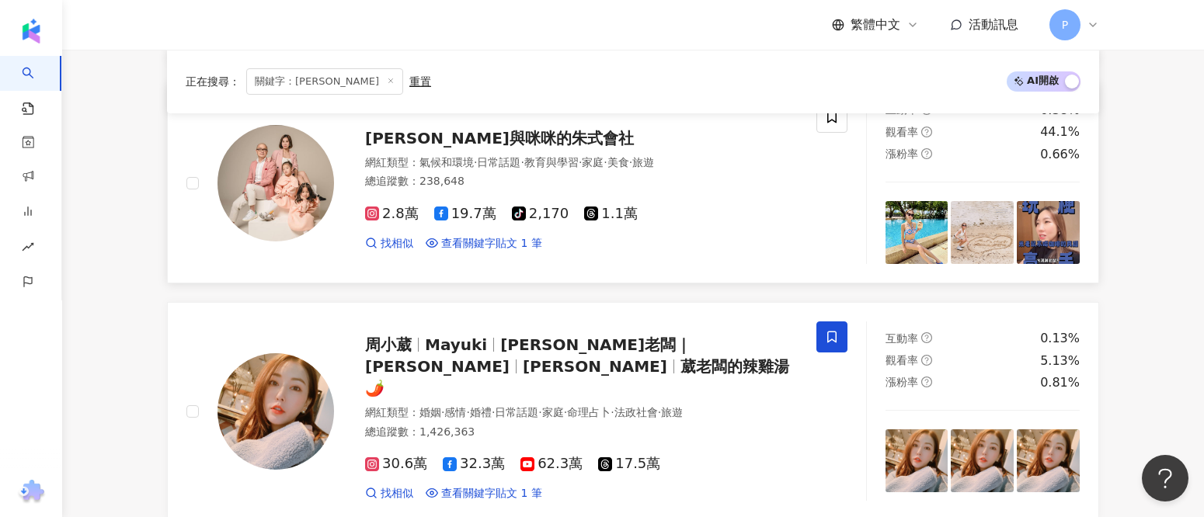
scroll to position [1342, 0]
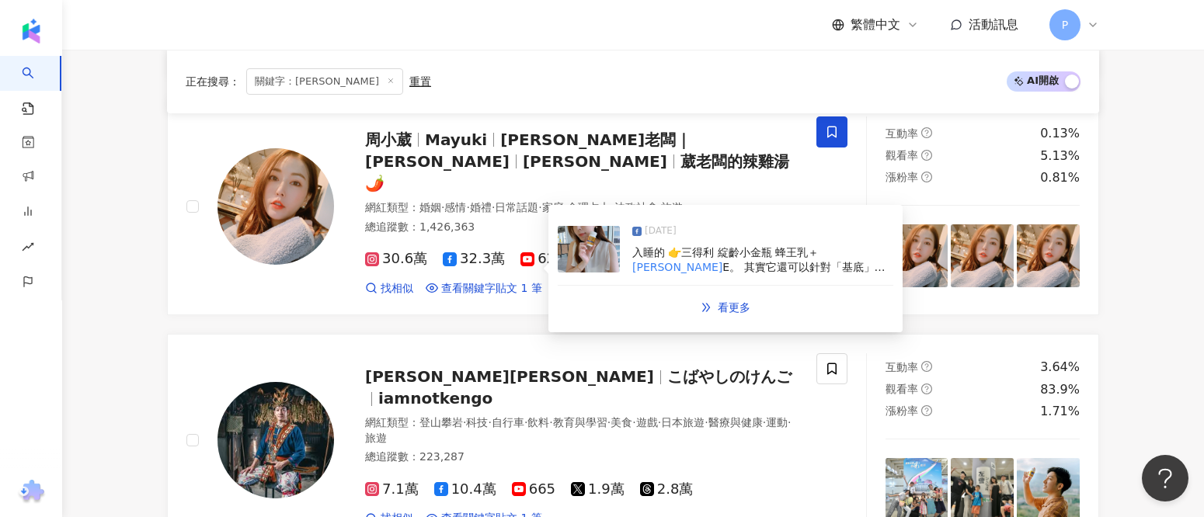
drag, startPoint x: 493, startPoint y: 271, endPoint x: 457, endPoint y: 303, distance: 48.5
click at [457, 303] on div "余孟耘 基隆女婿-小孟 網紅類型 ： 韓國旅遊 · 親子旅遊 · 親子 · 飲料 · 家庭 · 美食 總追蹤數 ： 89,217 7.6萬 1.4萬 找相似 …" at bounding box center [633, 322] width 932 height 2649
click at [720, 308] on span "看更多" at bounding box center [734, 307] width 33 height 12
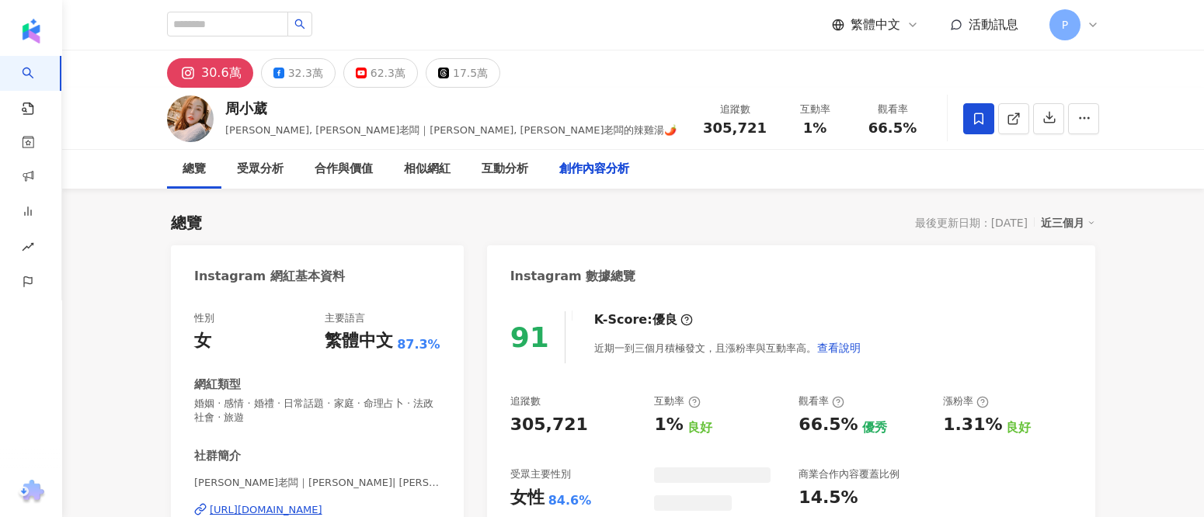
scroll to position [4451, 0]
